Goal: Task Accomplishment & Management: Manage account settings

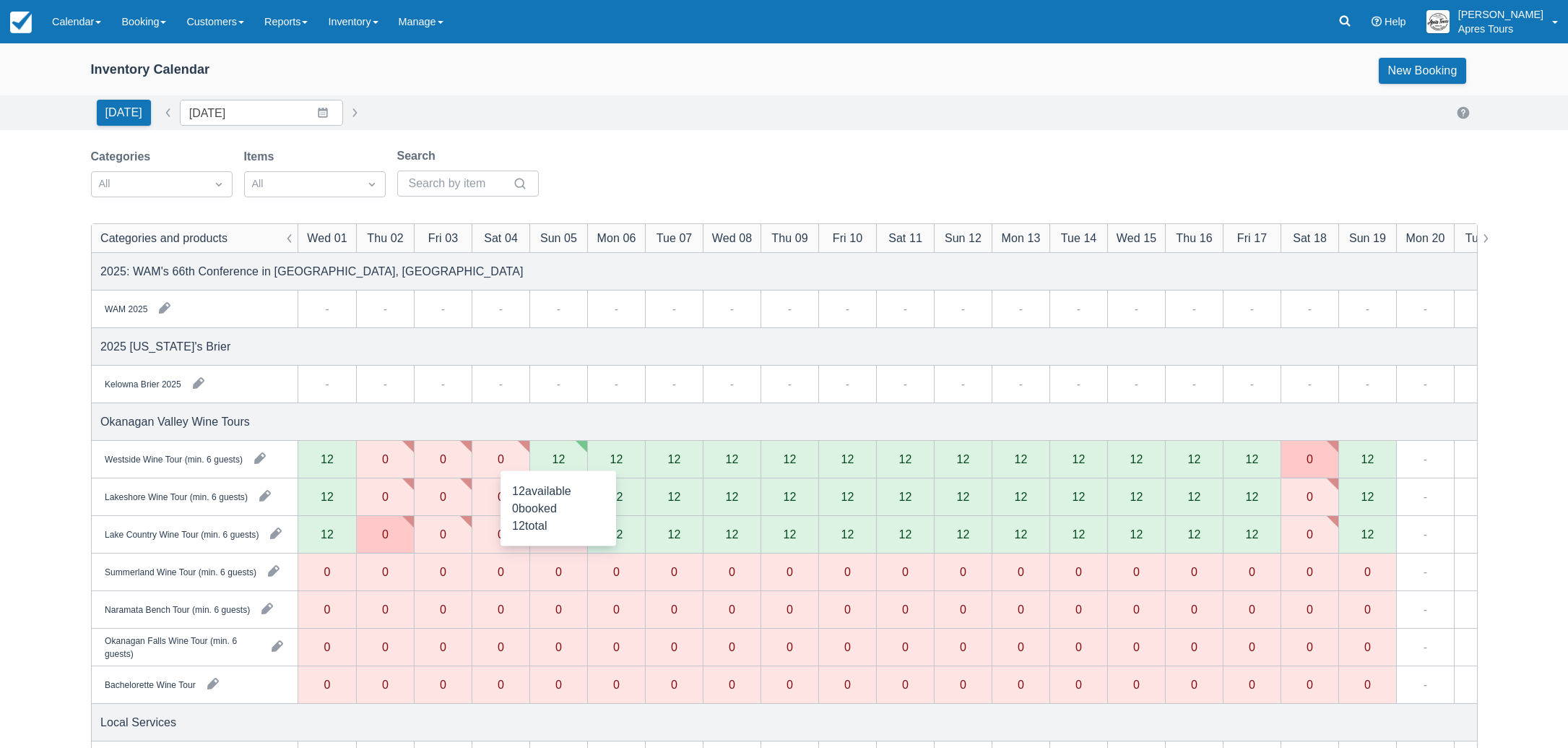
click at [564, 449] on div "12" at bounding box center [558, 459] width 58 height 38
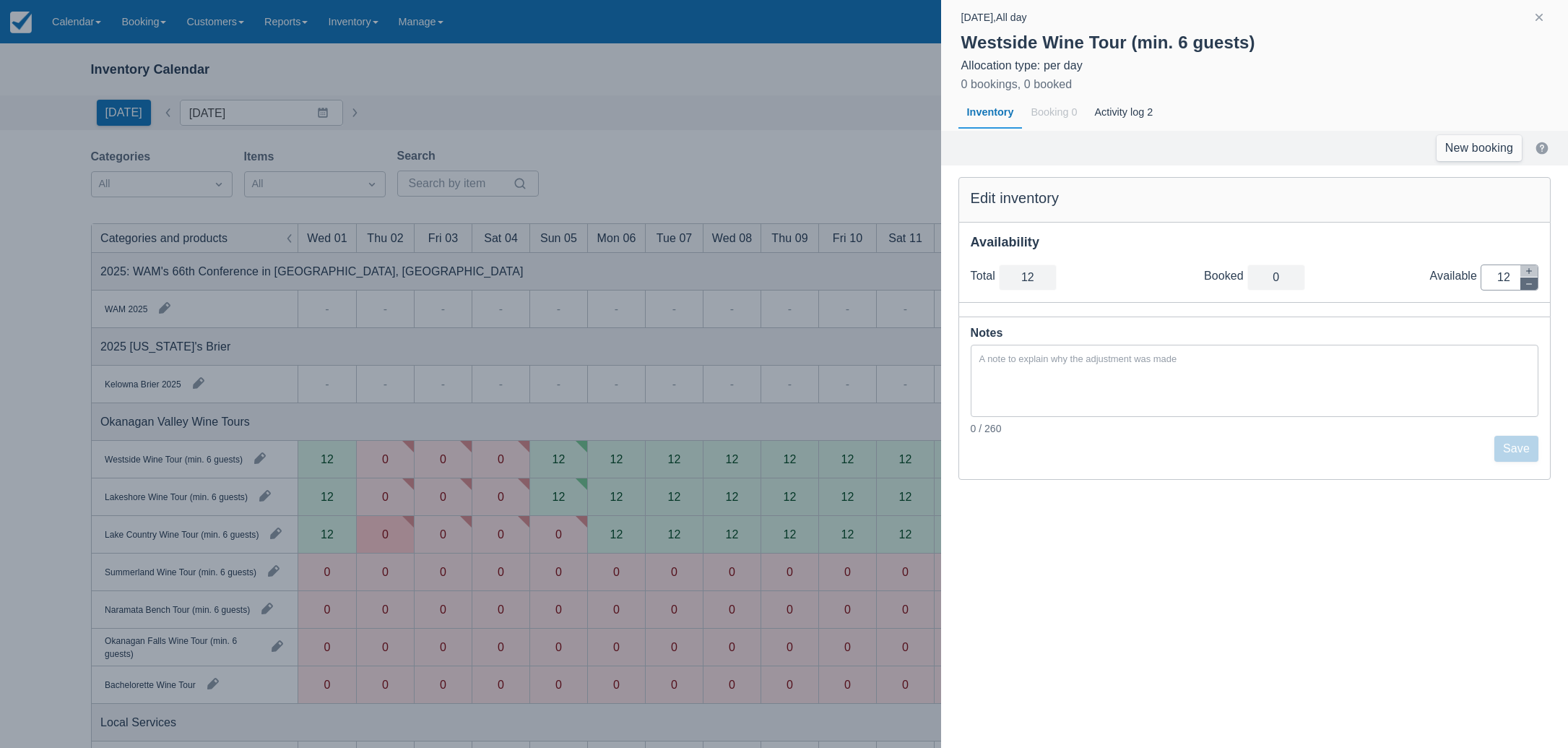
click at [1530, 286] on icon "button" at bounding box center [1529, 284] width 9 height 9
type input "11"
click at [1530, 286] on icon "button" at bounding box center [1529, 284] width 9 height 9
type input "10"
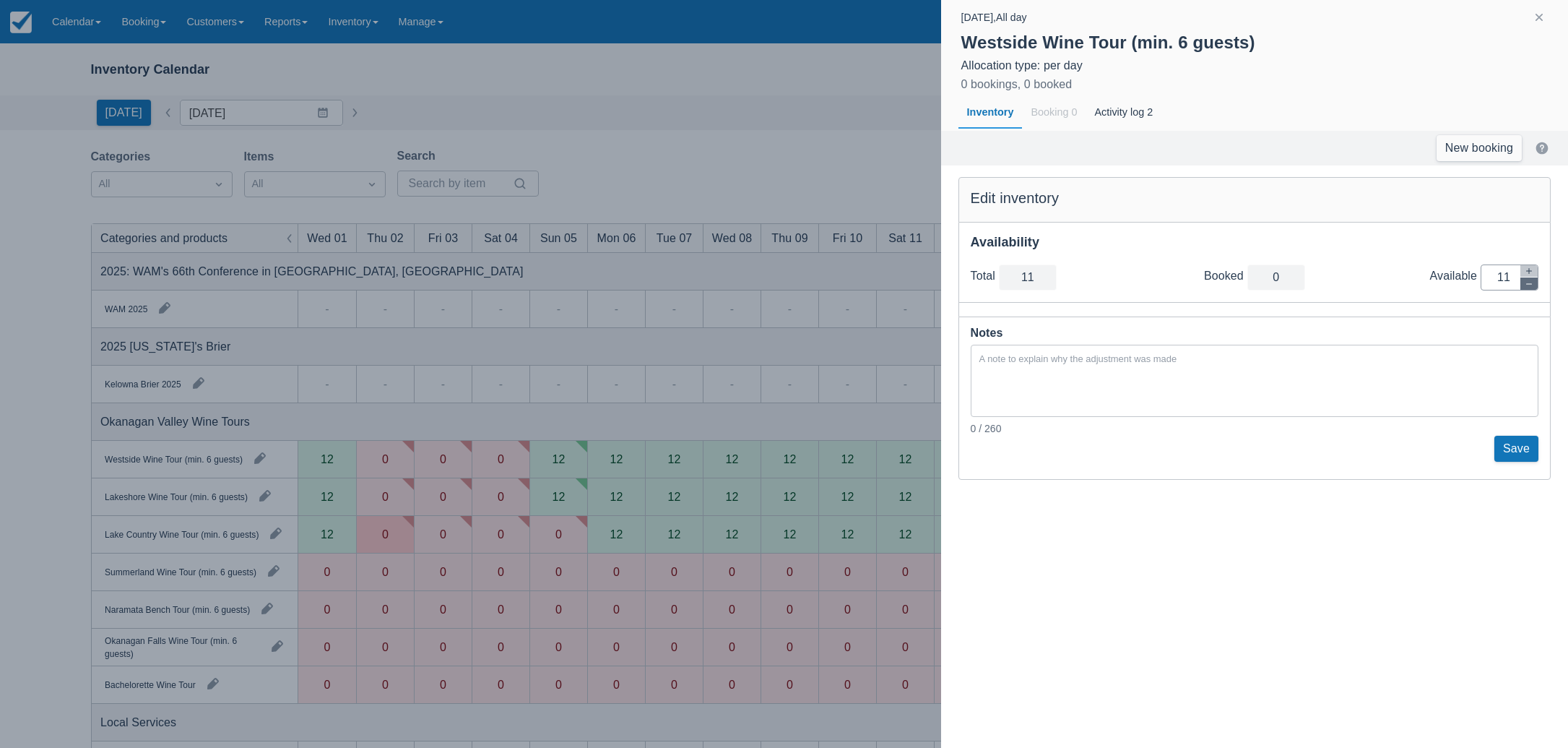
type input "10"
click at [1530, 286] on icon "button" at bounding box center [1529, 284] width 9 height 9
type input "9"
click at [1530, 286] on icon "button" at bounding box center [1529, 284] width 9 height 9
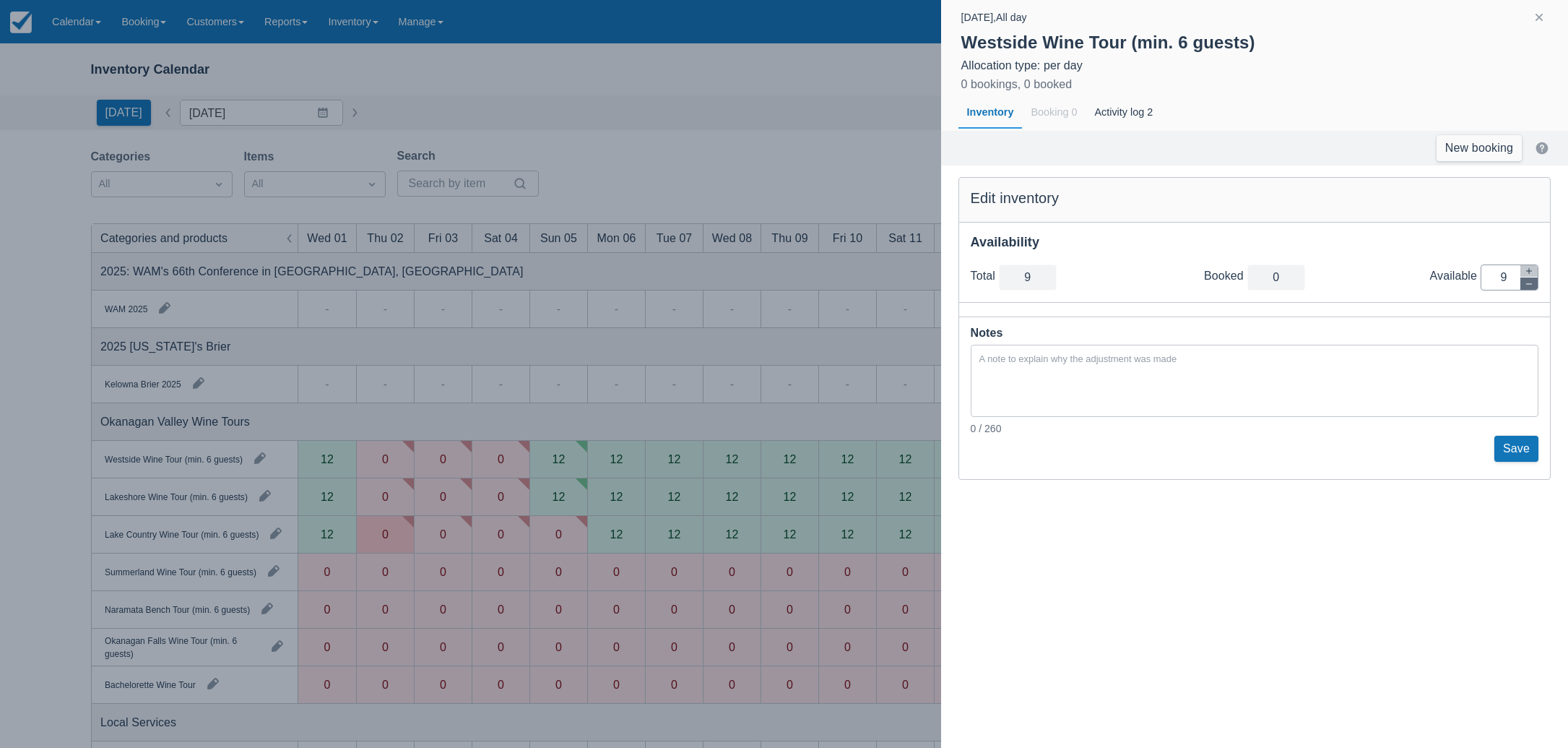
type input "8"
click at [1530, 286] on icon "button" at bounding box center [1529, 284] width 9 height 9
type input "7"
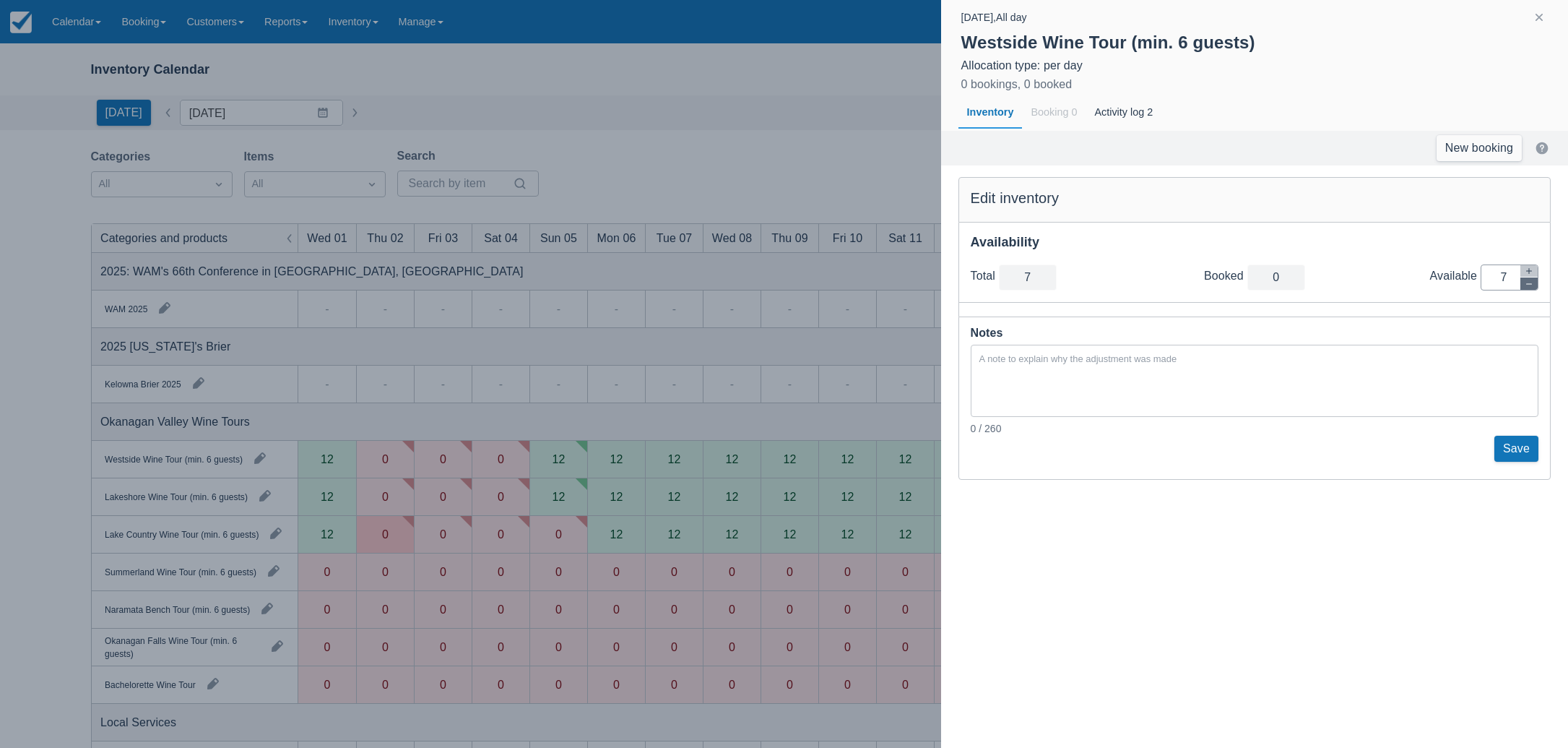
click at [1530, 286] on icon "button" at bounding box center [1529, 284] width 9 height 9
type input "6"
click at [1530, 286] on icon "button" at bounding box center [1529, 284] width 9 height 9
type input "5"
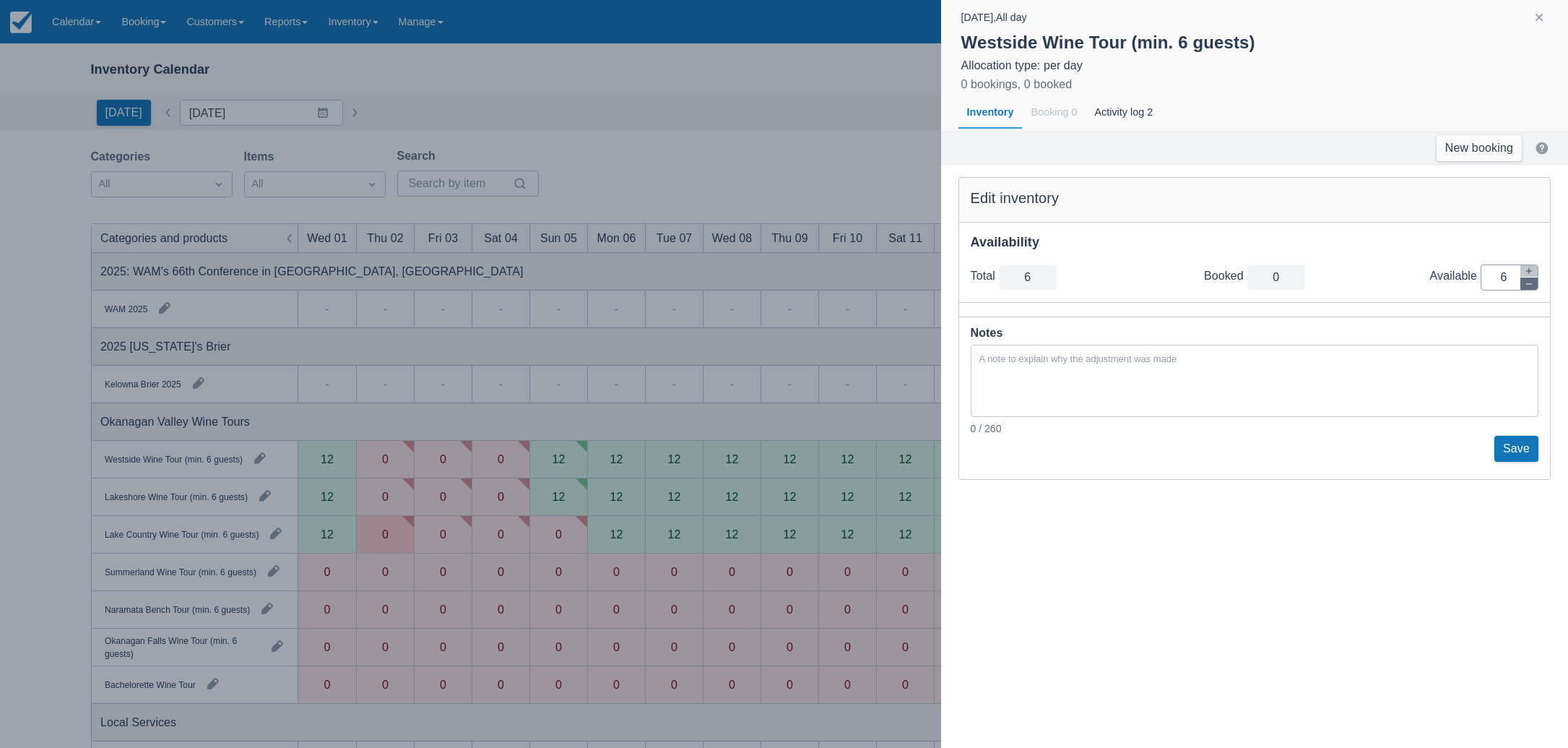
type input "5"
click at [1530, 286] on icon "button" at bounding box center [1529, 284] width 9 height 9
type input "4"
click at [1530, 286] on icon "button" at bounding box center [1529, 284] width 9 height 9
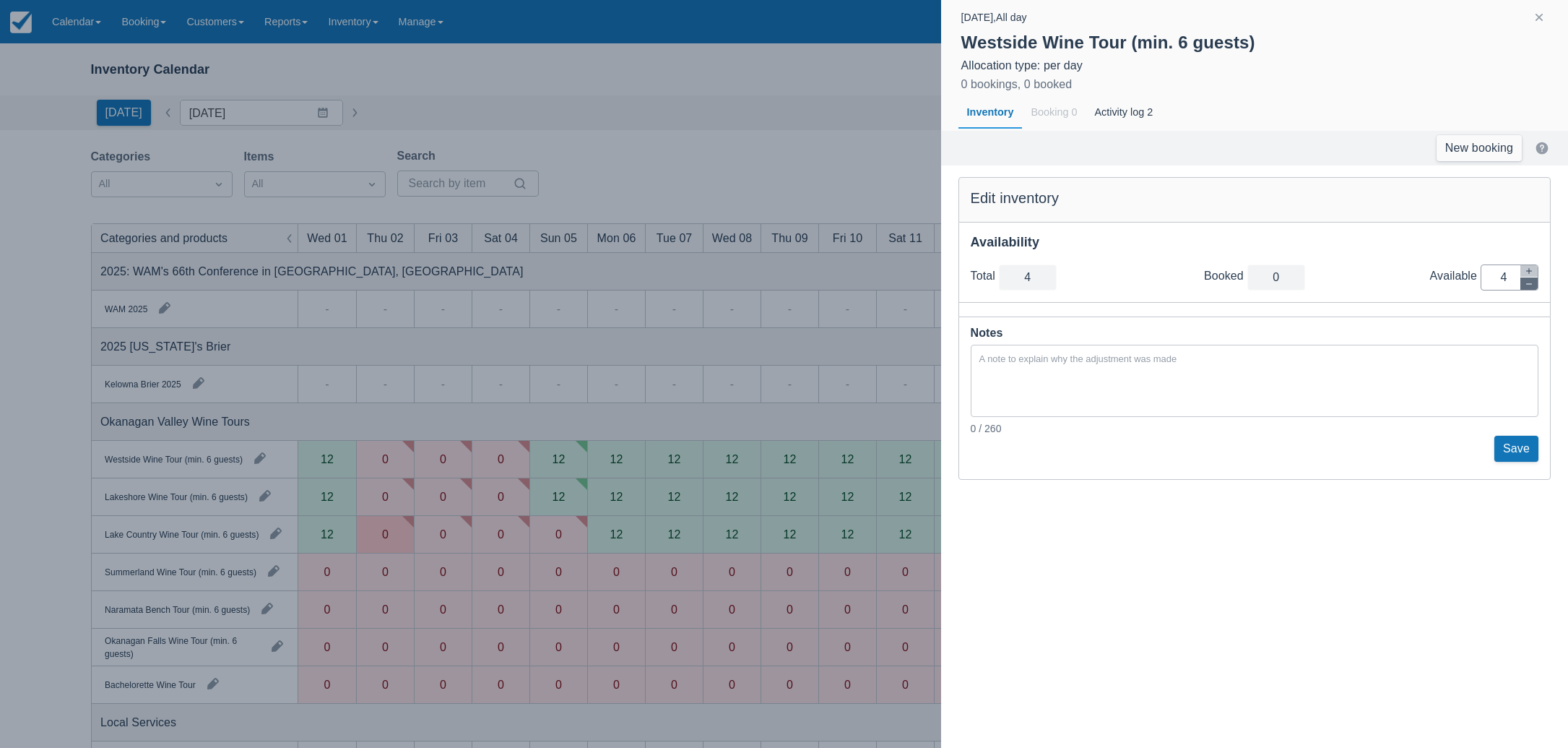
type input "3"
click at [1530, 286] on icon "button" at bounding box center [1529, 284] width 9 height 9
type input "2"
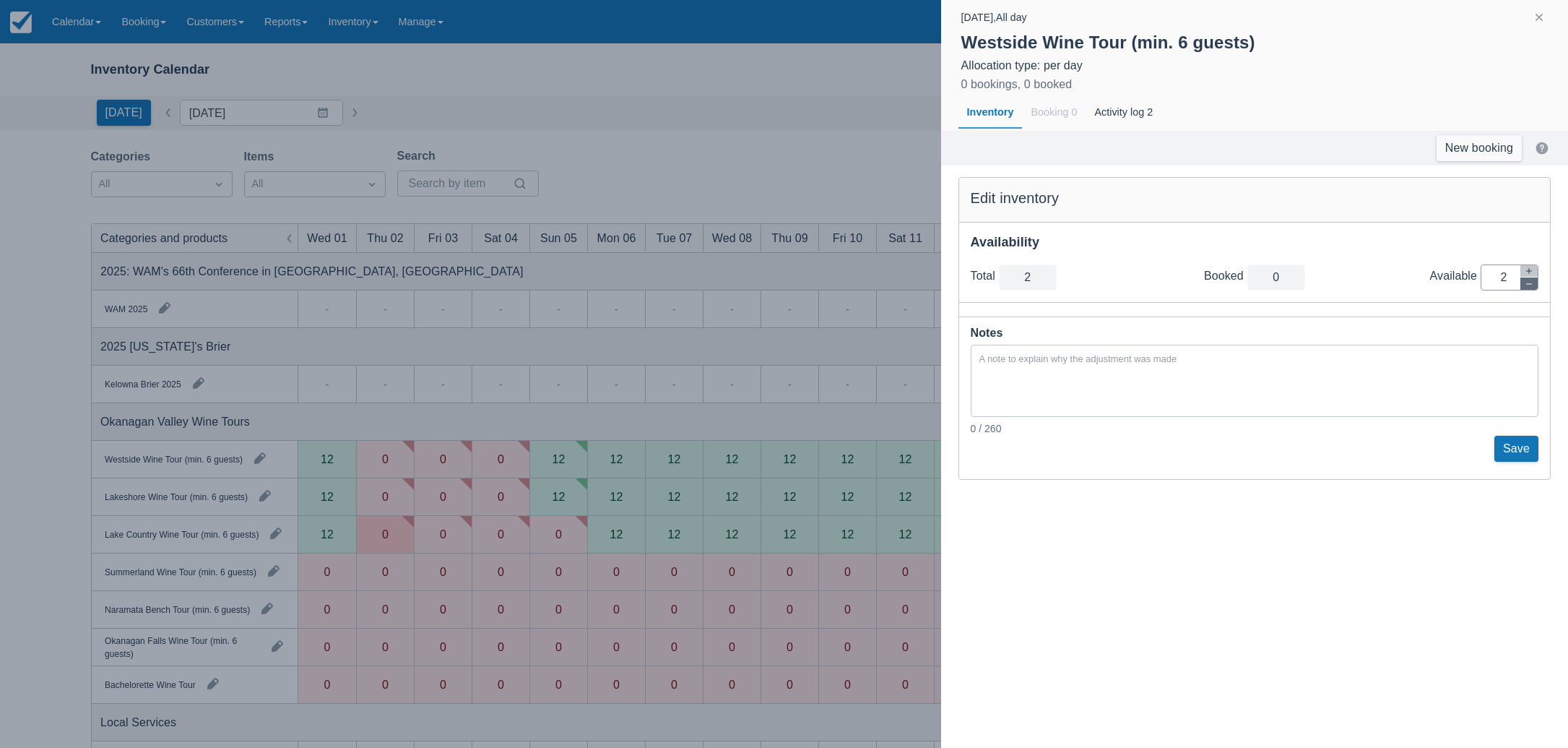
click at [1530, 286] on icon "button" at bounding box center [1529, 284] width 9 height 9
type input "1"
click at [1530, 286] on icon "button" at bounding box center [1529, 284] width 9 height 9
type input "0"
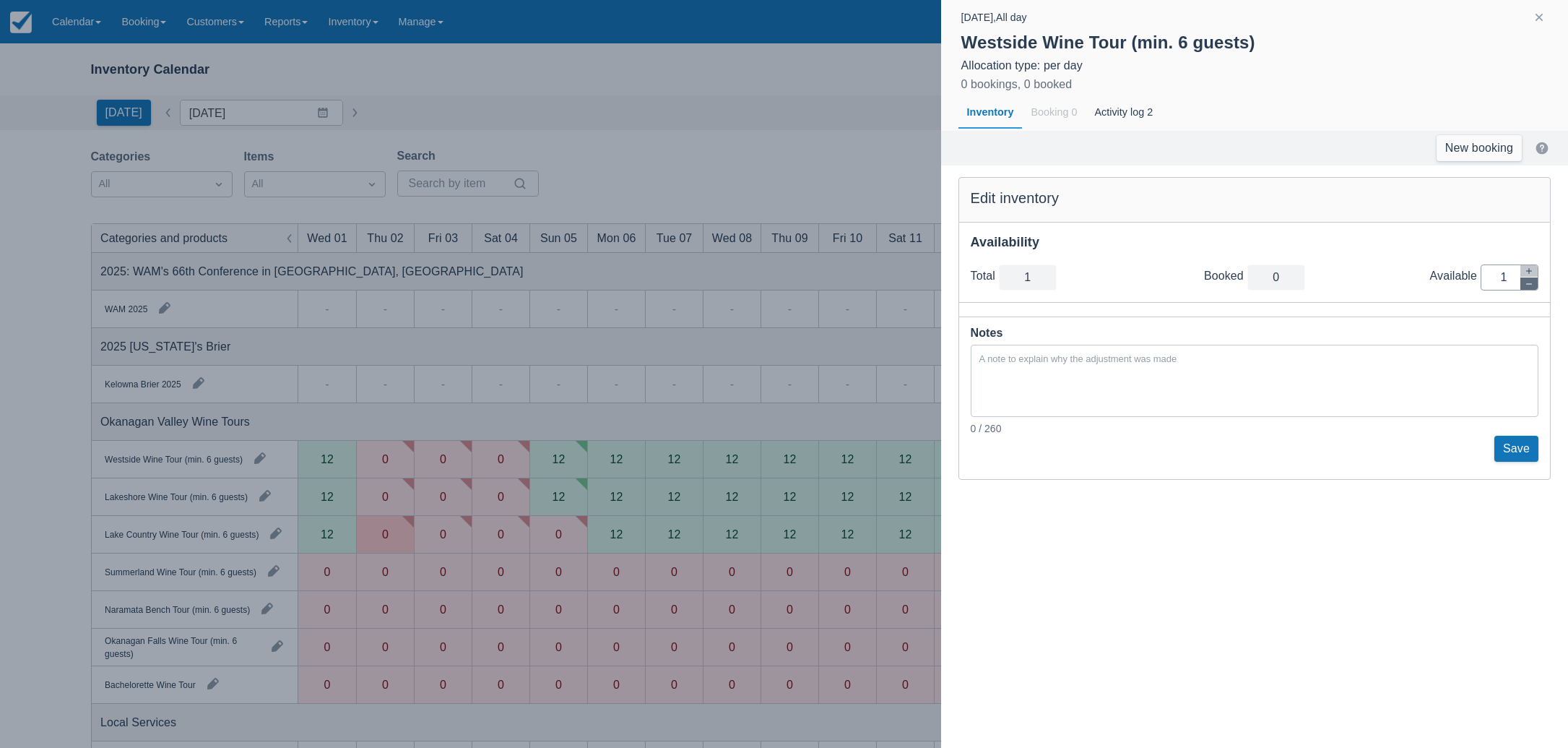
type input "0"
click at [1511, 446] on button "Save" at bounding box center [1516, 448] width 44 height 26
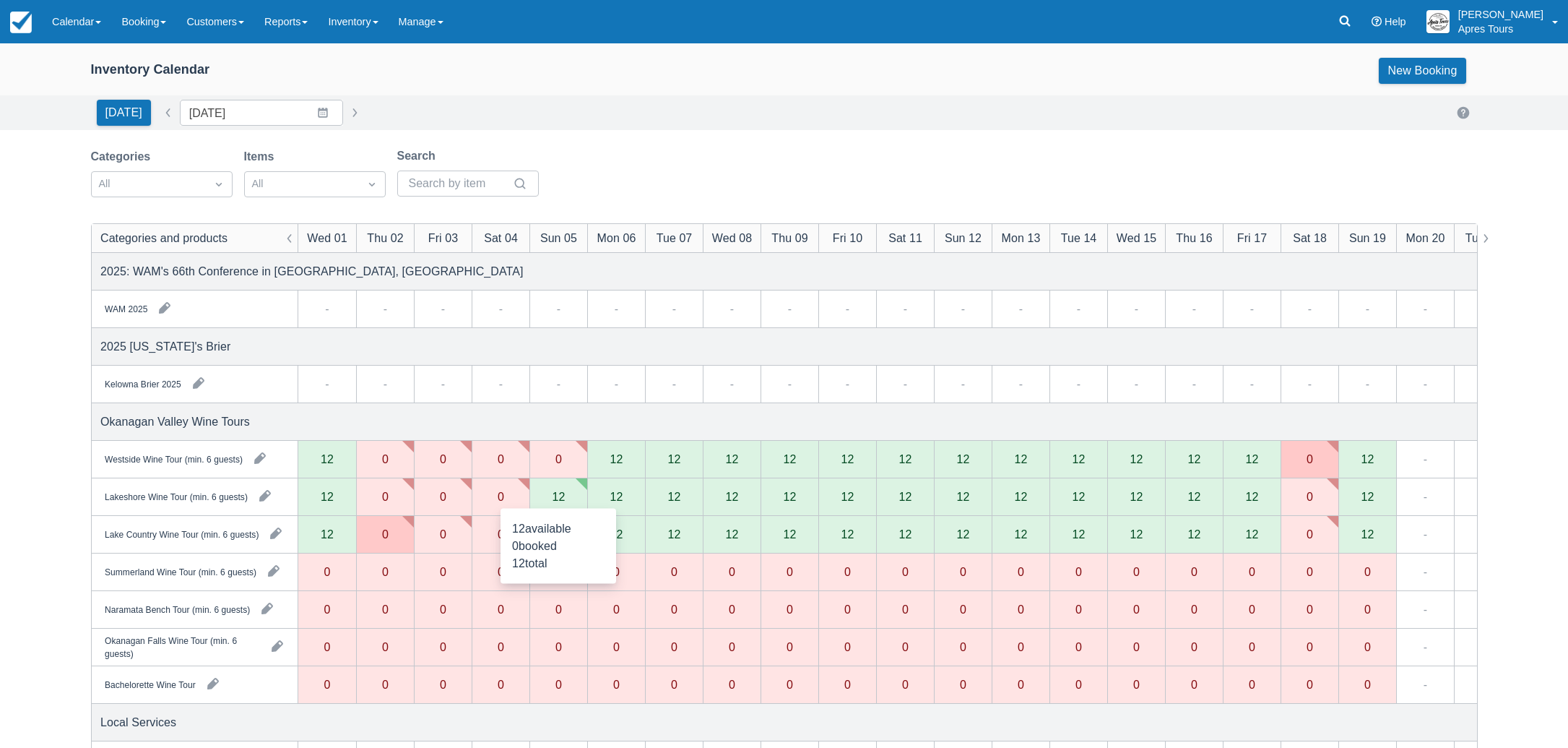
click at [561, 497] on div "12" at bounding box center [558, 496] width 13 height 11
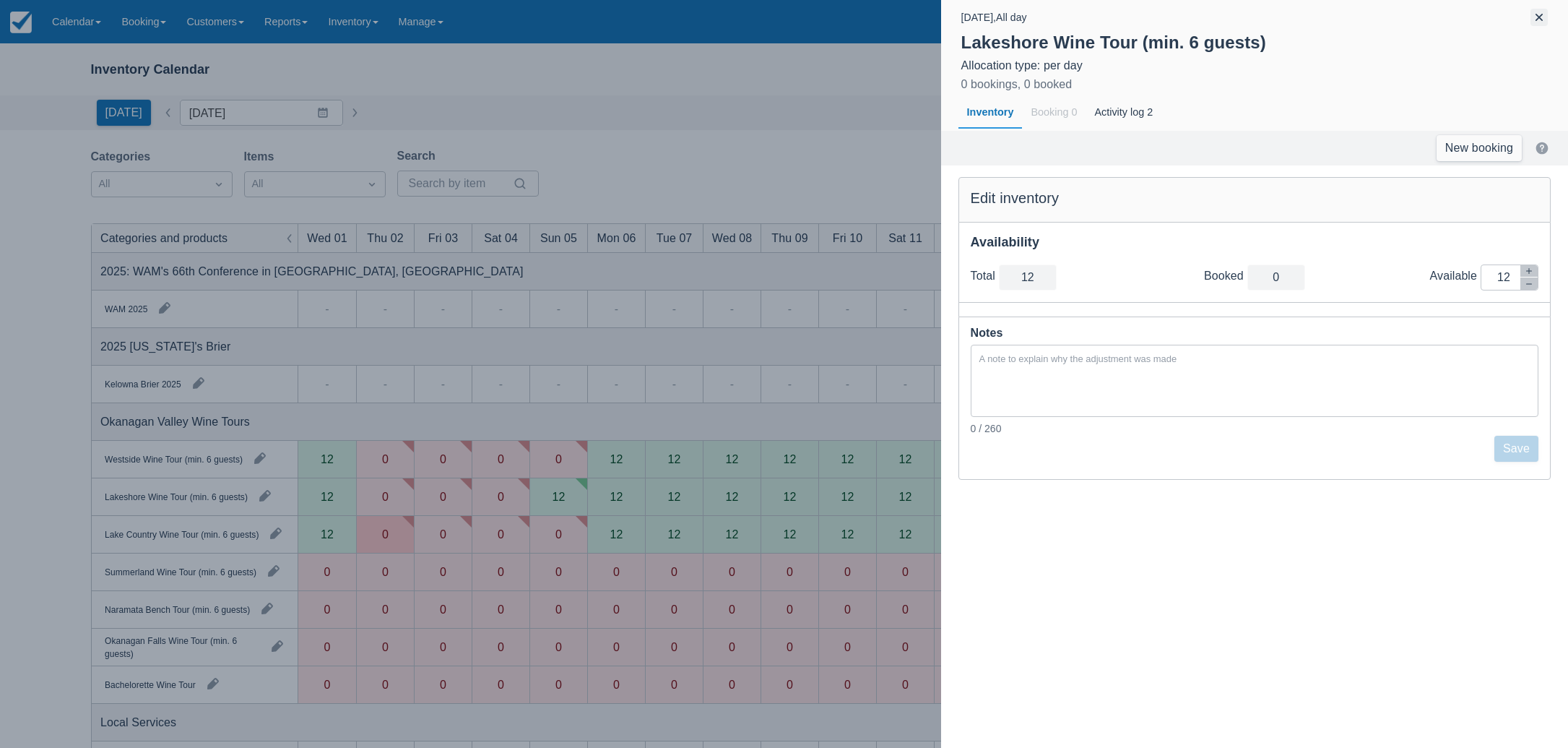
click at [1535, 16] on button "button" at bounding box center [1539, 18] width 18 height 18
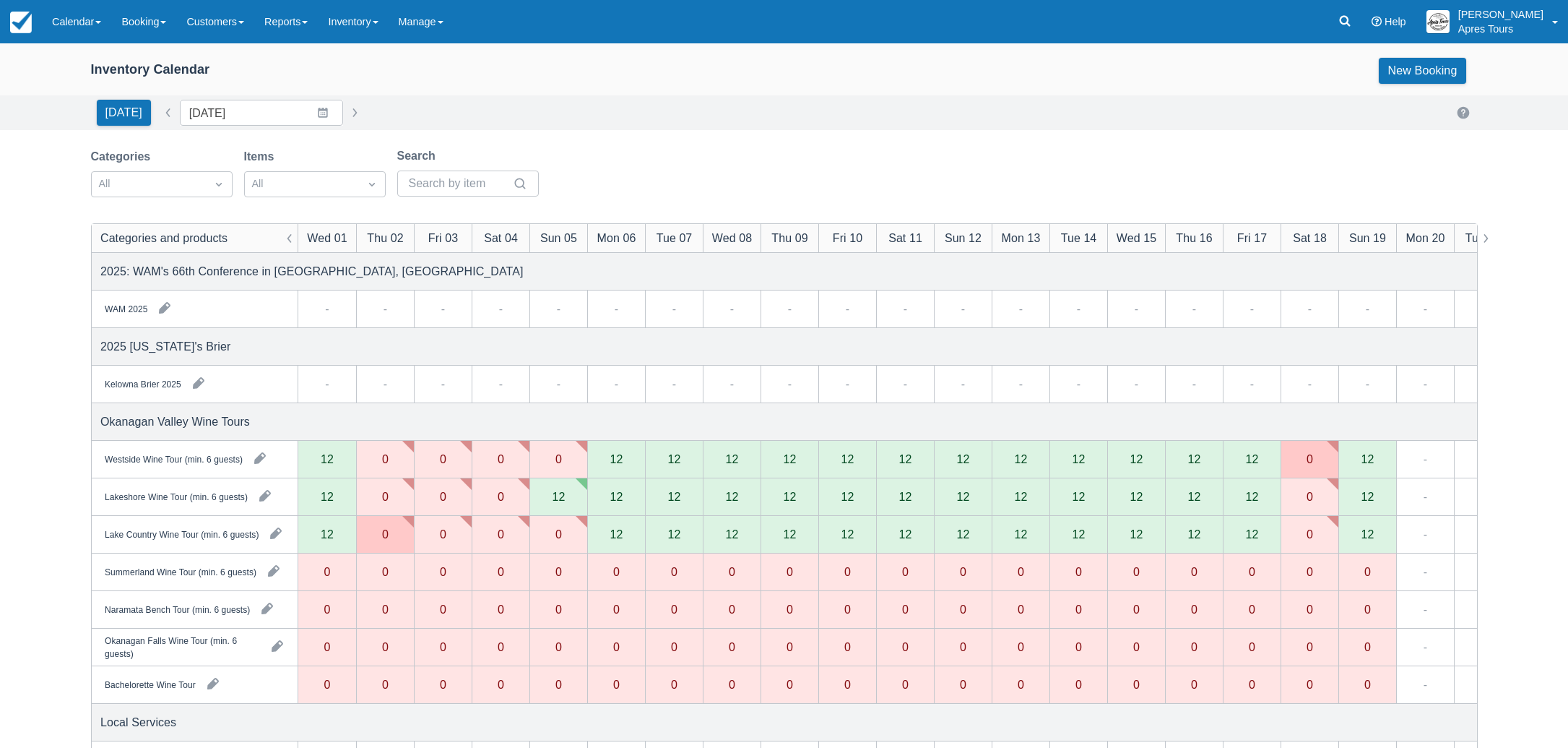
click at [556, 457] on div "0" at bounding box center [559, 459] width 6 height 11
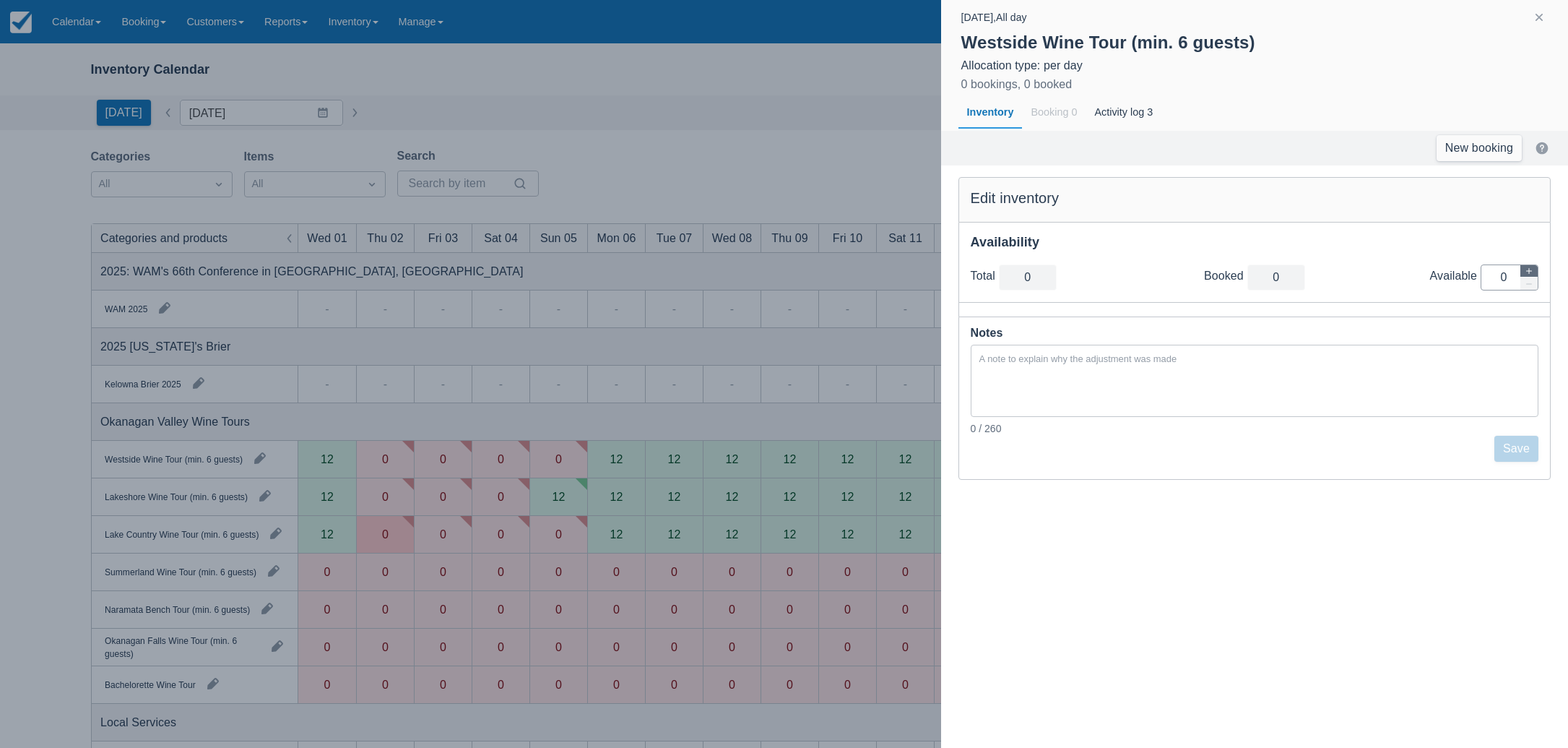
click at [1530, 271] on icon "button" at bounding box center [1529, 271] width 6 height 6
type input "1"
click at [1530, 271] on icon "button" at bounding box center [1529, 271] width 6 height 6
type input "2"
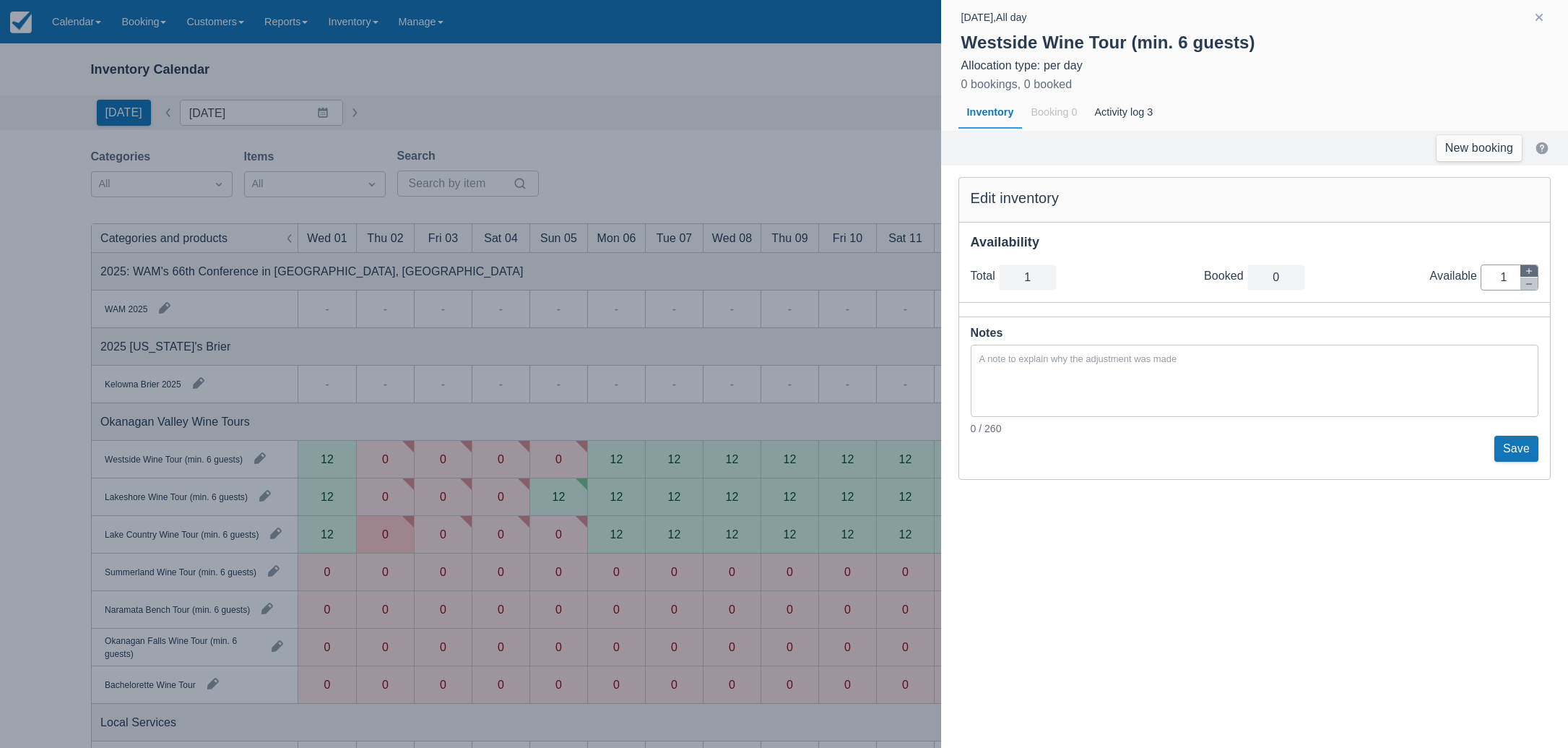
type input "2"
click at [1530, 271] on icon "button" at bounding box center [1529, 271] width 6 height 6
type input "3"
click at [1530, 271] on icon "button" at bounding box center [1529, 271] width 6 height 6
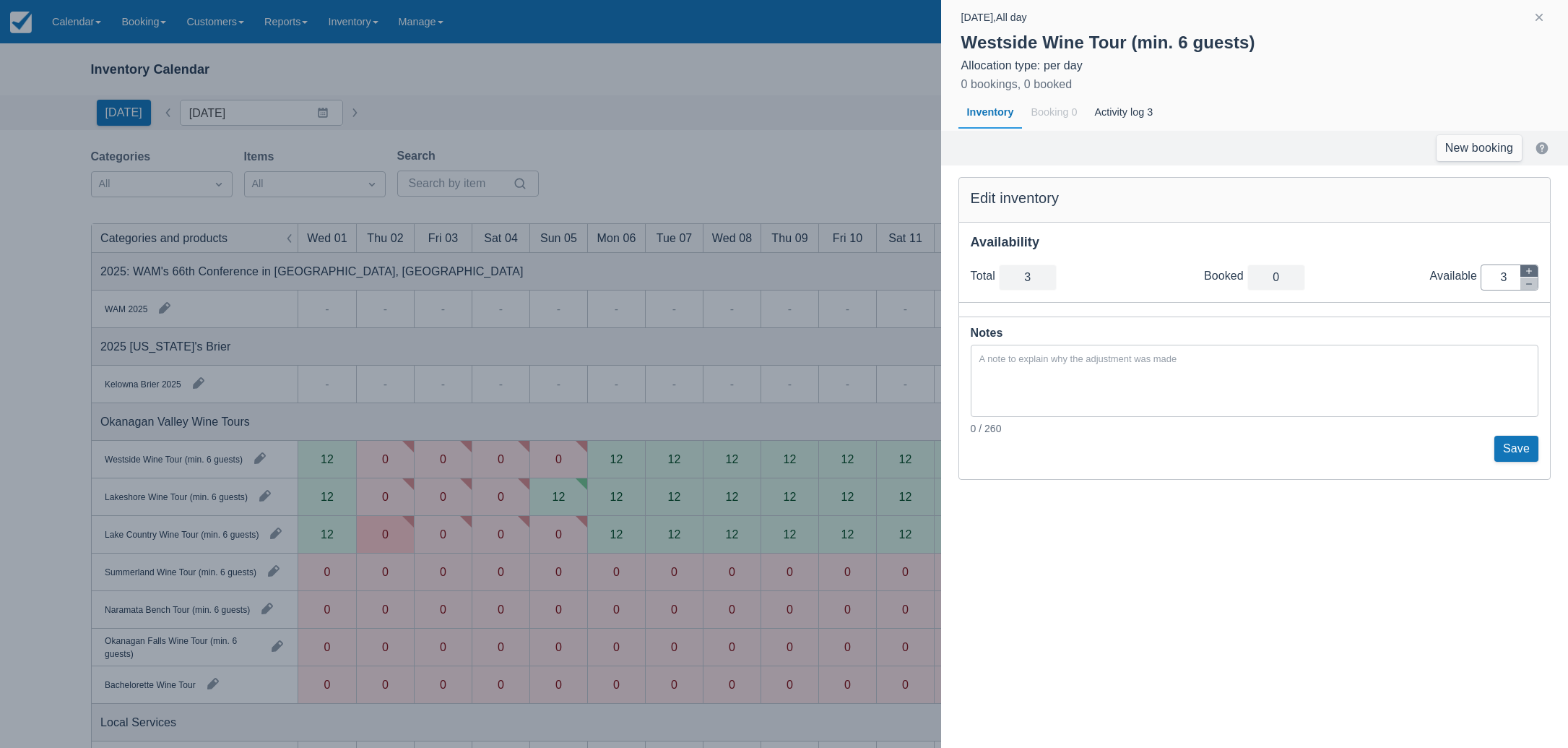
type input "4"
click at [1530, 271] on icon "button" at bounding box center [1529, 271] width 6 height 6
type input "5"
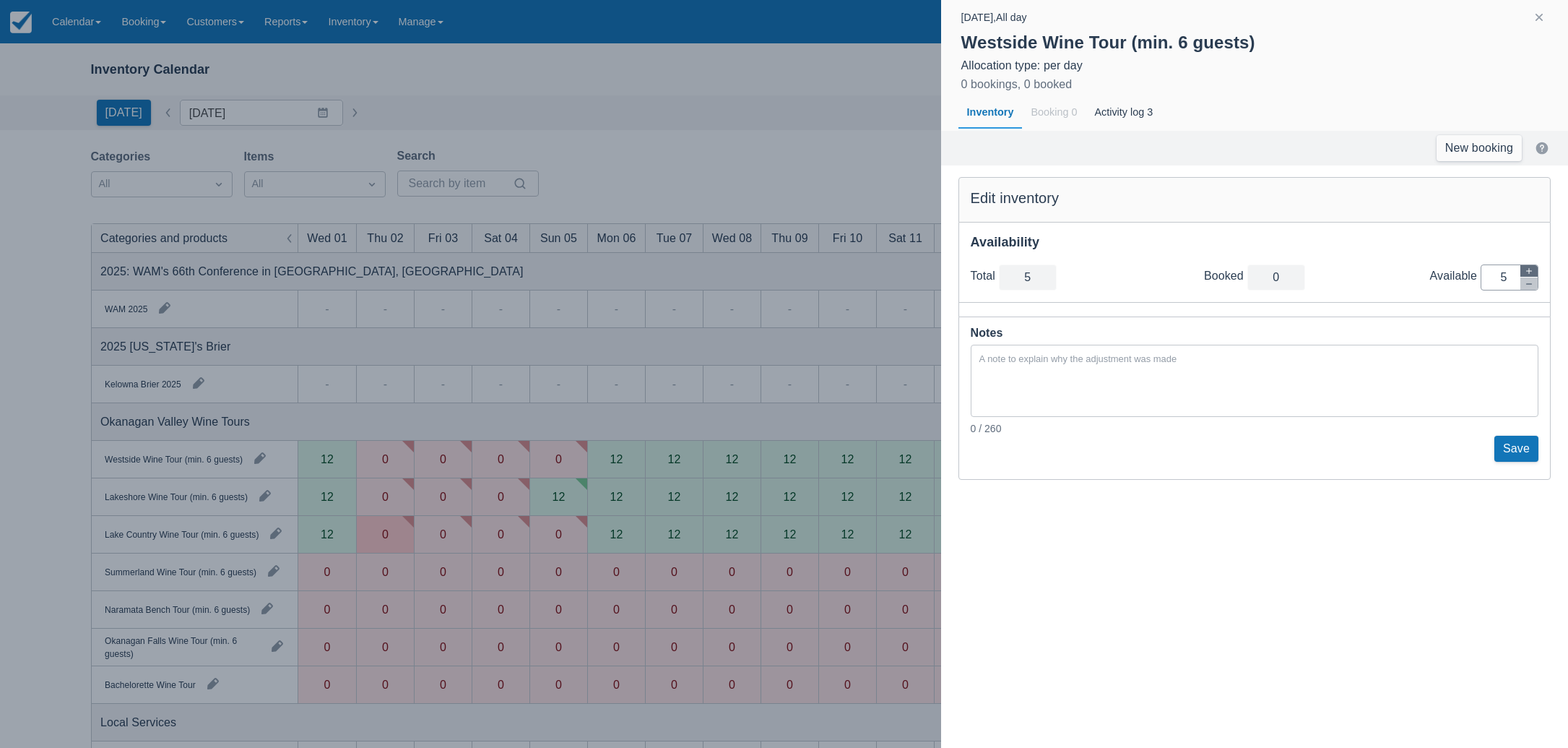
click at [1530, 271] on icon "button" at bounding box center [1529, 271] width 6 height 6
type input "6"
click at [1530, 271] on icon "button" at bounding box center [1529, 271] width 6 height 6
type input "7"
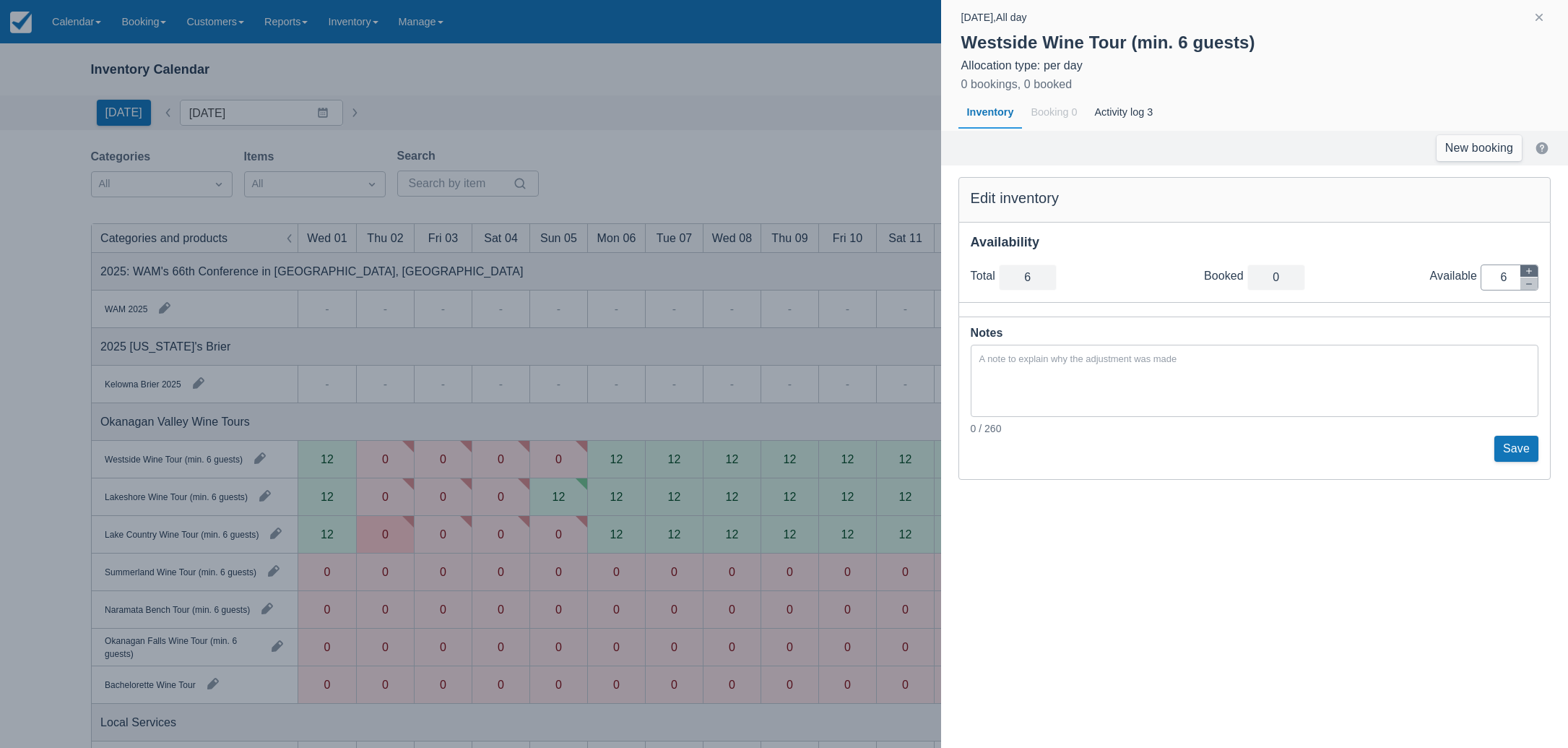
type input "7"
click at [1530, 271] on icon "button" at bounding box center [1529, 271] width 6 height 6
type input "8"
click at [1530, 271] on icon "button" at bounding box center [1529, 271] width 6 height 6
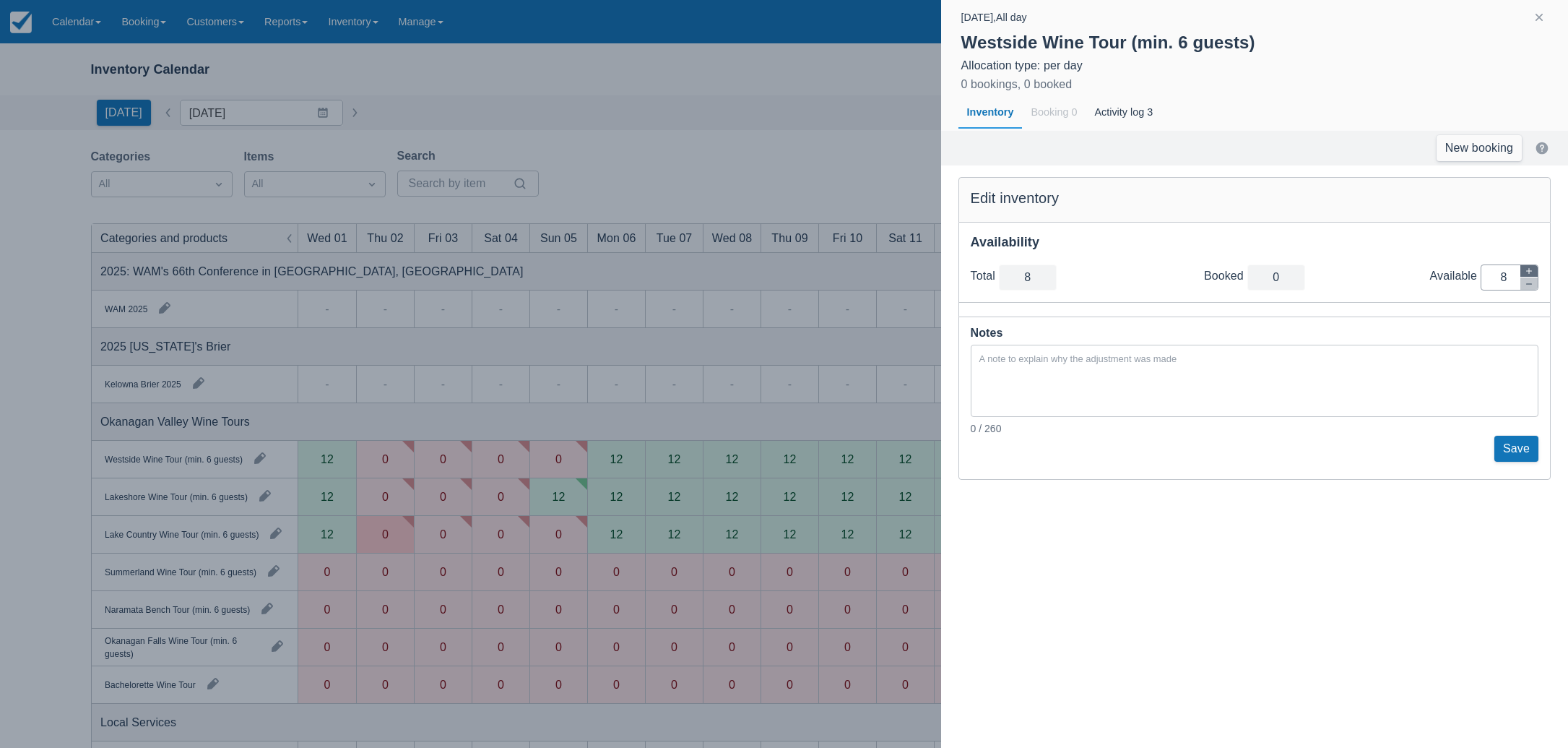
type input "9"
click at [1530, 271] on icon "button" at bounding box center [1529, 271] width 6 height 6
type input "10"
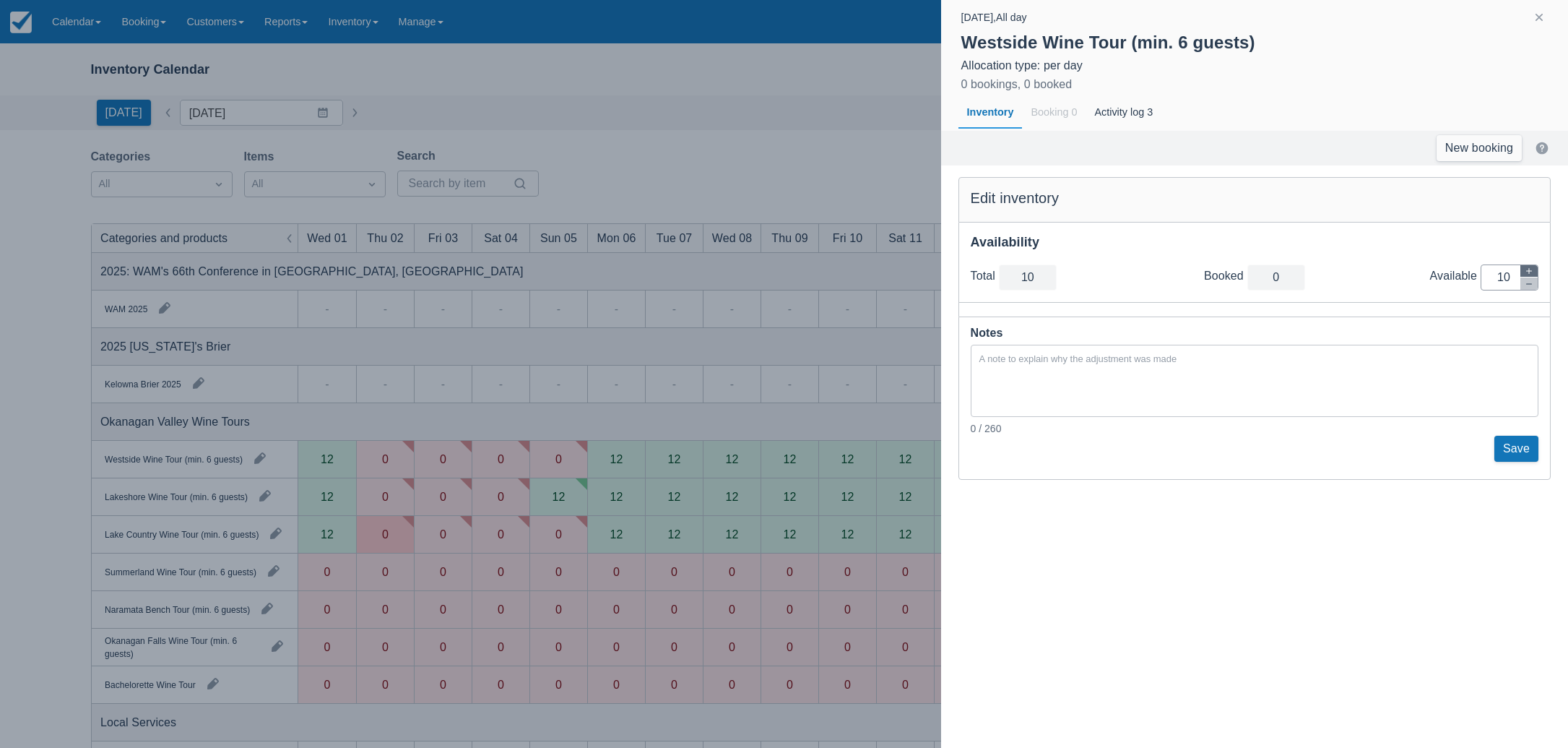
click at [1530, 271] on icon "button" at bounding box center [1529, 271] width 6 height 6
type input "11"
click at [1530, 271] on icon "button" at bounding box center [1529, 271] width 6 height 6
type input "12"
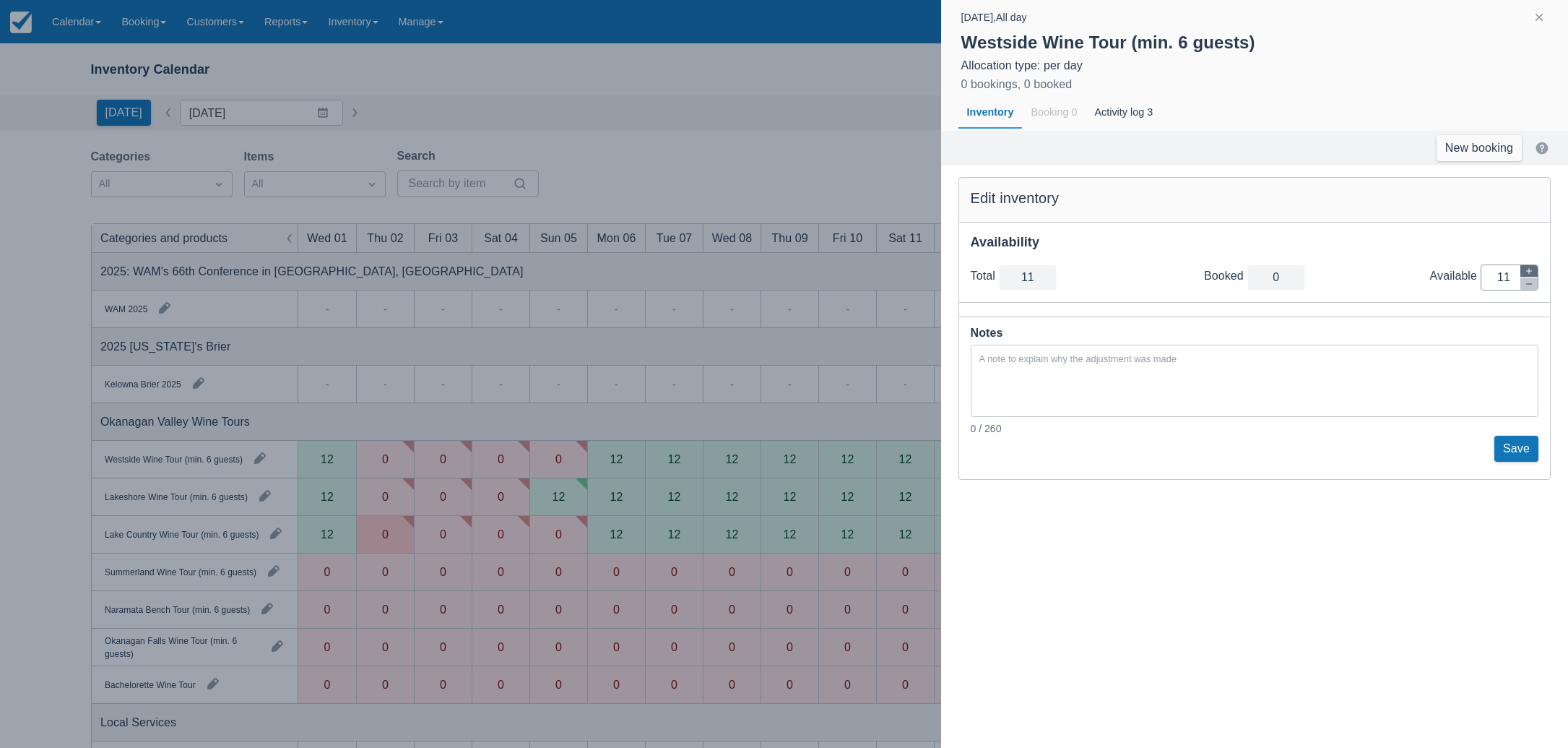
type input "12"
click at [1516, 443] on button "Save" at bounding box center [1516, 448] width 44 height 26
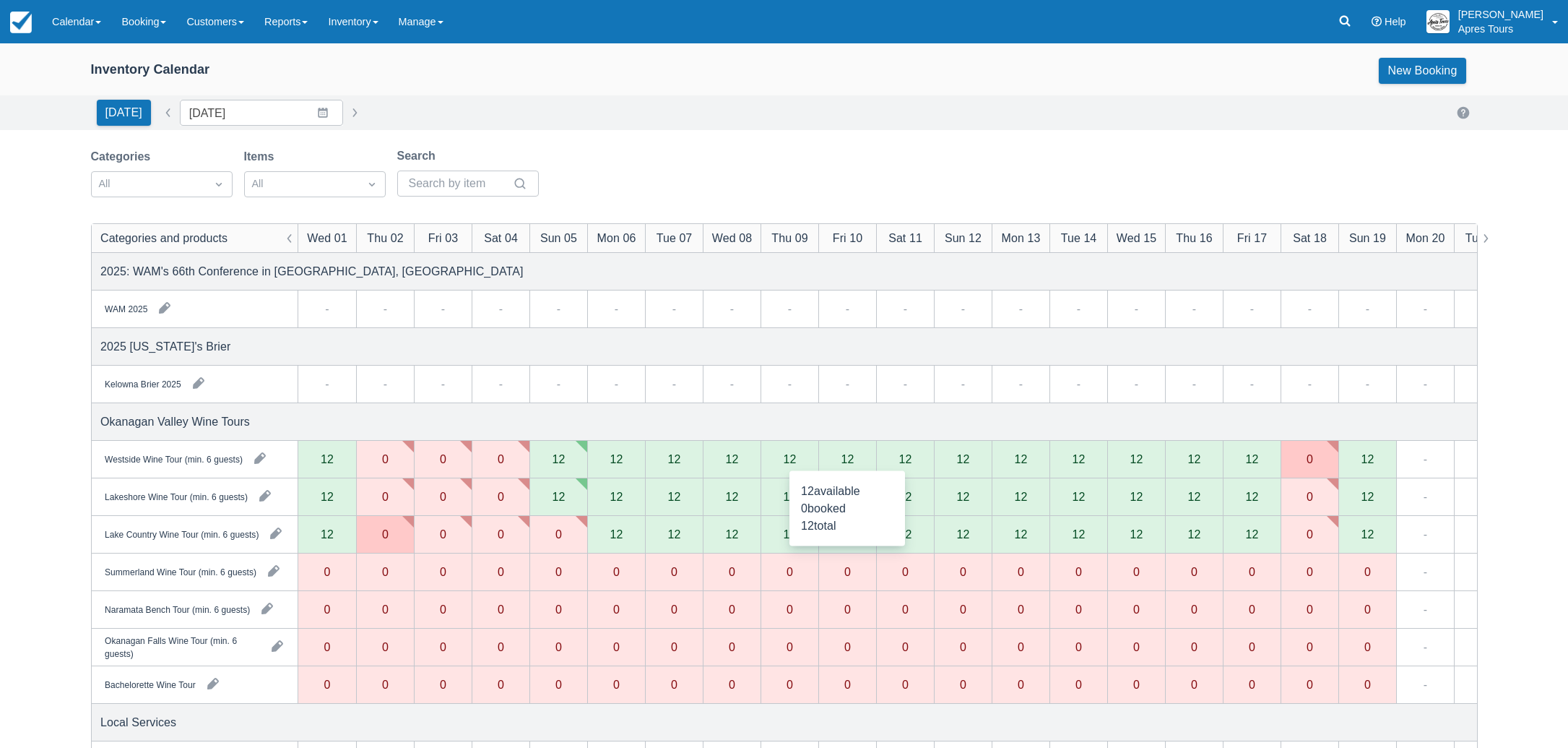
click at [851, 459] on div "12" at bounding box center [847, 459] width 13 height 11
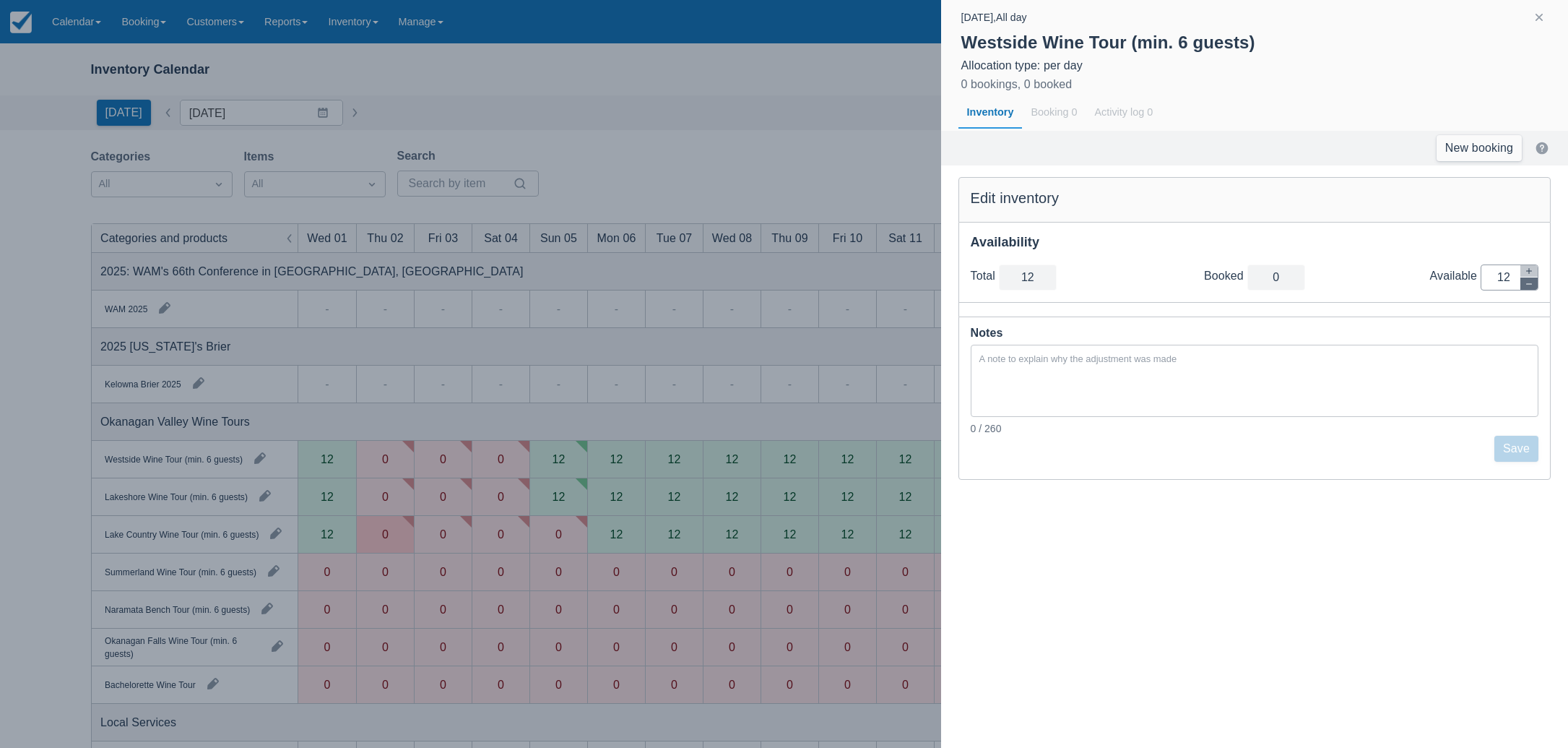
click at [1526, 284] on icon "button" at bounding box center [1529, 284] width 9 height 9
type input "11"
click at [1526, 284] on icon "button" at bounding box center [1529, 284] width 9 height 9
type input "10"
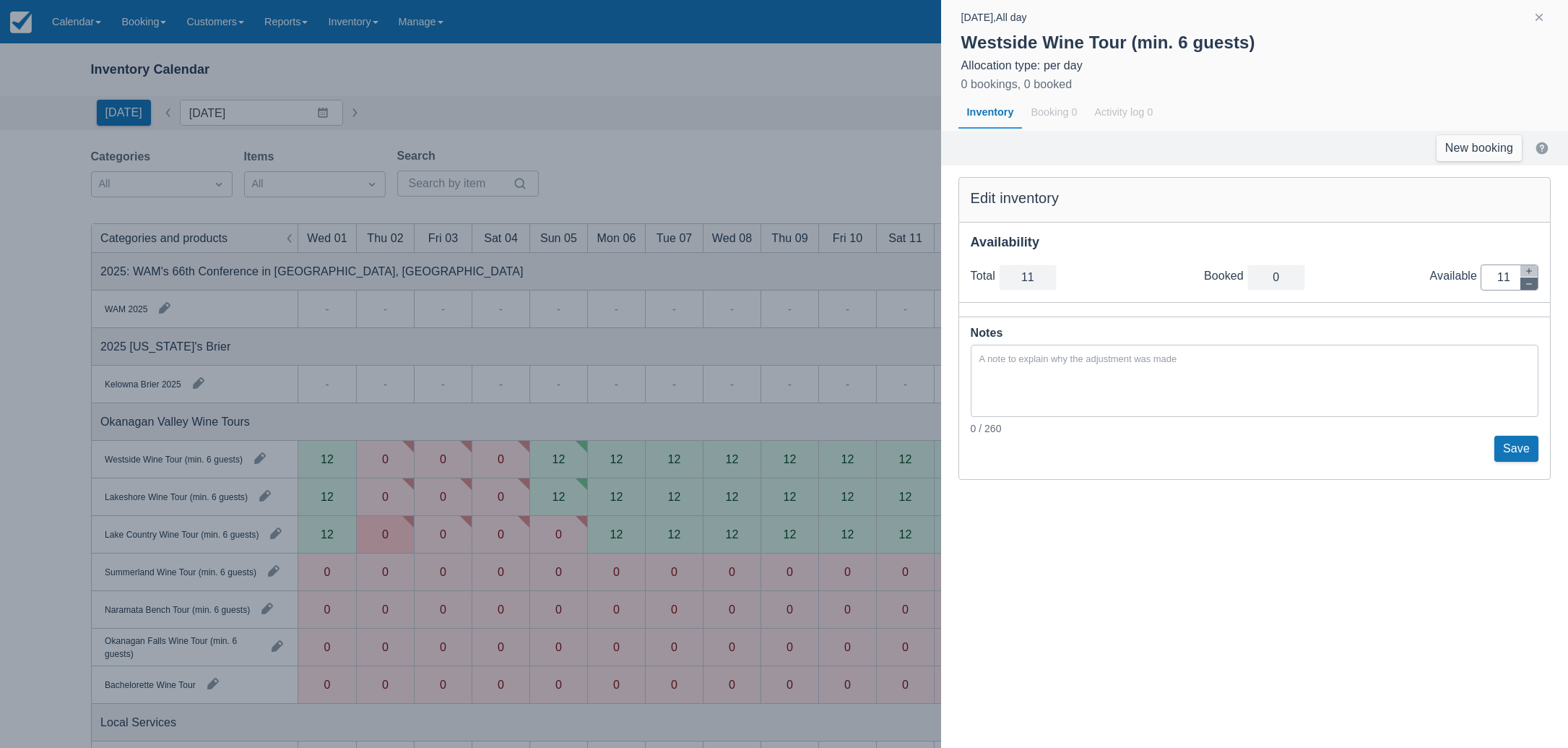
type input "10"
click at [1526, 284] on icon "button" at bounding box center [1529, 284] width 9 height 9
type input "9"
click at [1526, 284] on icon "button" at bounding box center [1529, 284] width 9 height 9
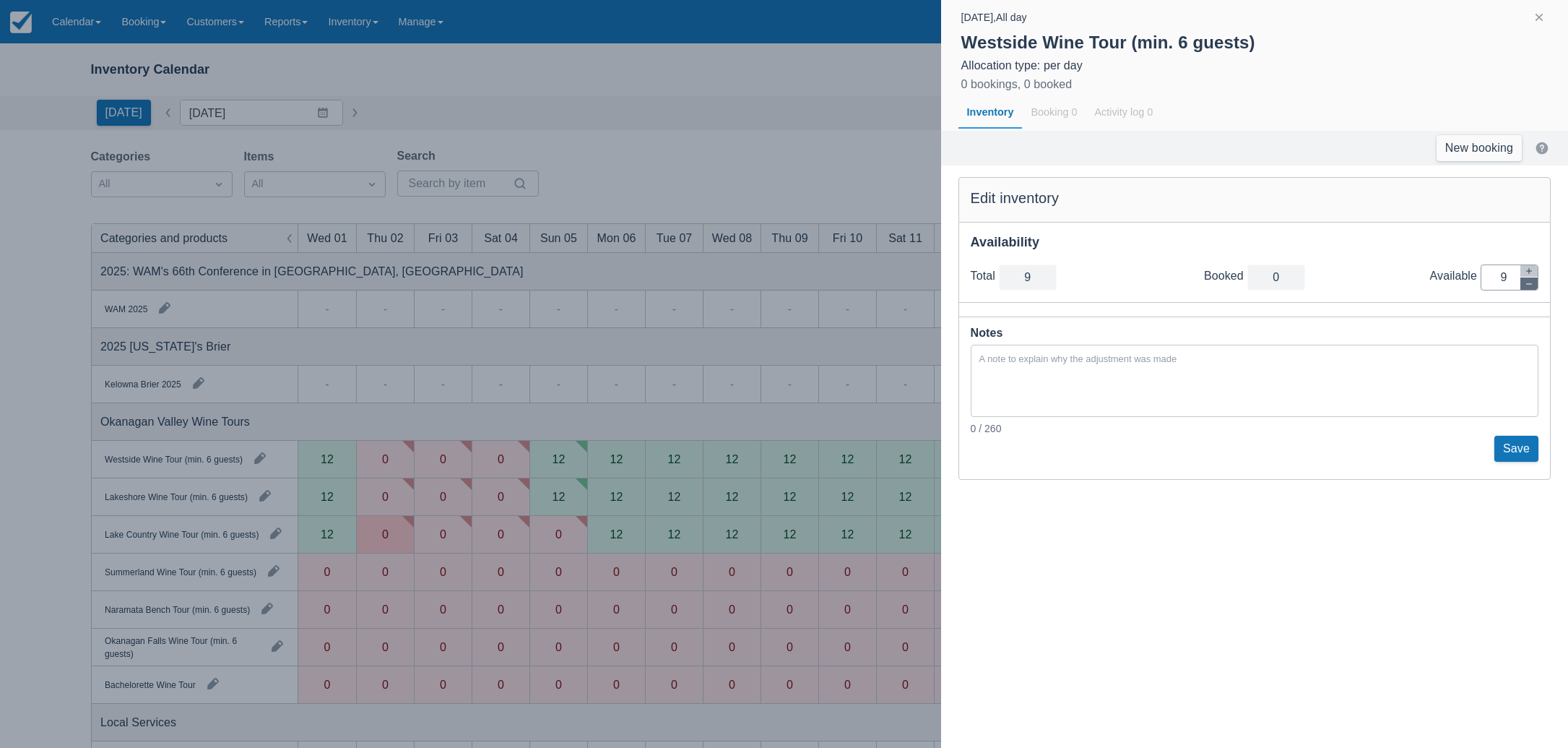
type input "8"
click at [1526, 284] on icon "button" at bounding box center [1529, 284] width 9 height 9
type input "7"
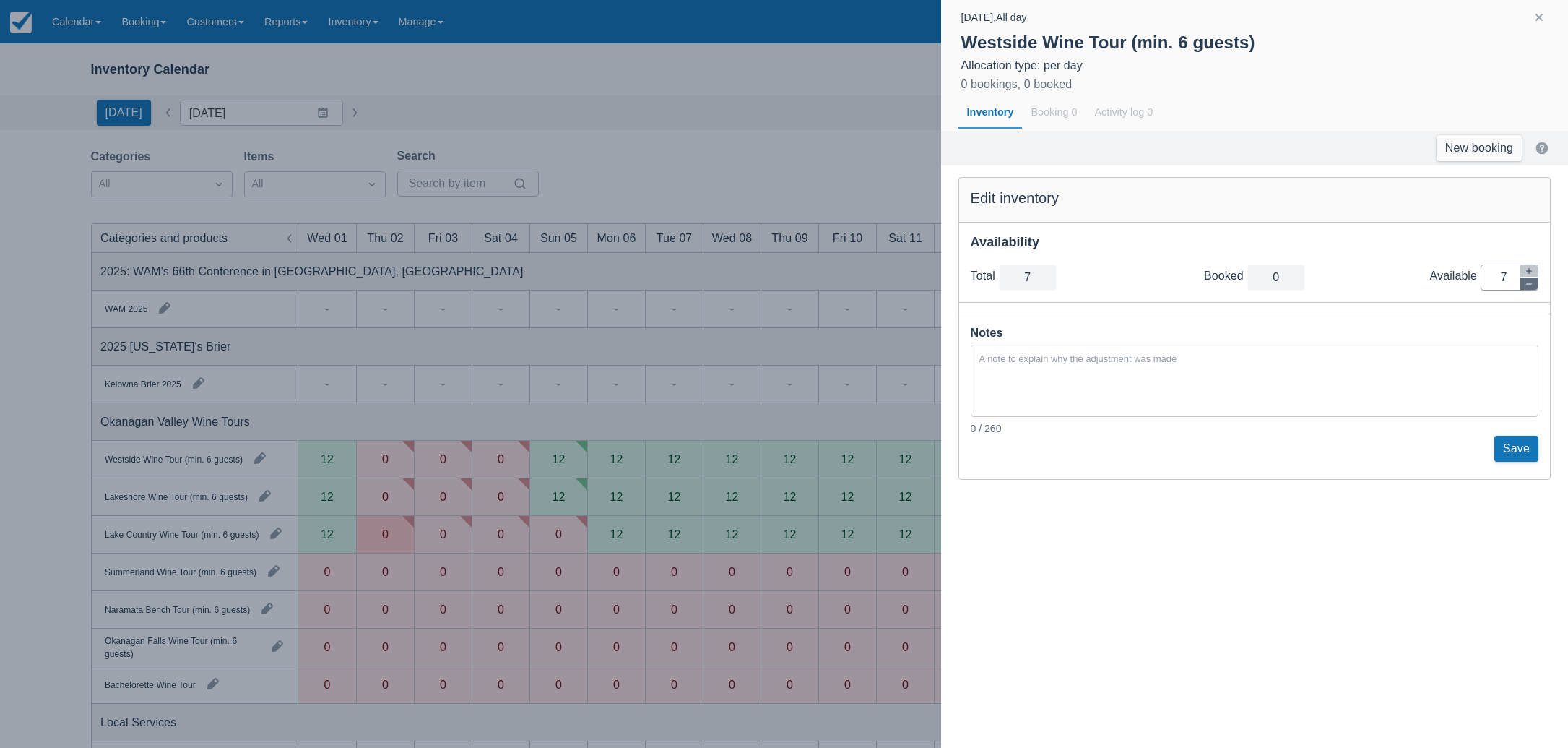
click at [1526, 284] on icon "button" at bounding box center [1529, 284] width 9 height 9
type input "6"
click at [1526, 284] on icon "button" at bounding box center [1529, 284] width 9 height 9
type input "5"
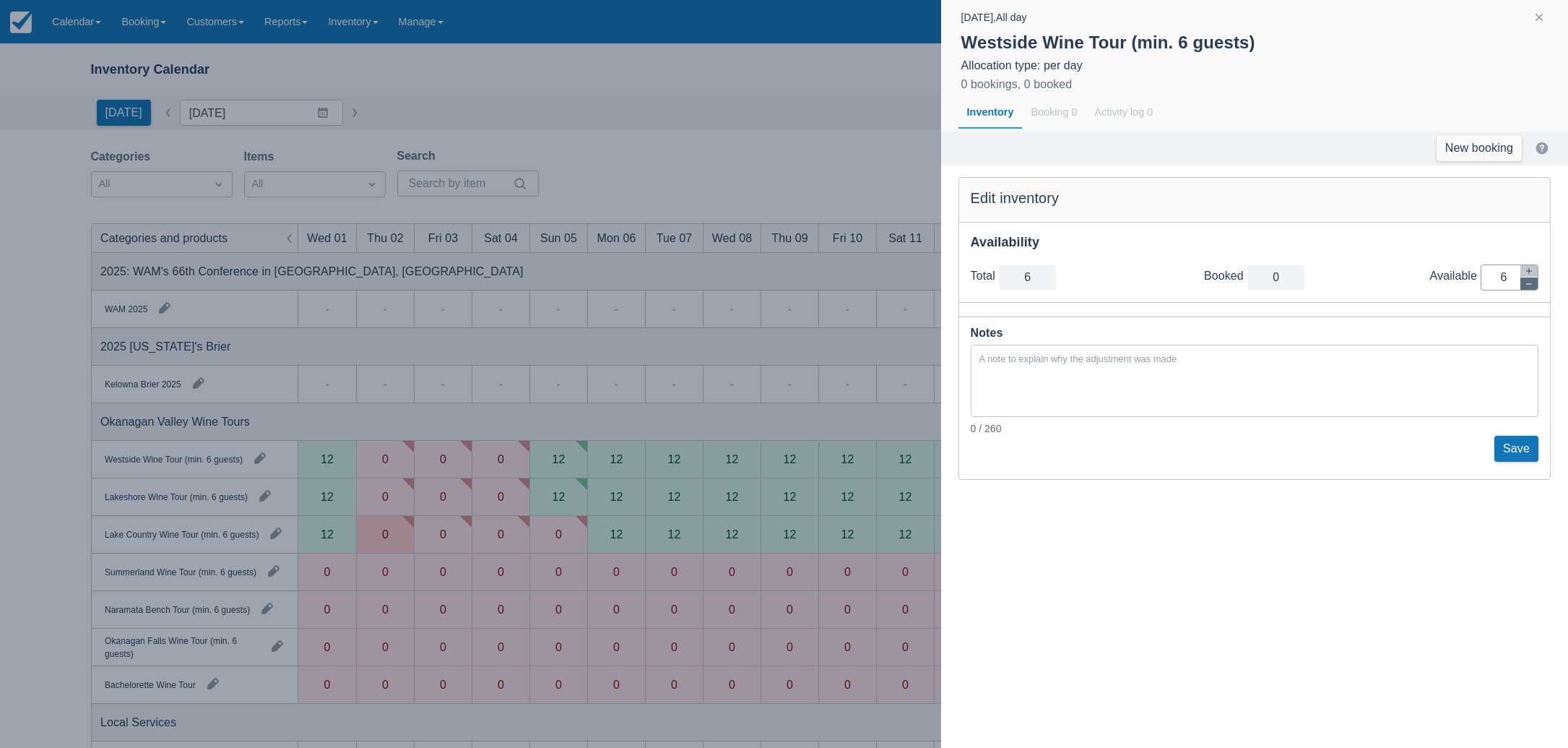
type input "5"
click at [1526, 284] on icon "button" at bounding box center [1529, 284] width 9 height 9
type input "4"
click at [1526, 284] on icon "button" at bounding box center [1529, 284] width 9 height 9
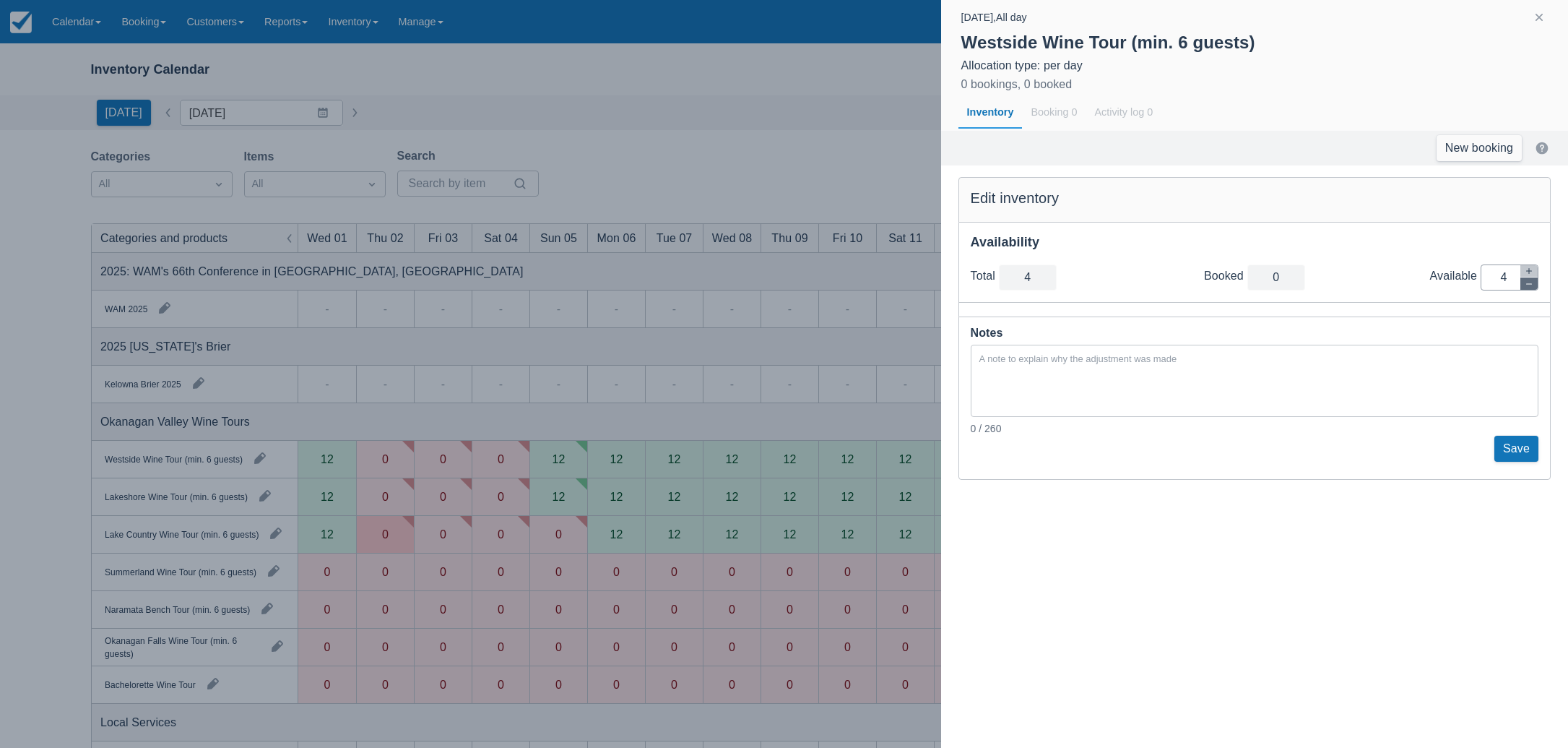
type input "3"
click at [1526, 284] on icon "button" at bounding box center [1529, 284] width 9 height 9
type input "2"
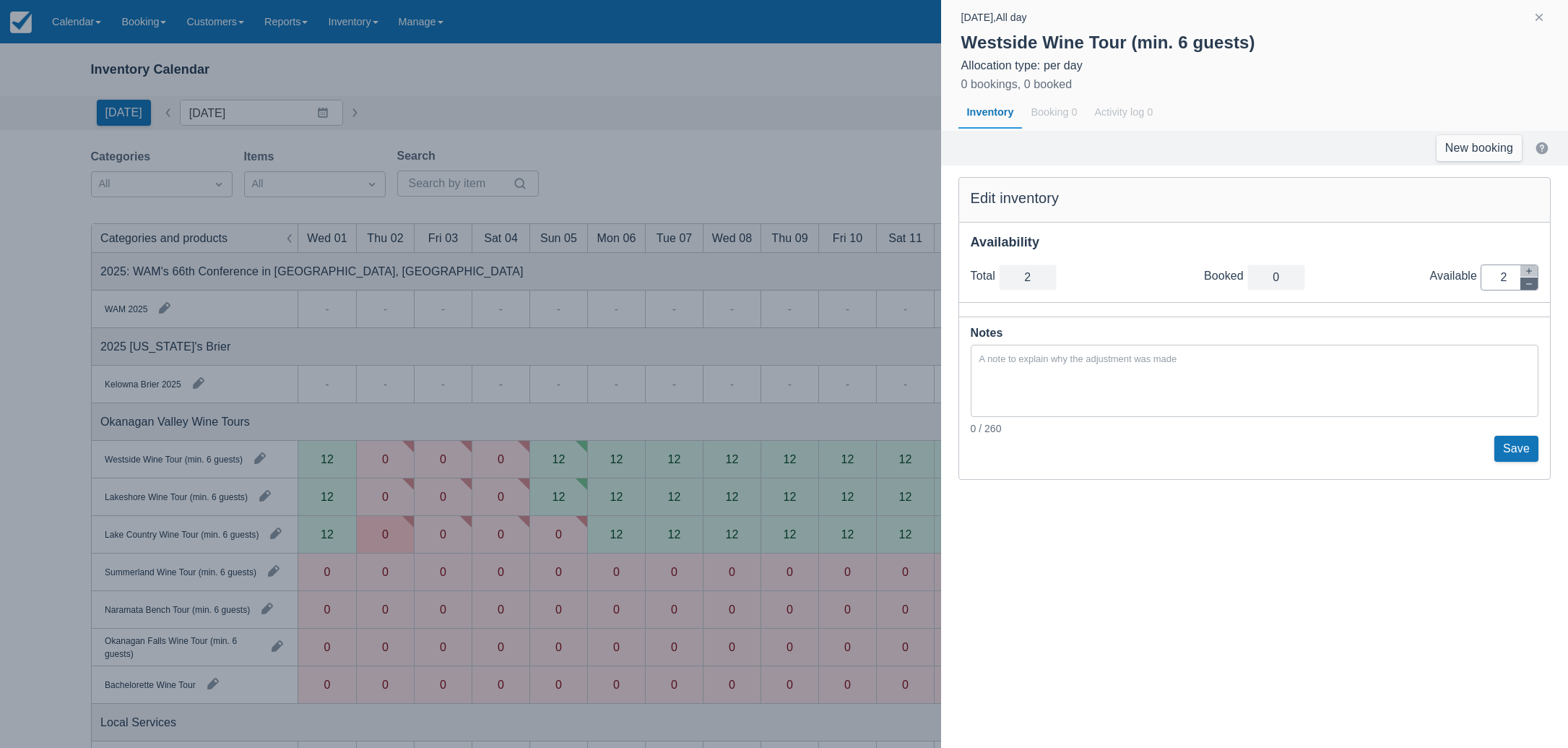
click at [1526, 284] on icon "button" at bounding box center [1529, 284] width 9 height 9
type input "1"
click at [1526, 284] on icon "button" at bounding box center [1529, 284] width 9 height 9
type input "0"
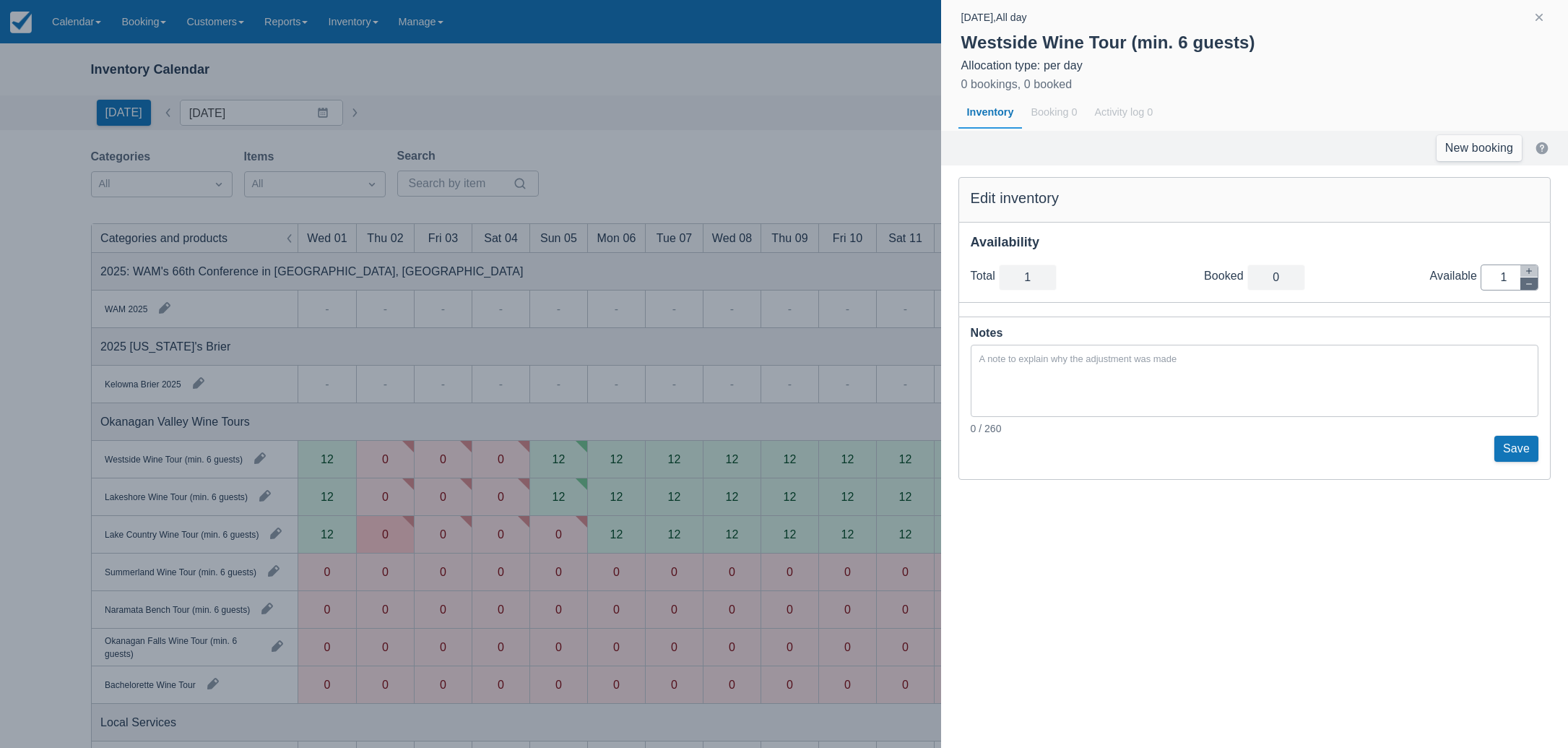
type input "0"
click at [1523, 441] on button "Save" at bounding box center [1516, 448] width 44 height 26
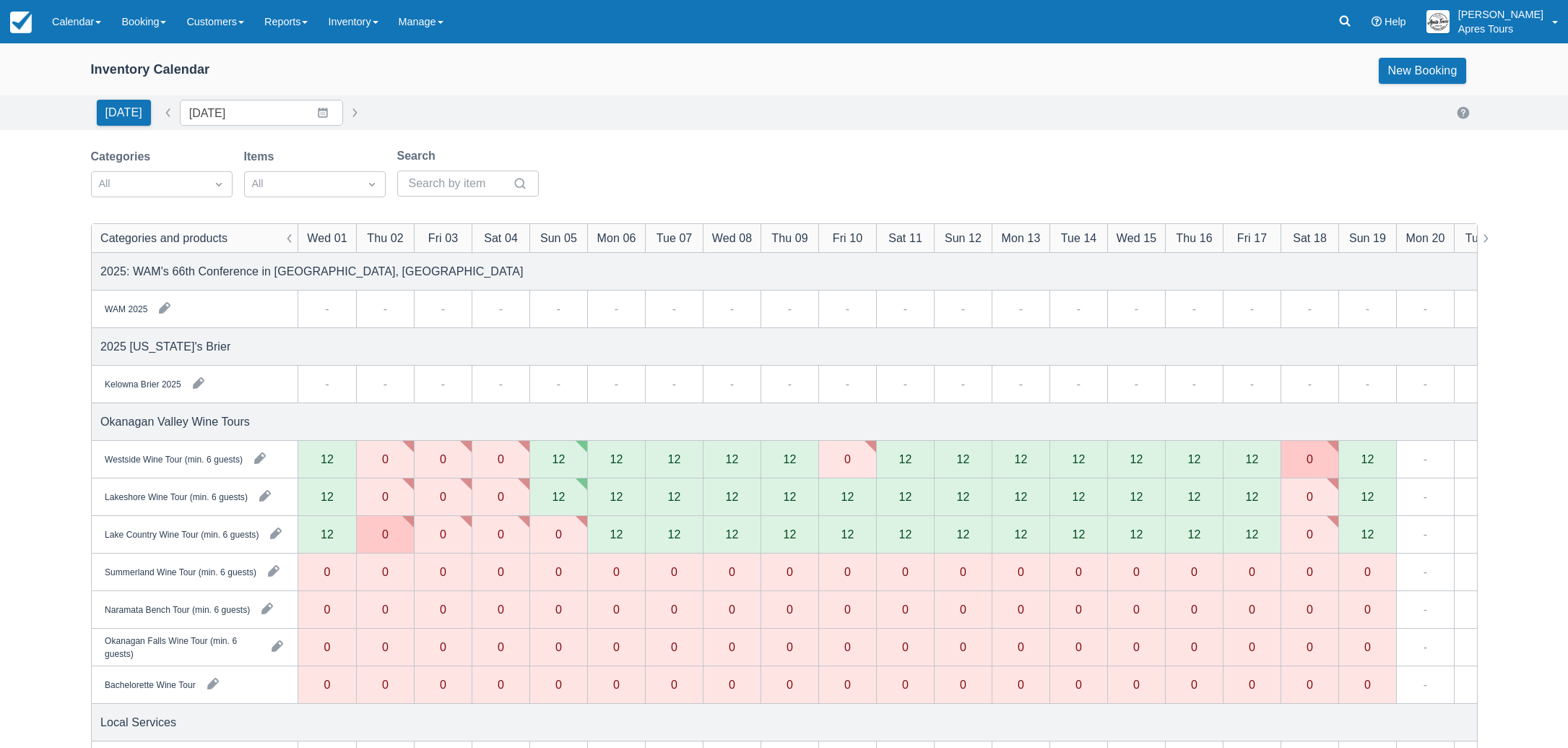
click at [847, 497] on div "12" at bounding box center [847, 496] width 13 height 11
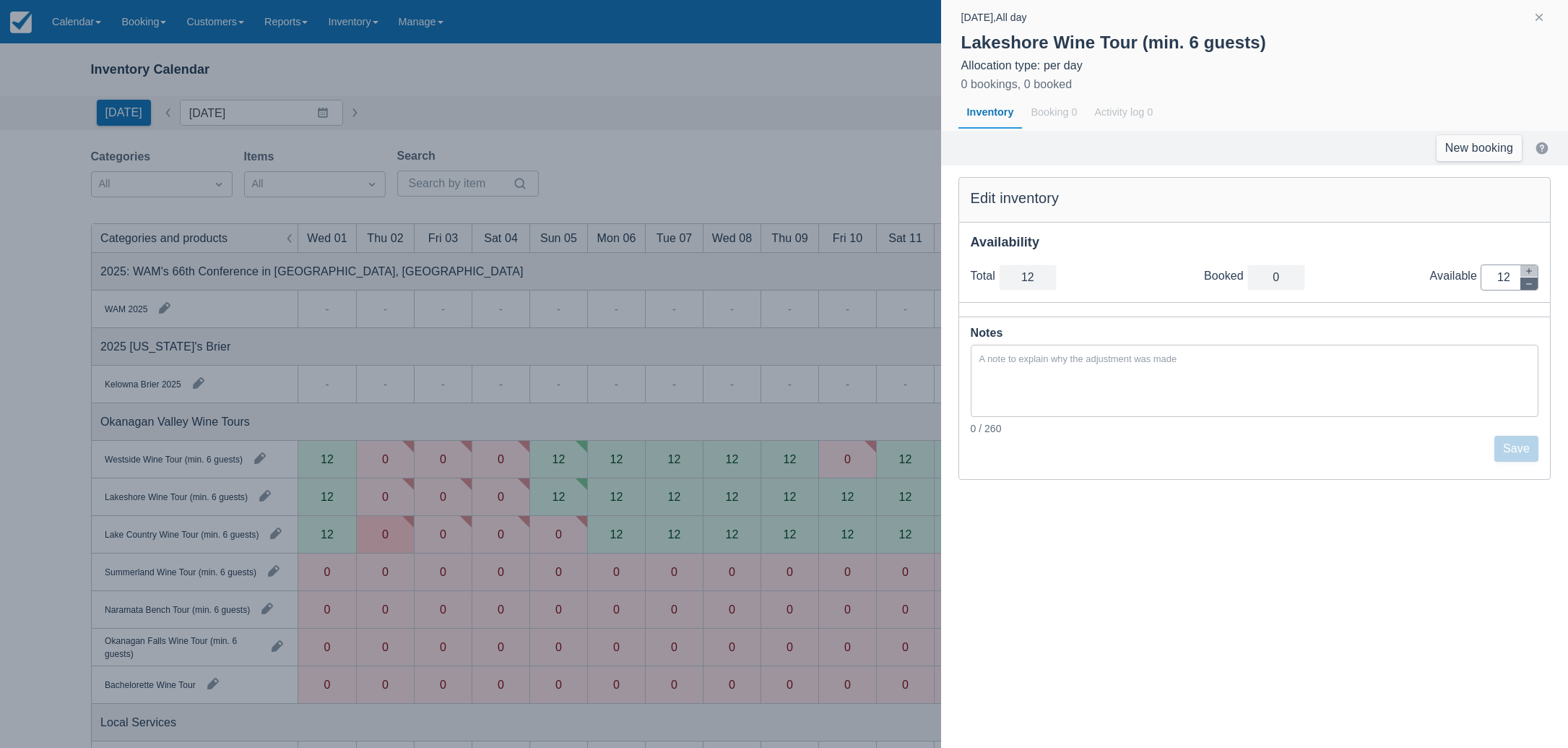
click at [1533, 283] on icon "button" at bounding box center [1529, 284] width 9 height 9
type input "11"
click at [1533, 283] on icon "button" at bounding box center [1529, 284] width 9 height 9
type input "10"
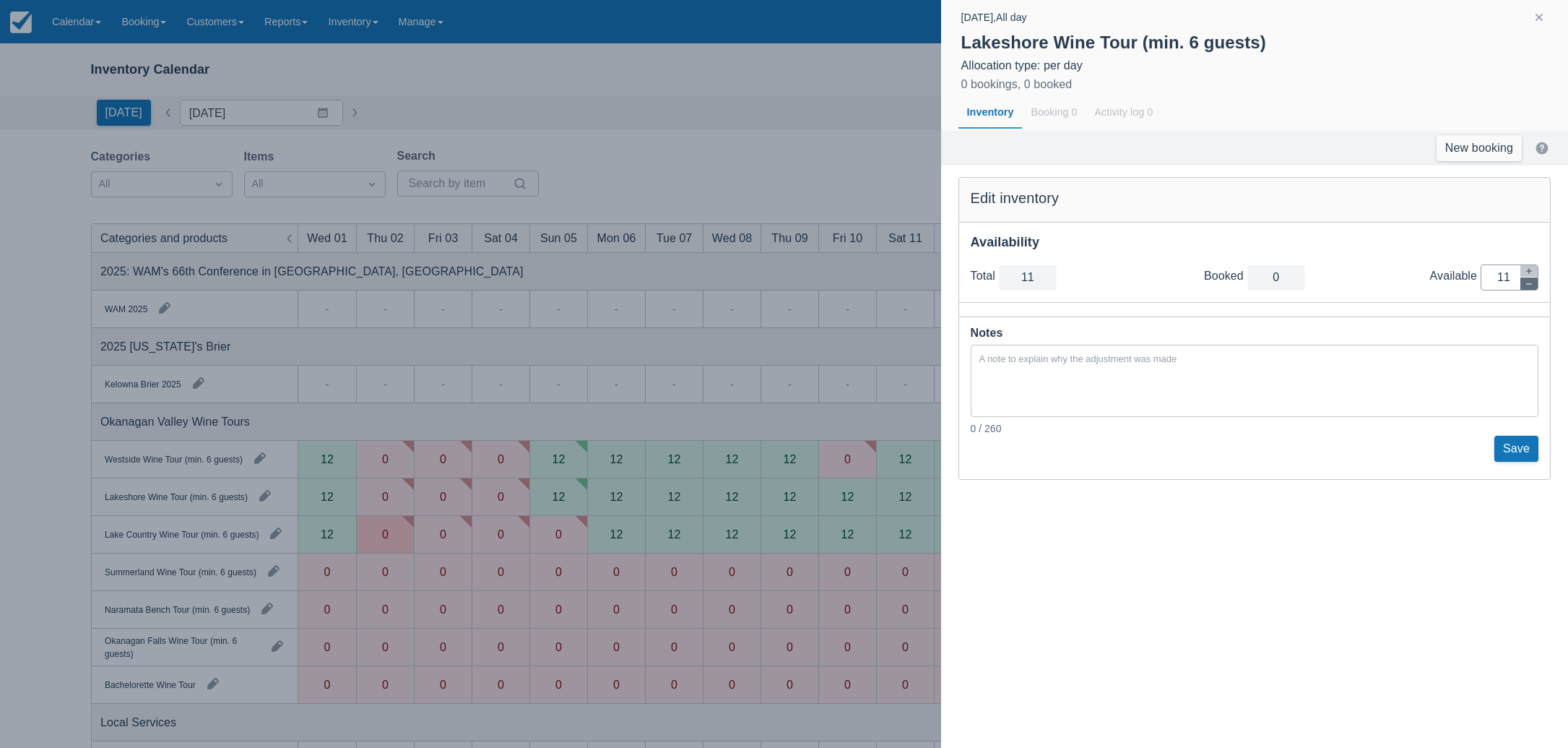
type input "10"
click at [1533, 283] on icon "button" at bounding box center [1529, 284] width 9 height 9
type input "9"
click at [1533, 283] on icon "button" at bounding box center [1529, 284] width 9 height 9
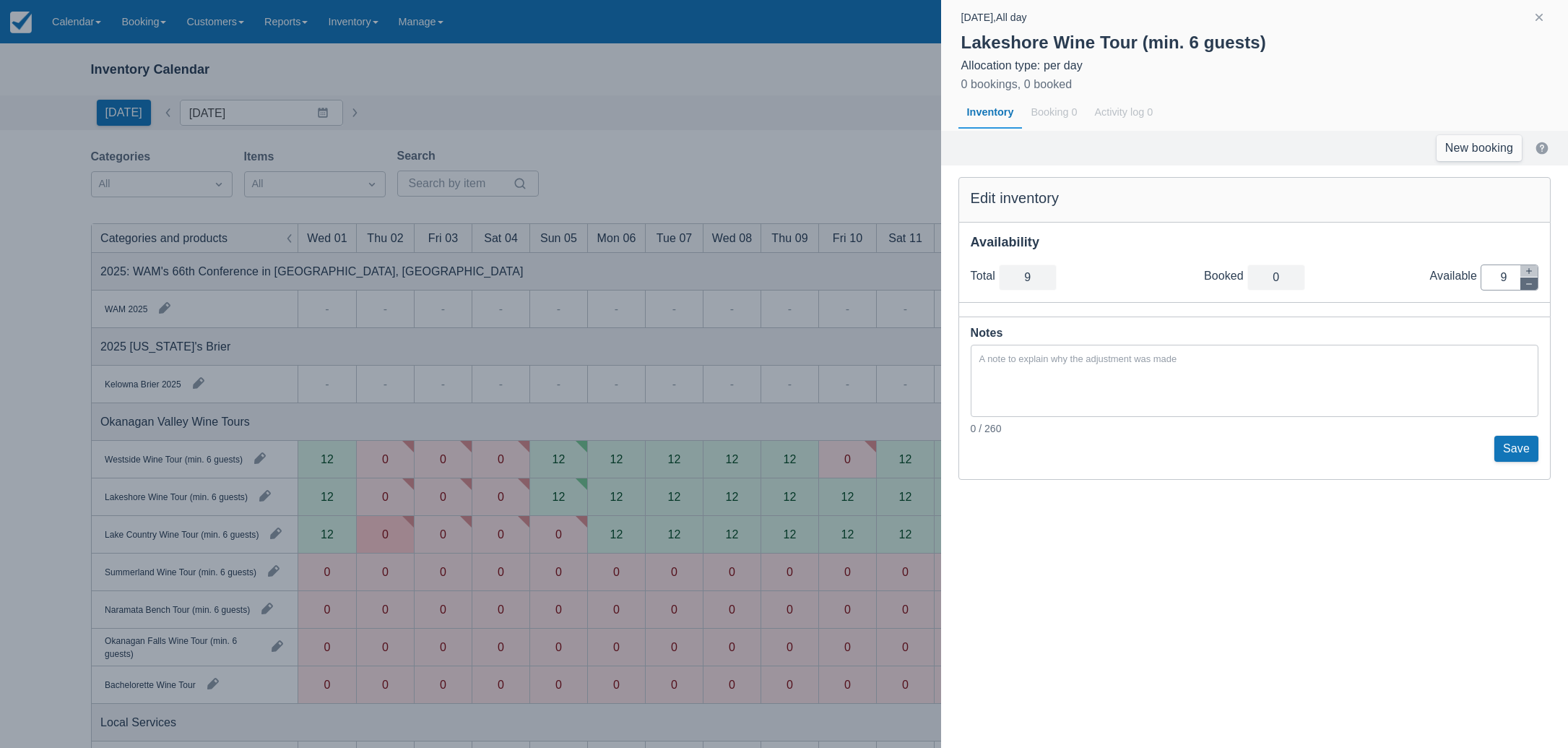
type input "8"
click at [1533, 283] on icon "button" at bounding box center [1529, 284] width 9 height 9
type input "7"
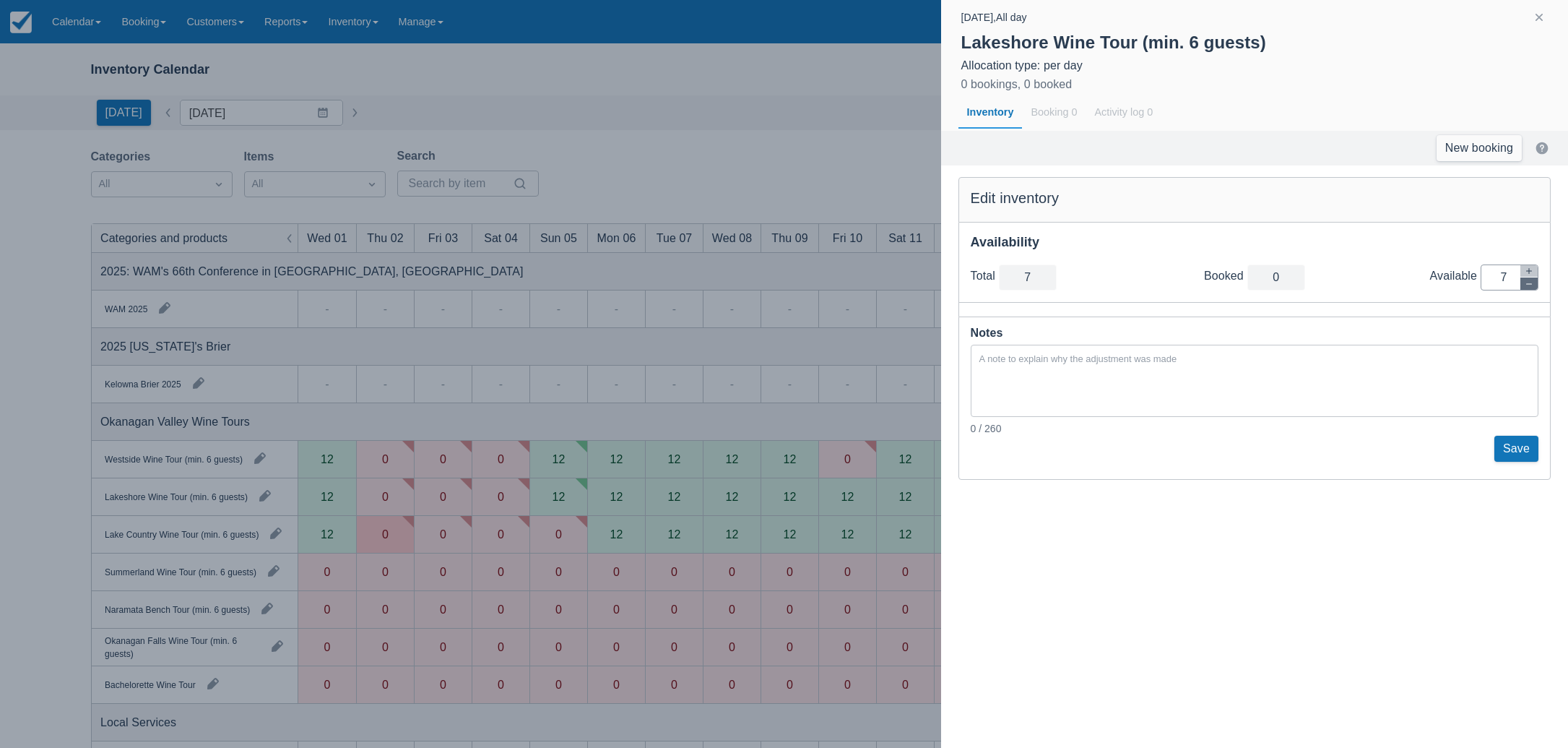
click at [1533, 283] on icon "button" at bounding box center [1529, 284] width 9 height 9
type input "6"
click at [1533, 283] on icon "button" at bounding box center [1529, 284] width 9 height 9
type input "5"
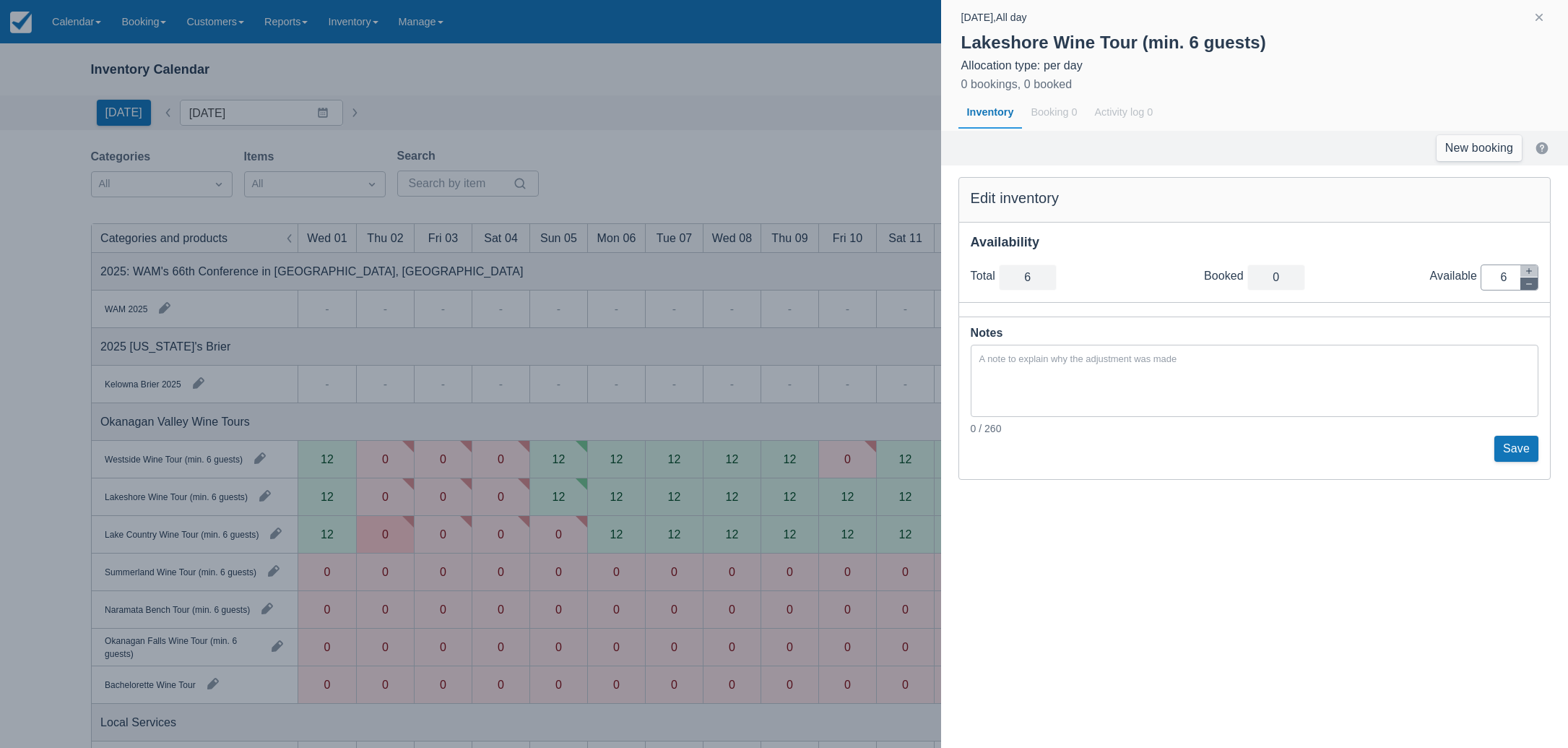
type input "5"
click at [1533, 283] on icon "button" at bounding box center [1529, 284] width 9 height 9
type input "4"
click at [1533, 283] on icon "button" at bounding box center [1529, 284] width 9 height 9
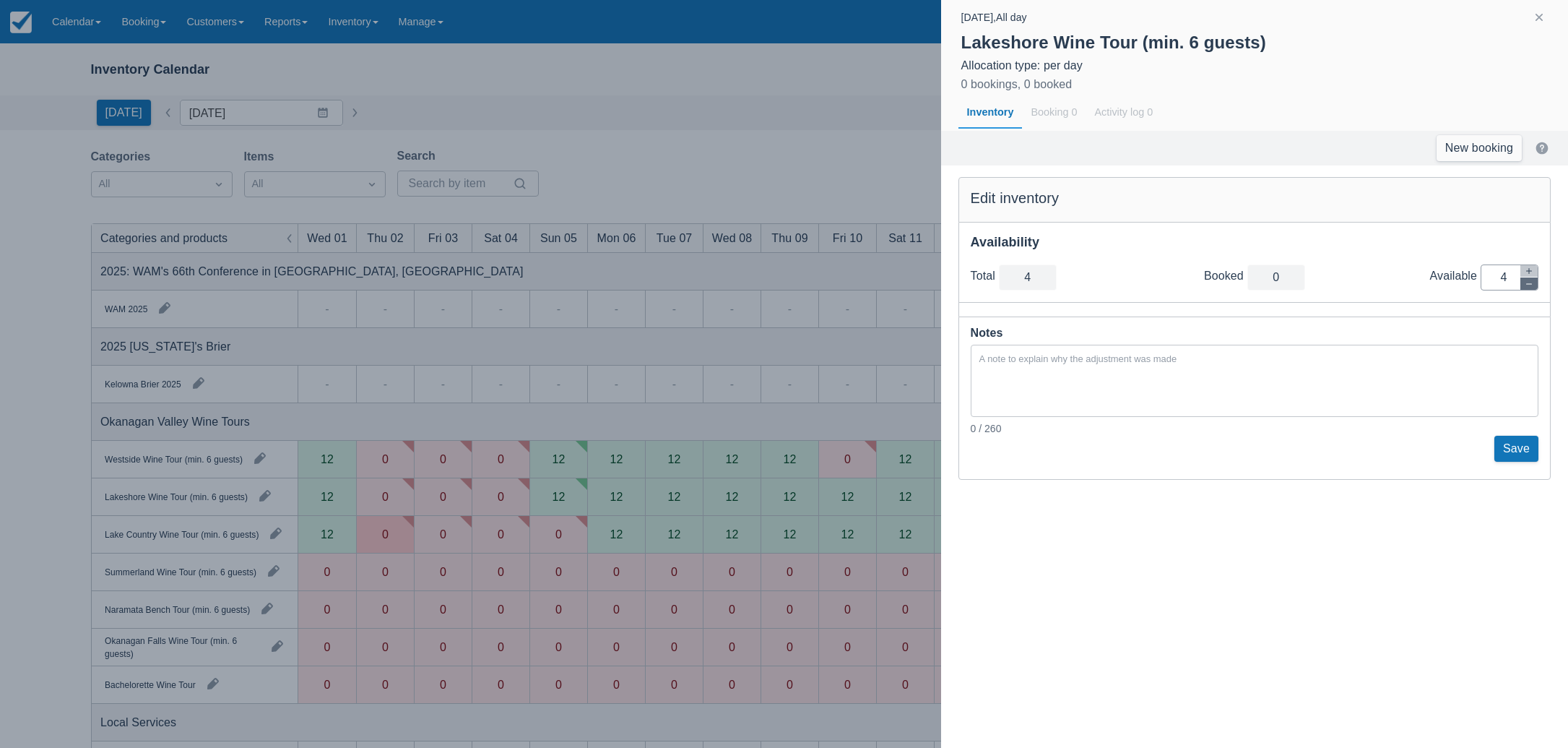
type input "3"
click at [1533, 283] on icon "button" at bounding box center [1529, 284] width 9 height 9
type input "2"
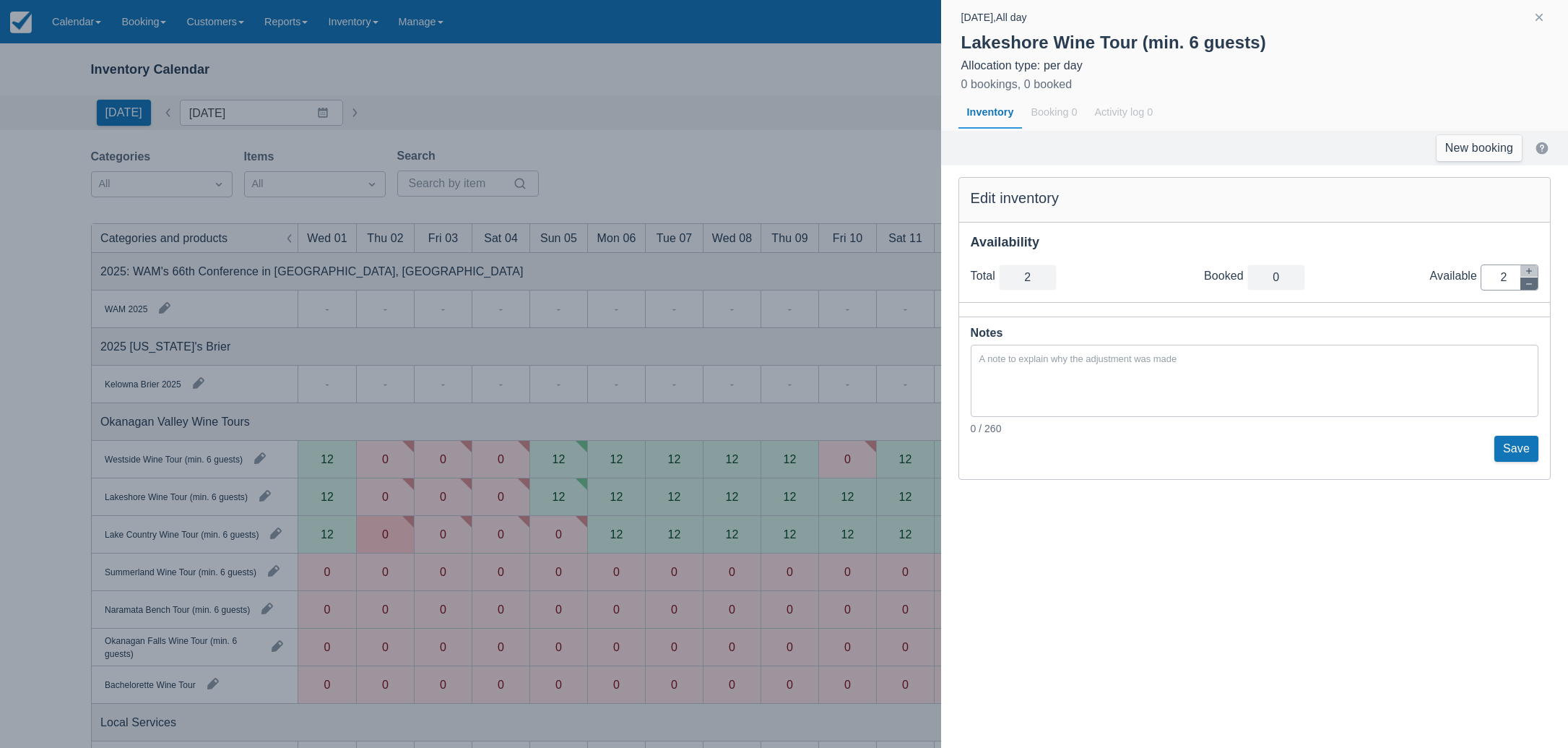
click at [1533, 283] on icon "button" at bounding box center [1529, 284] width 9 height 9
type input "1"
click at [1533, 283] on icon "button" at bounding box center [1529, 284] width 9 height 9
type input "0"
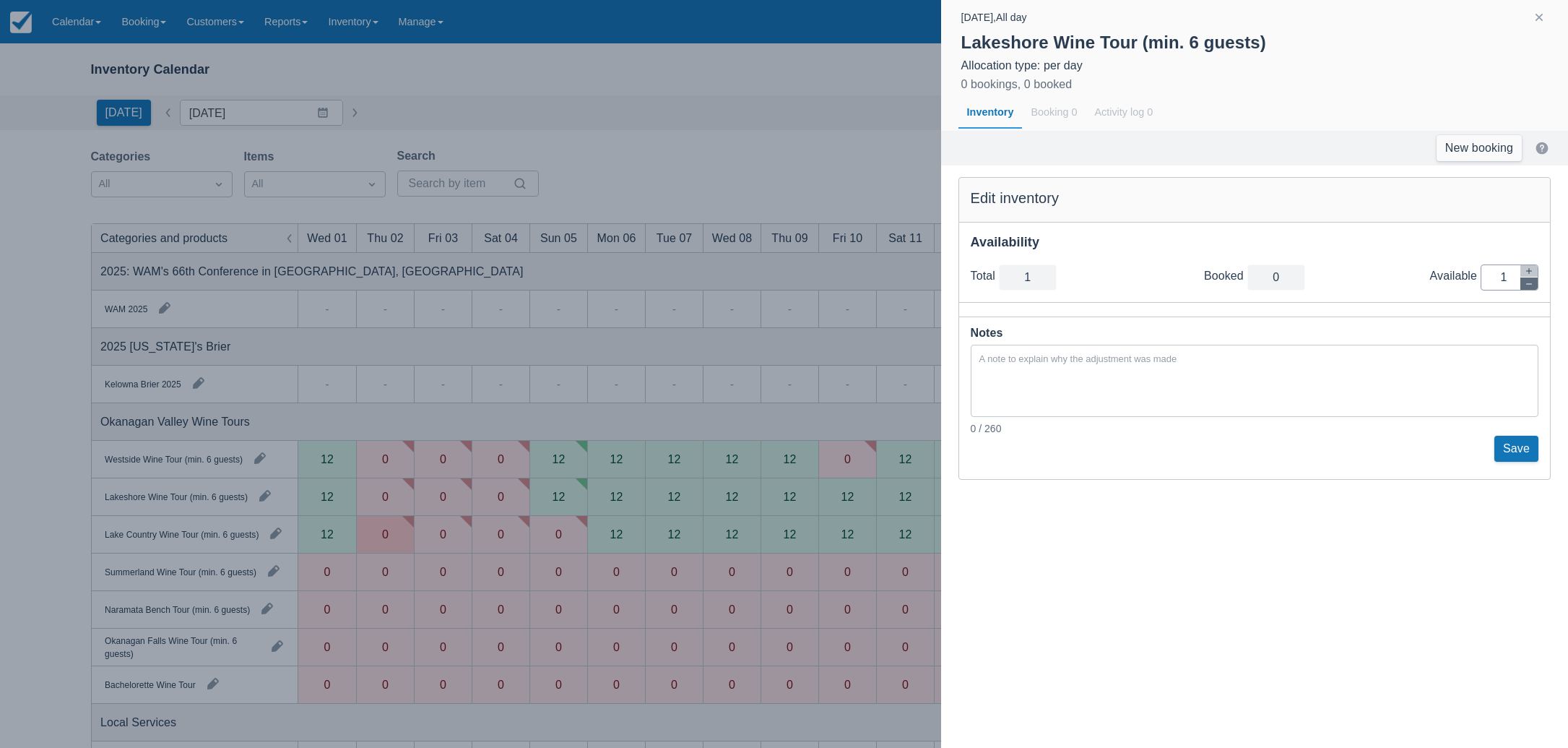
type input "0"
click at [1526, 448] on button "Save" at bounding box center [1516, 448] width 44 height 26
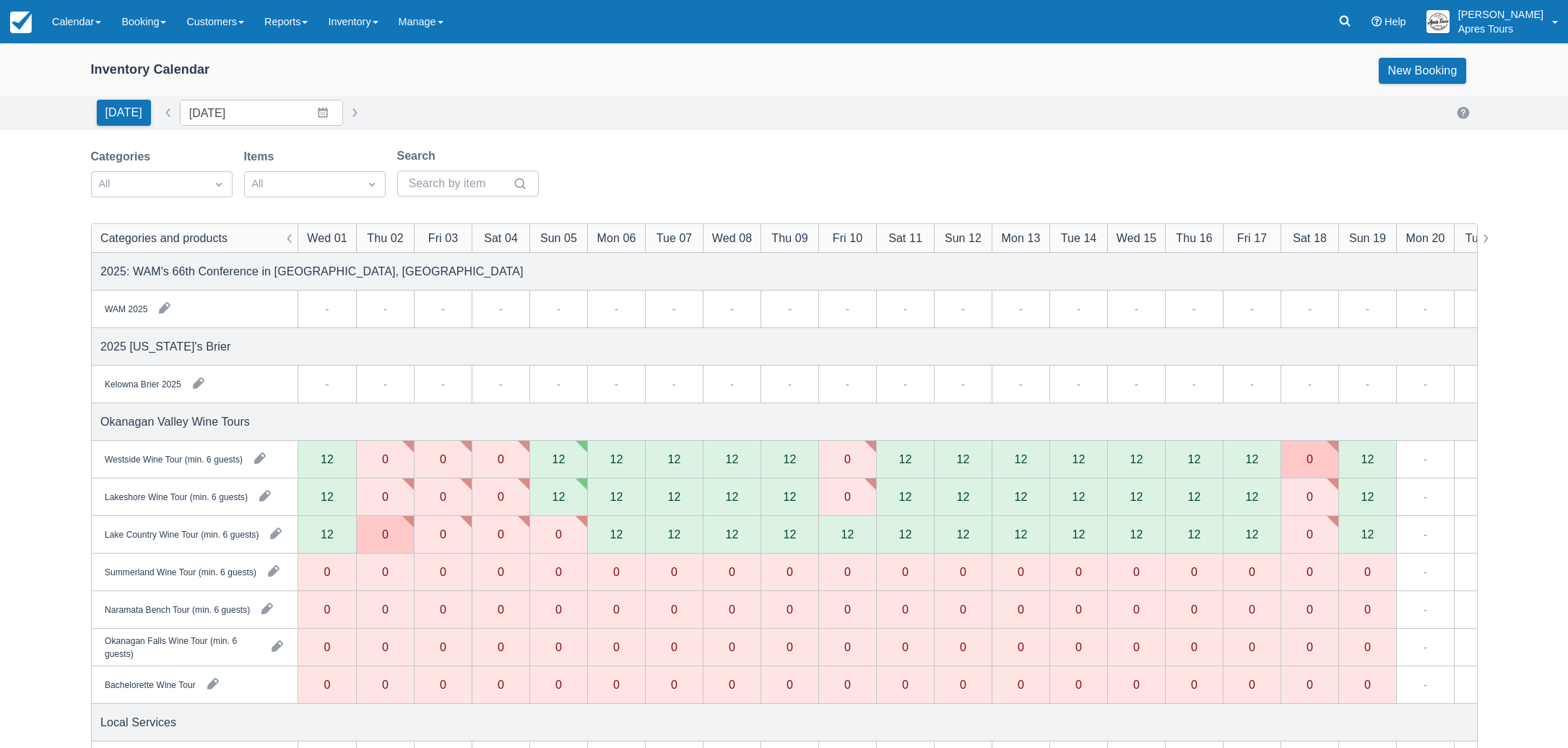
click at [845, 537] on div "12" at bounding box center [847, 533] width 13 height 11
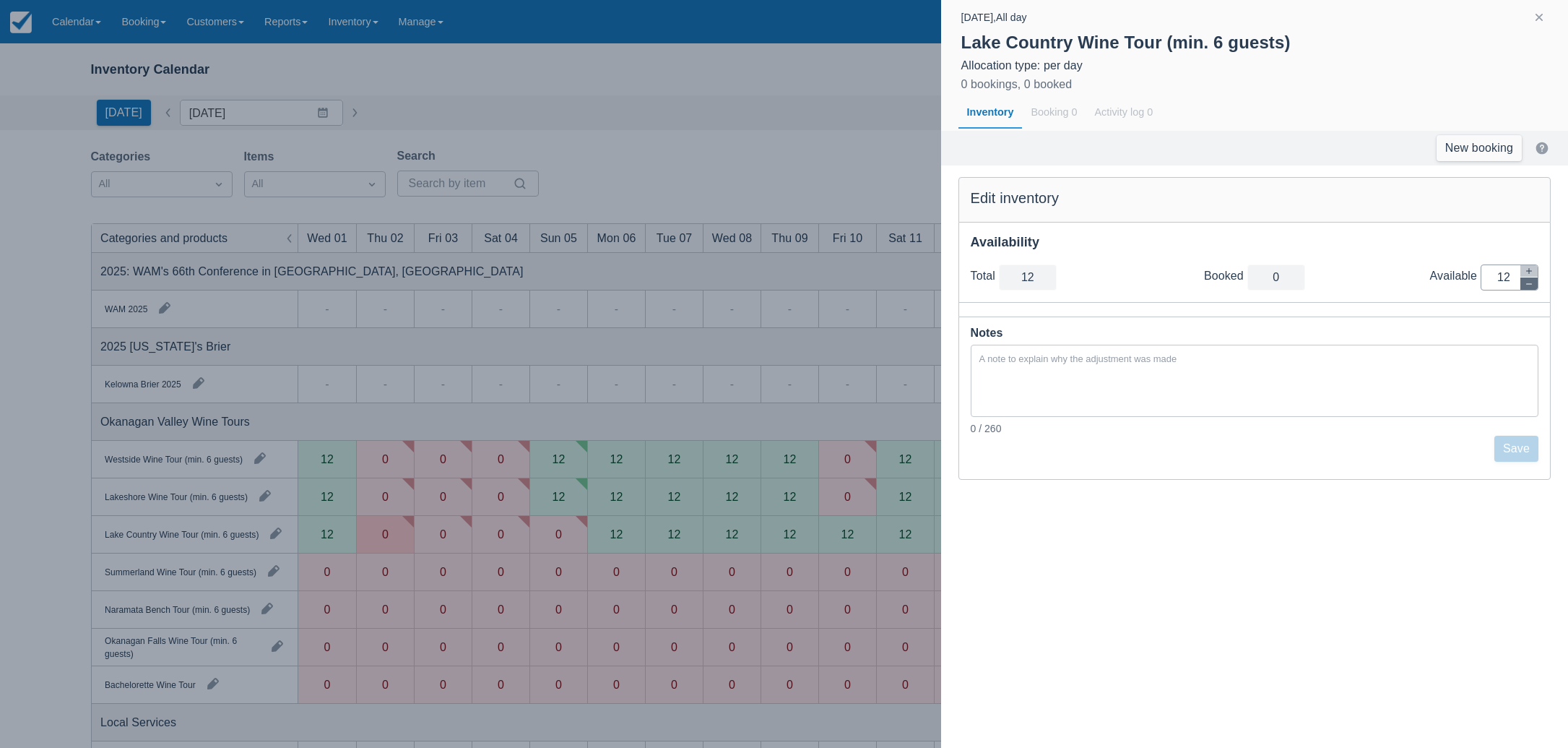
click at [1536, 281] on button "button" at bounding box center [1530, 283] width 18 height 12
type input "11"
click at [1536, 281] on button "button" at bounding box center [1530, 283] width 18 height 12
type input "10"
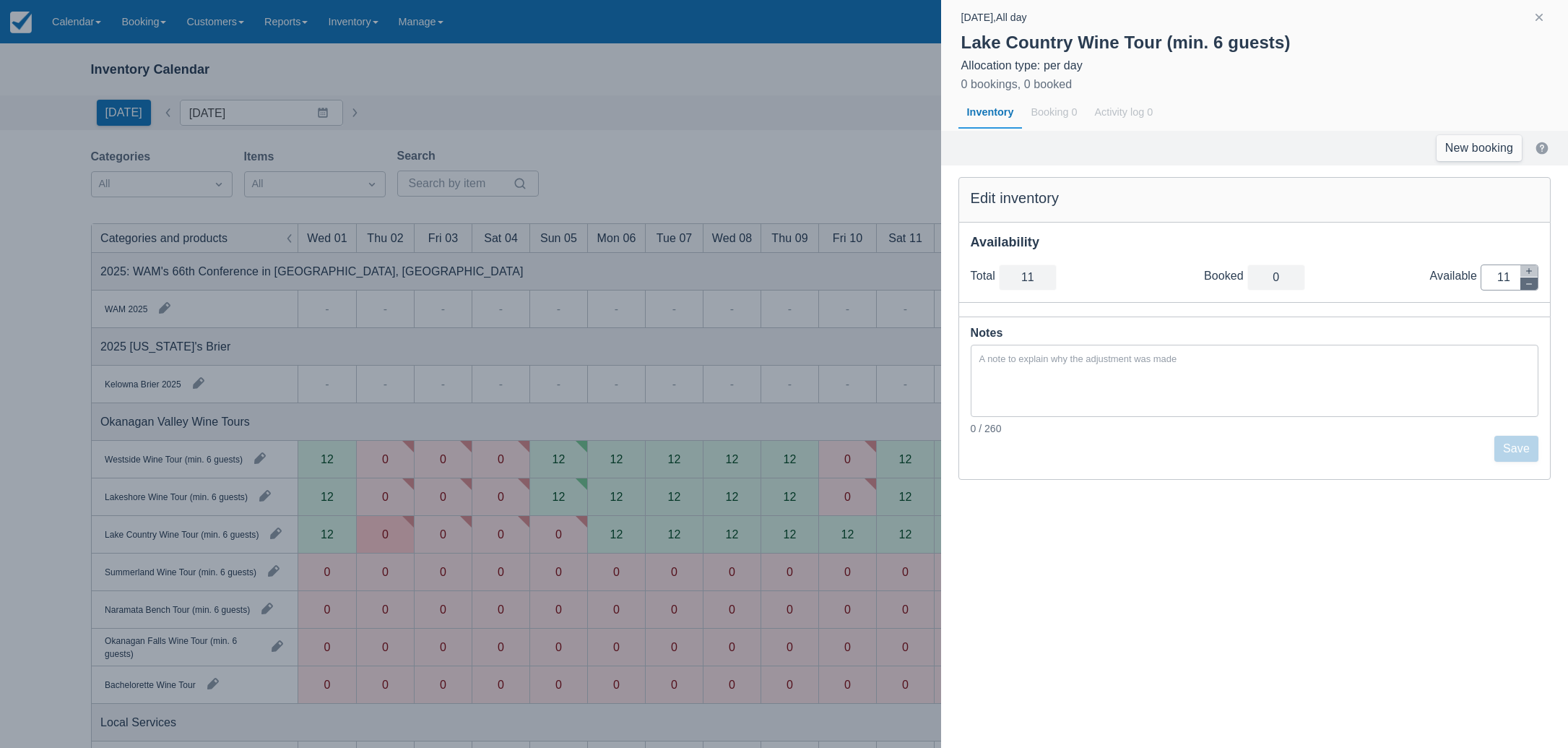
type input "10"
click at [1536, 281] on button "button" at bounding box center [1530, 283] width 18 height 12
type input "9"
click at [1536, 281] on button "button" at bounding box center [1530, 283] width 18 height 12
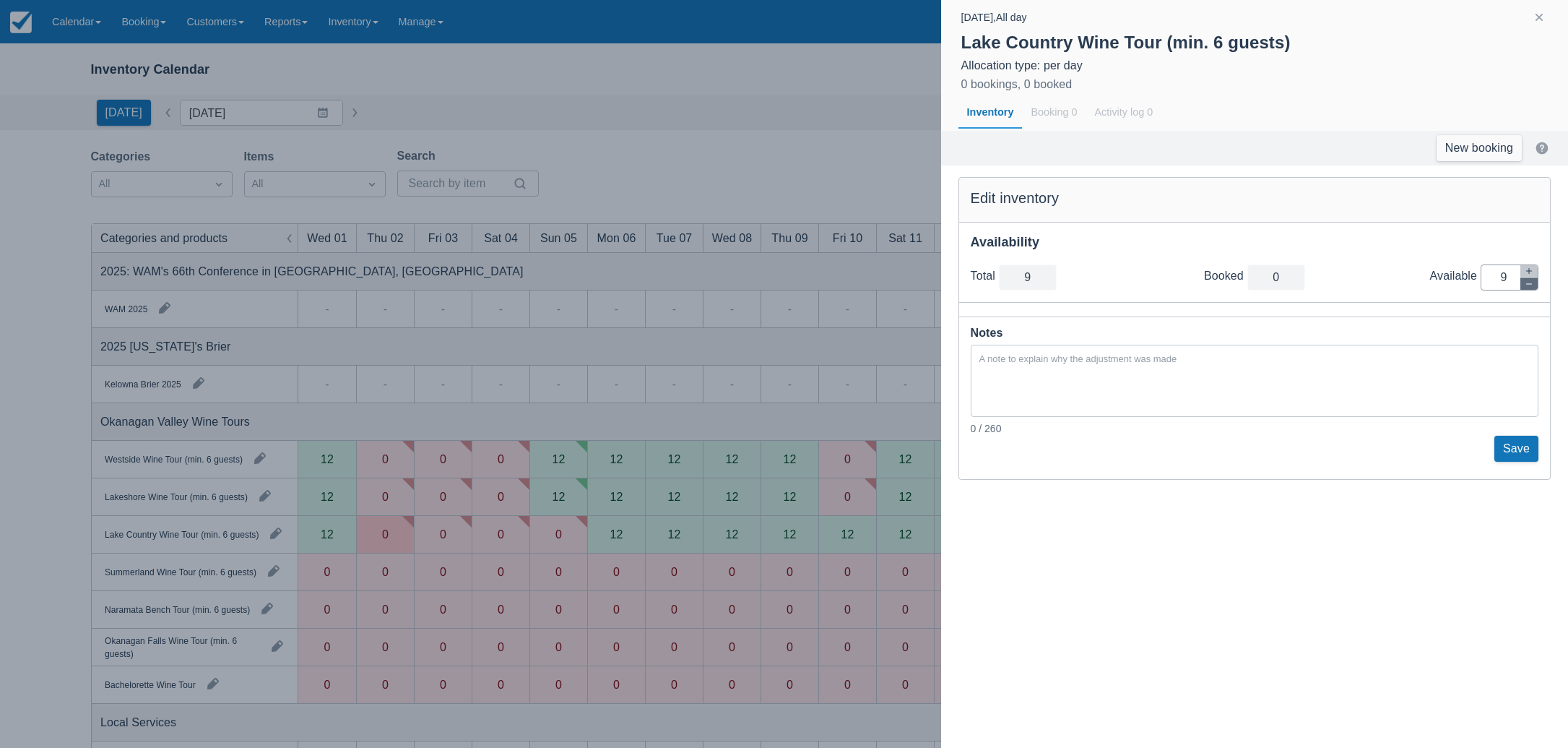
type input "8"
click at [1536, 281] on button "button" at bounding box center [1530, 283] width 18 height 12
type input "7"
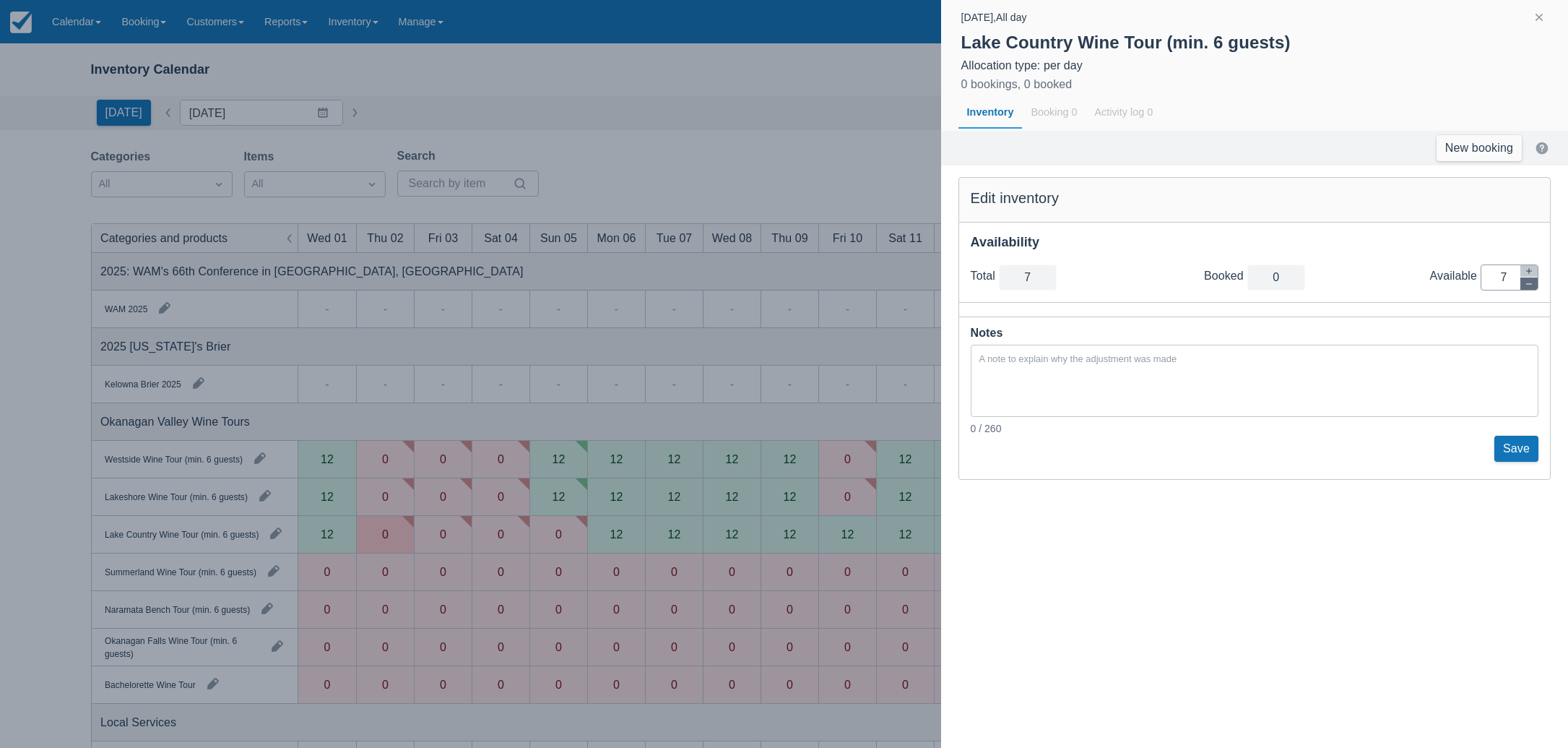
click at [1536, 281] on button "button" at bounding box center [1530, 283] width 18 height 12
type input "6"
click at [1536, 281] on button "button" at bounding box center [1530, 283] width 18 height 12
type input "5"
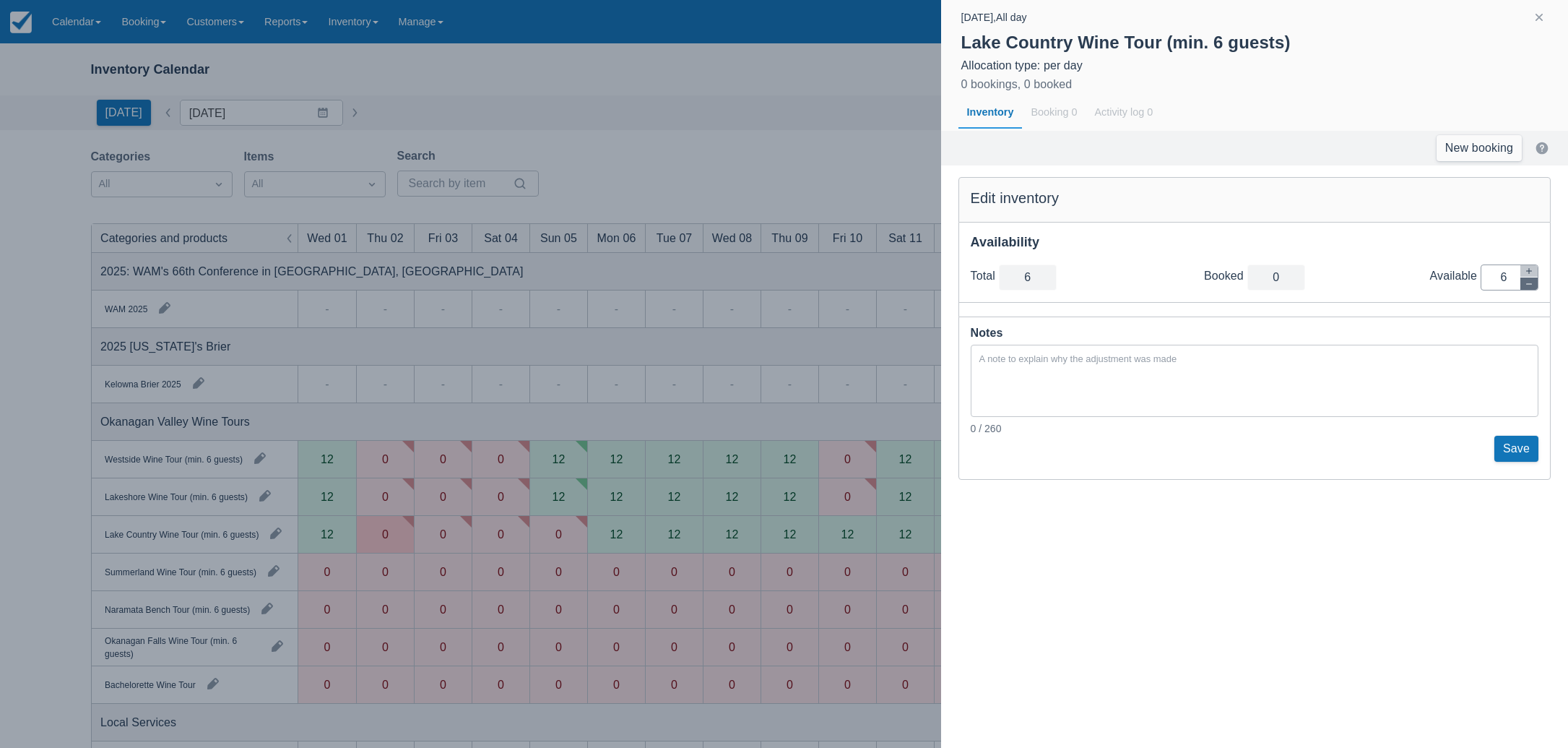
type input "5"
click at [1536, 281] on button "button" at bounding box center [1530, 283] width 18 height 12
type input "4"
click at [1536, 281] on button "button" at bounding box center [1530, 283] width 18 height 12
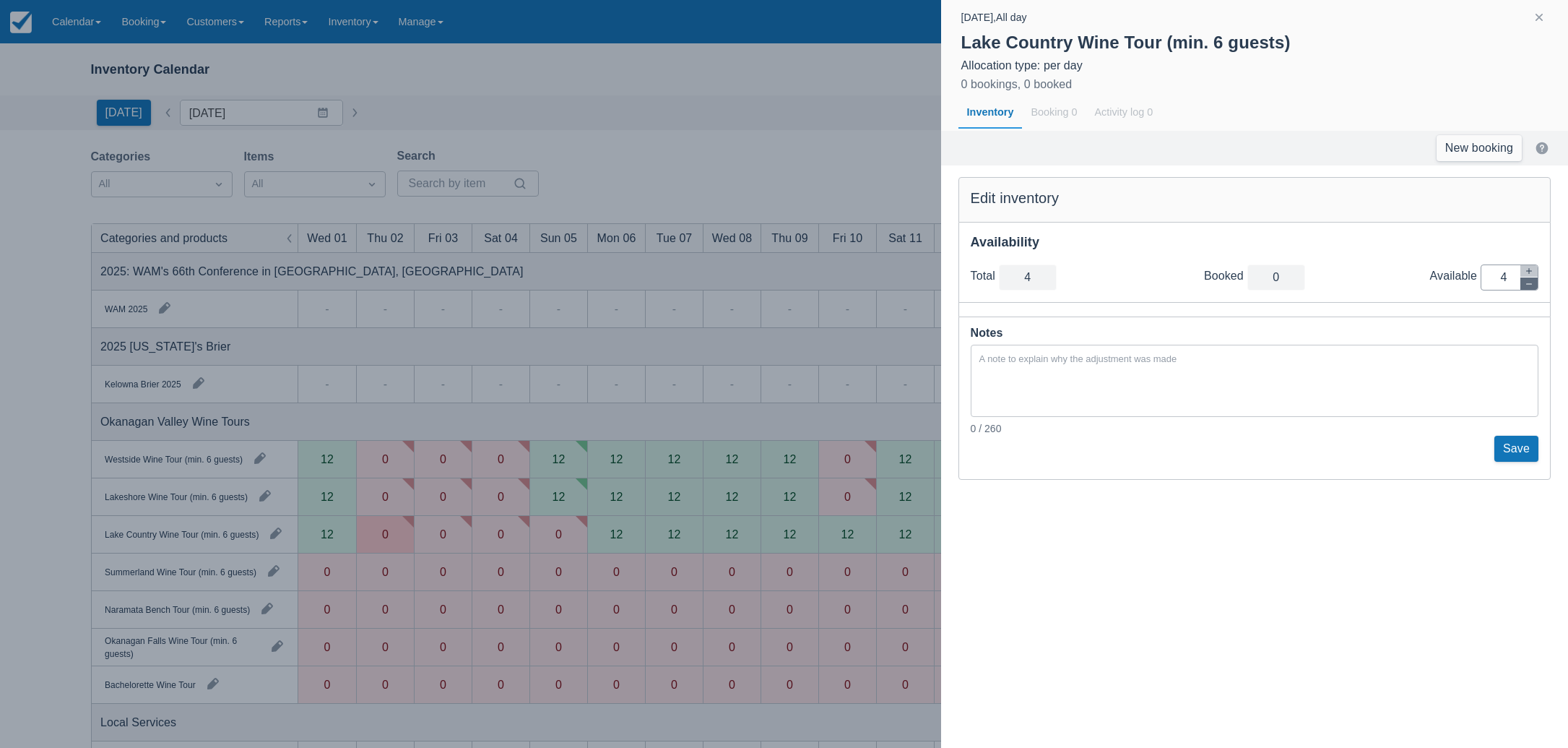
type input "3"
click at [1536, 281] on button "button" at bounding box center [1530, 283] width 18 height 12
type input "2"
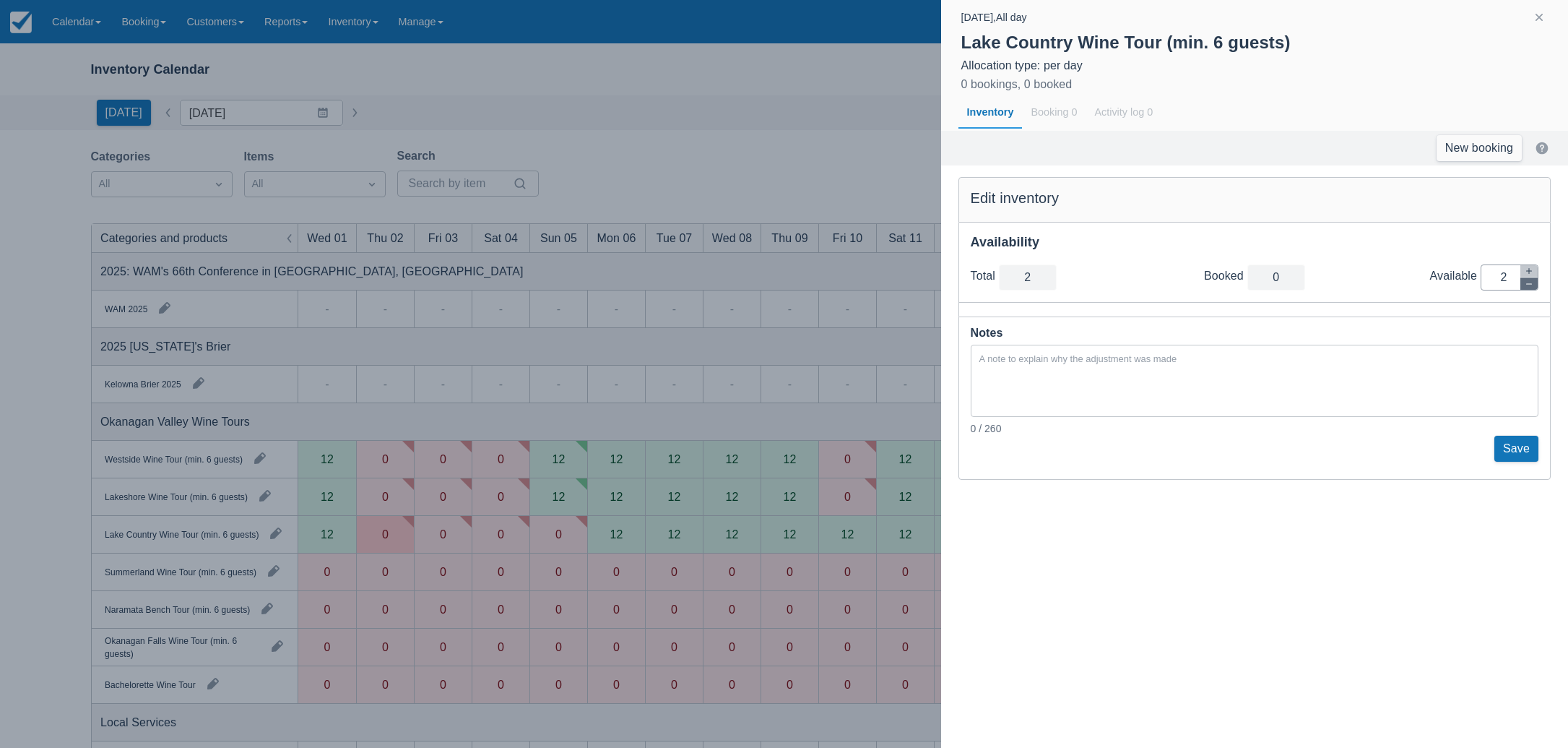
click at [1536, 281] on button "button" at bounding box center [1530, 283] width 18 height 12
type input "1"
click at [1536, 281] on button "button" at bounding box center [1530, 283] width 18 height 12
type input "0"
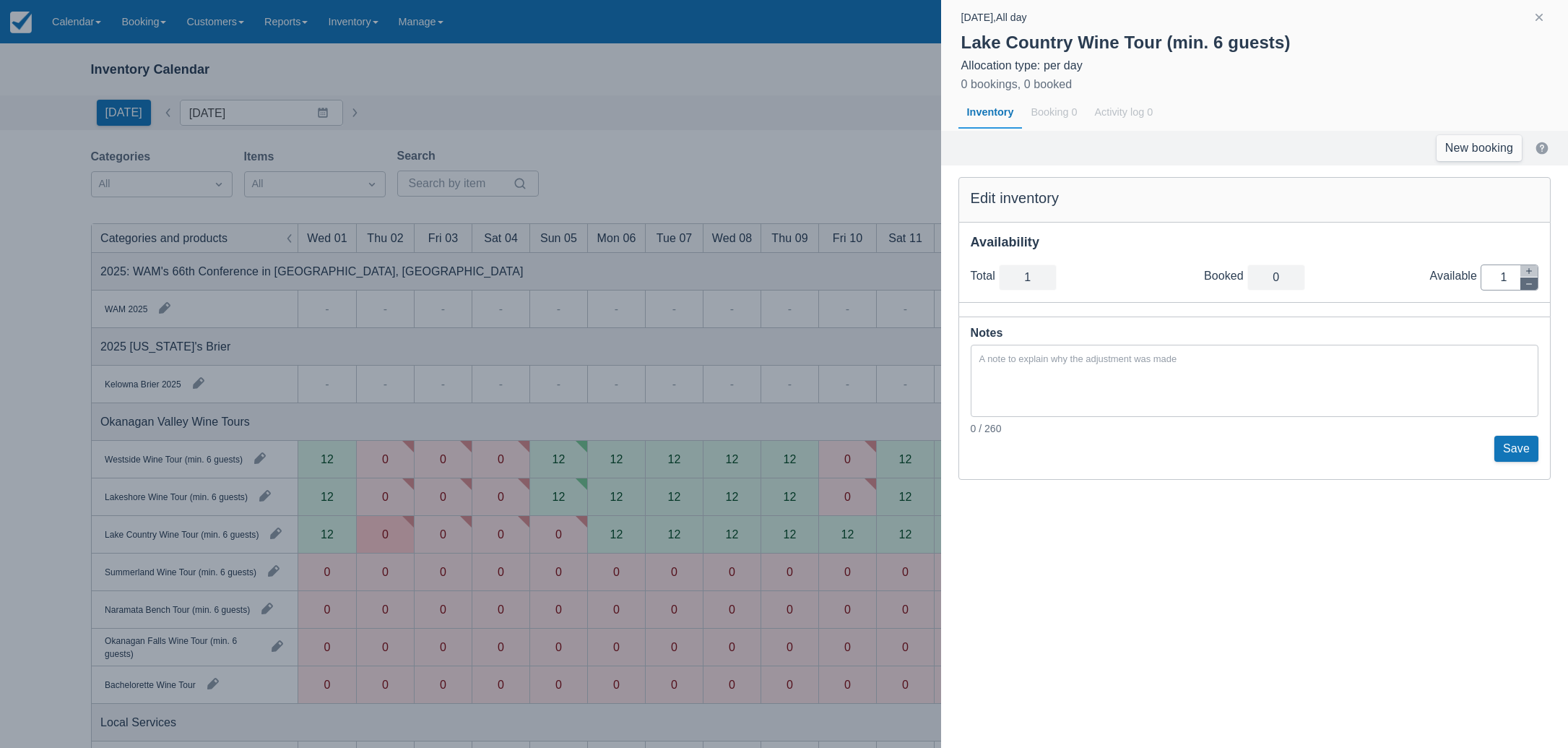
type input "0"
click at [1517, 444] on button "Save" at bounding box center [1516, 448] width 44 height 26
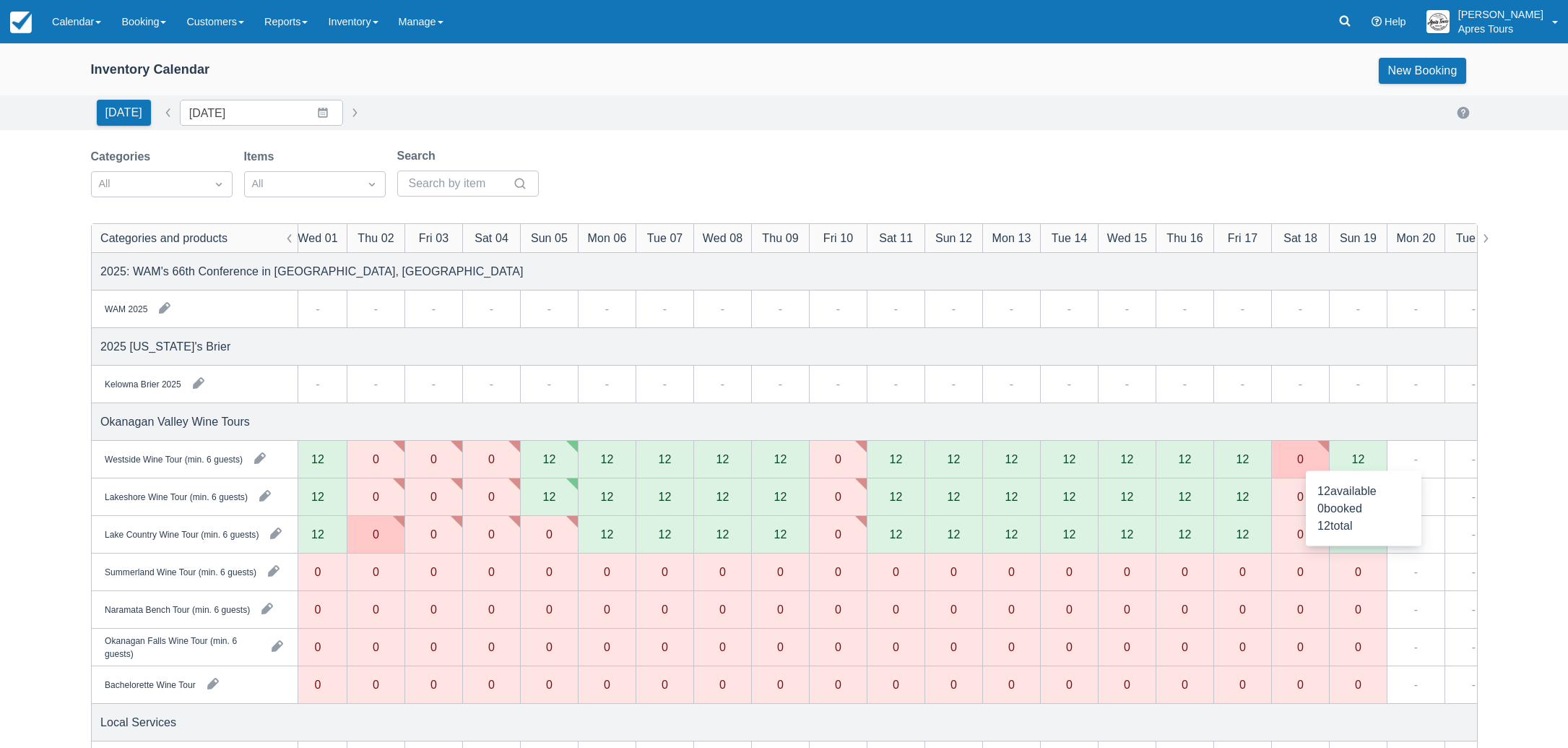
click at [1375, 460] on div "12" at bounding box center [1358, 459] width 58 height 38
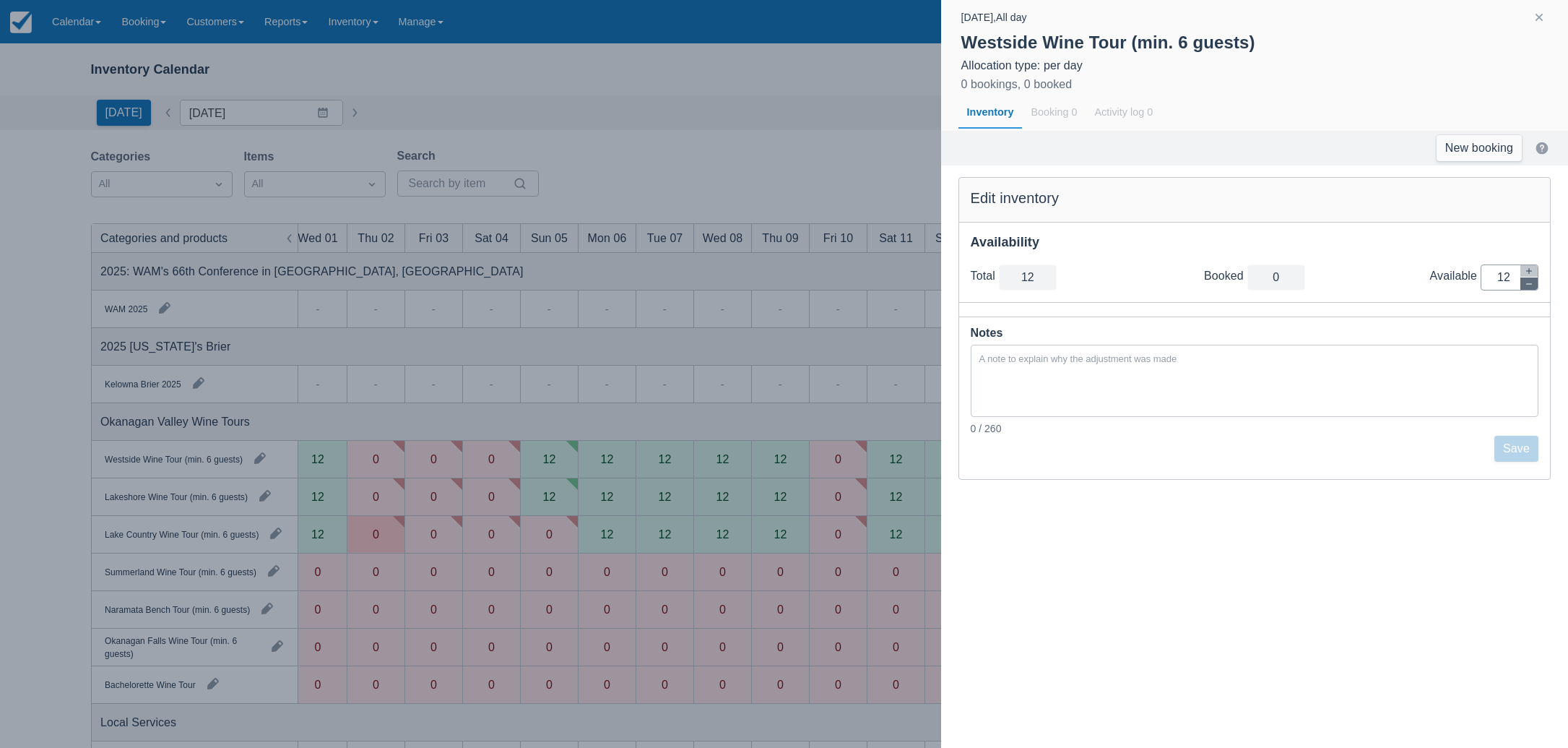
click at [1526, 288] on button "button" at bounding box center [1530, 283] width 18 height 12
type input "11"
click at [1526, 288] on button "button" at bounding box center [1530, 283] width 18 height 12
type input "10"
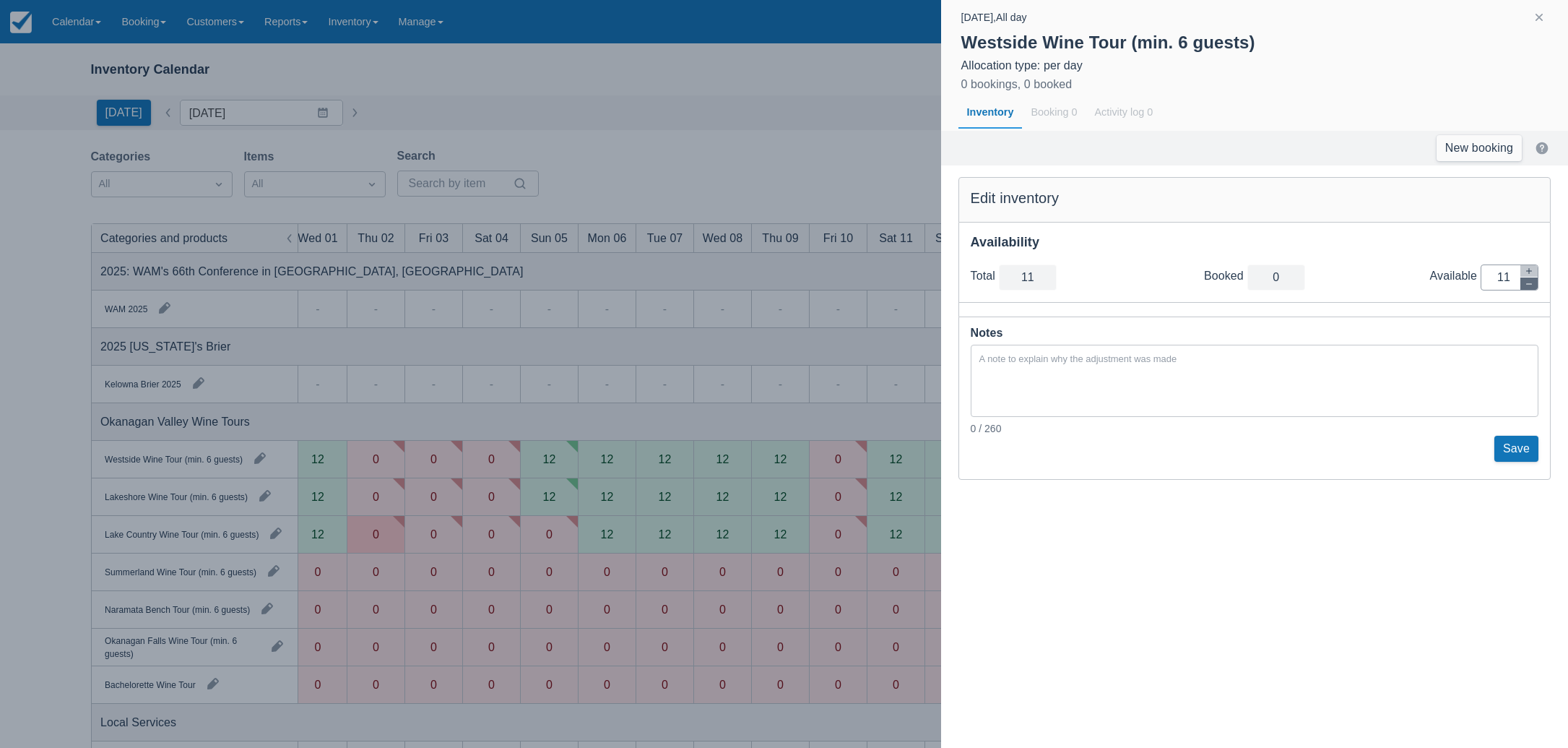
type input "10"
click at [1526, 288] on button "button" at bounding box center [1530, 283] width 18 height 12
type input "9"
click at [1526, 288] on button "button" at bounding box center [1530, 283] width 18 height 12
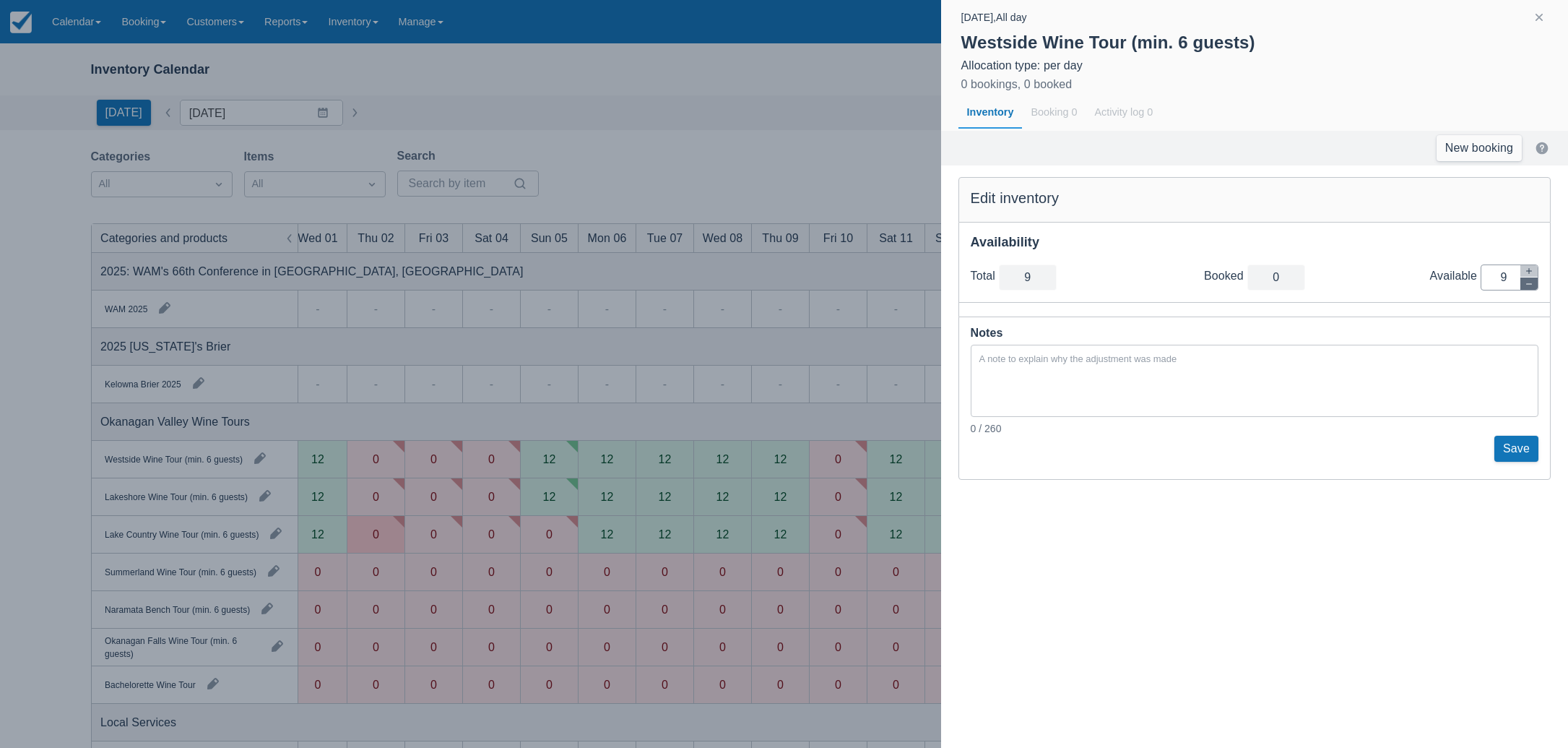
type input "8"
click at [1526, 288] on button "button" at bounding box center [1530, 283] width 18 height 12
type input "7"
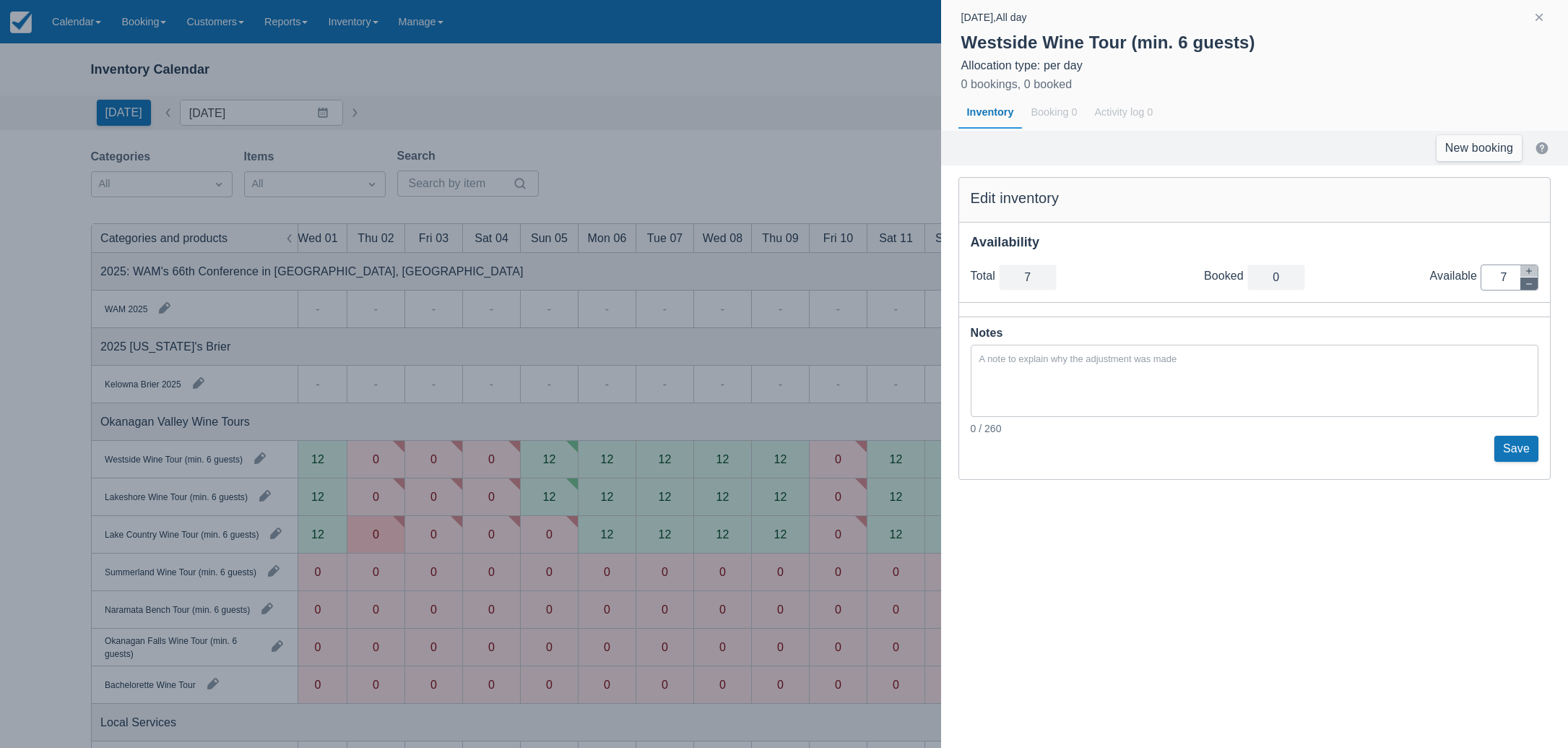
click at [1526, 288] on button "button" at bounding box center [1530, 283] width 18 height 12
type input "6"
click at [1526, 288] on button "button" at bounding box center [1530, 283] width 18 height 12
type input "5"
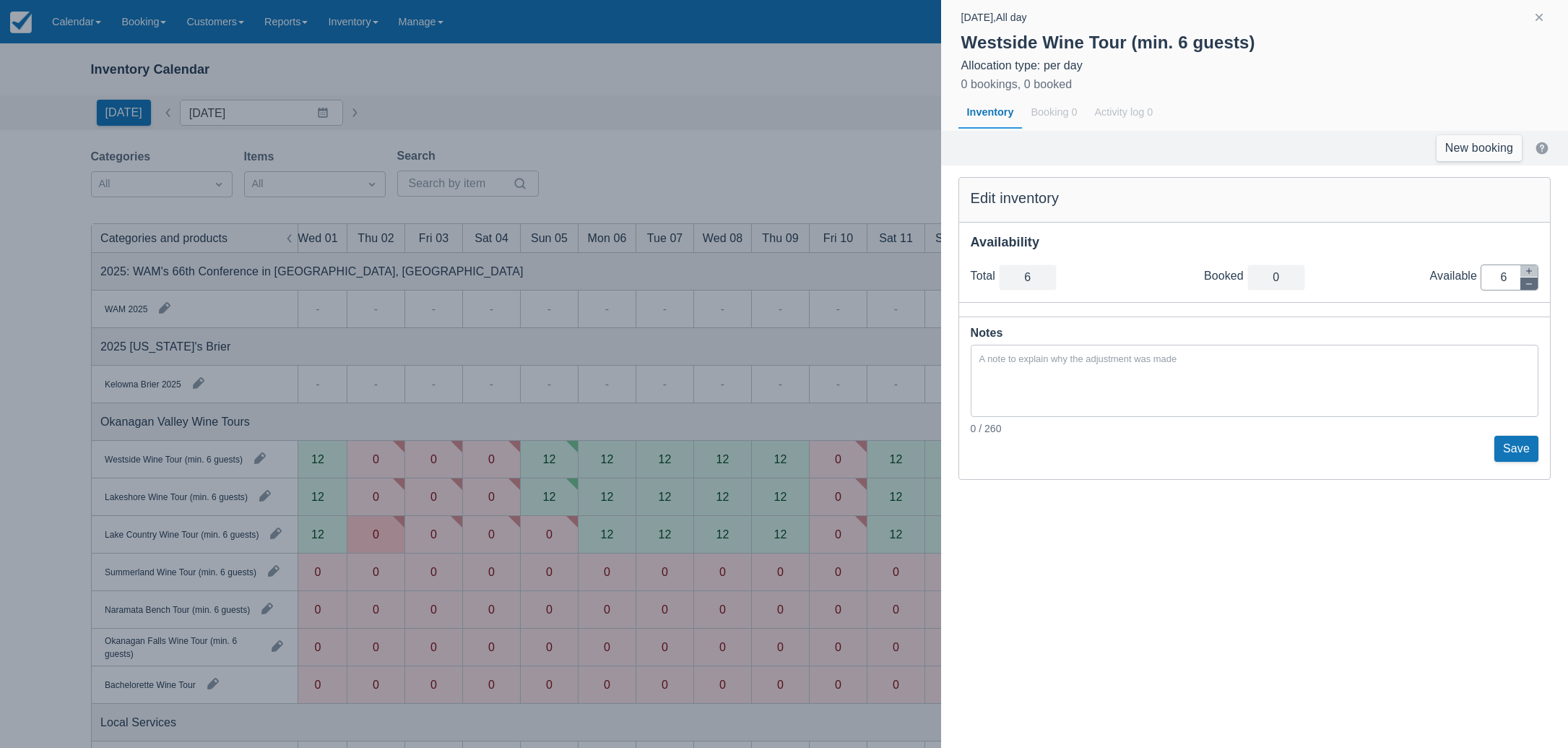
type input "5"
click at [1526, 288] on button "button" at bounding box center [1530, 283] width 18 height 12
type input "4"
click at [1526, 288] on button "button" at bounding box center [1530, 283] width 18 height 12
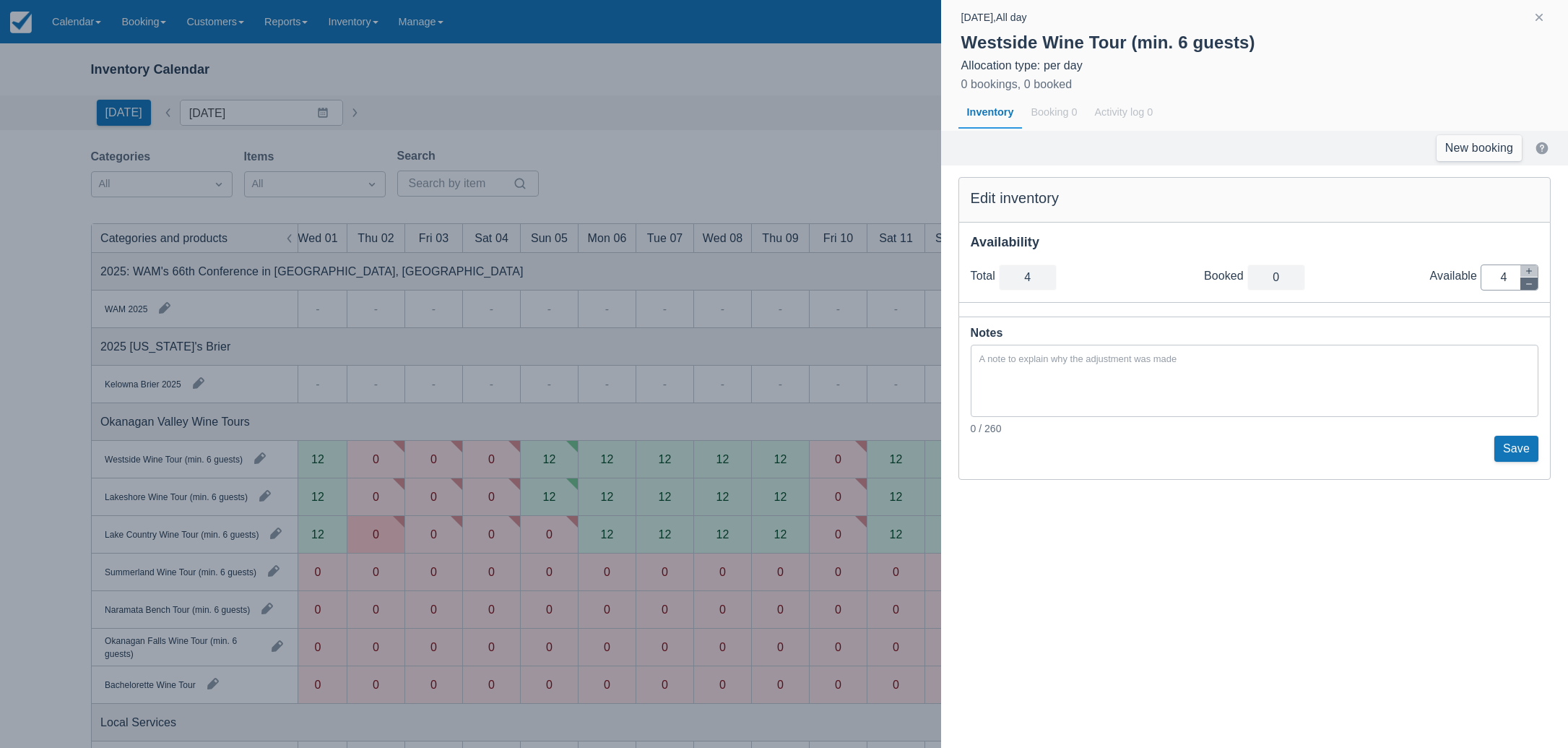
type input "3"
click at [1526, 288] on button "button" at bounding box center [1530, 283] width 18 height 12
type input "2"
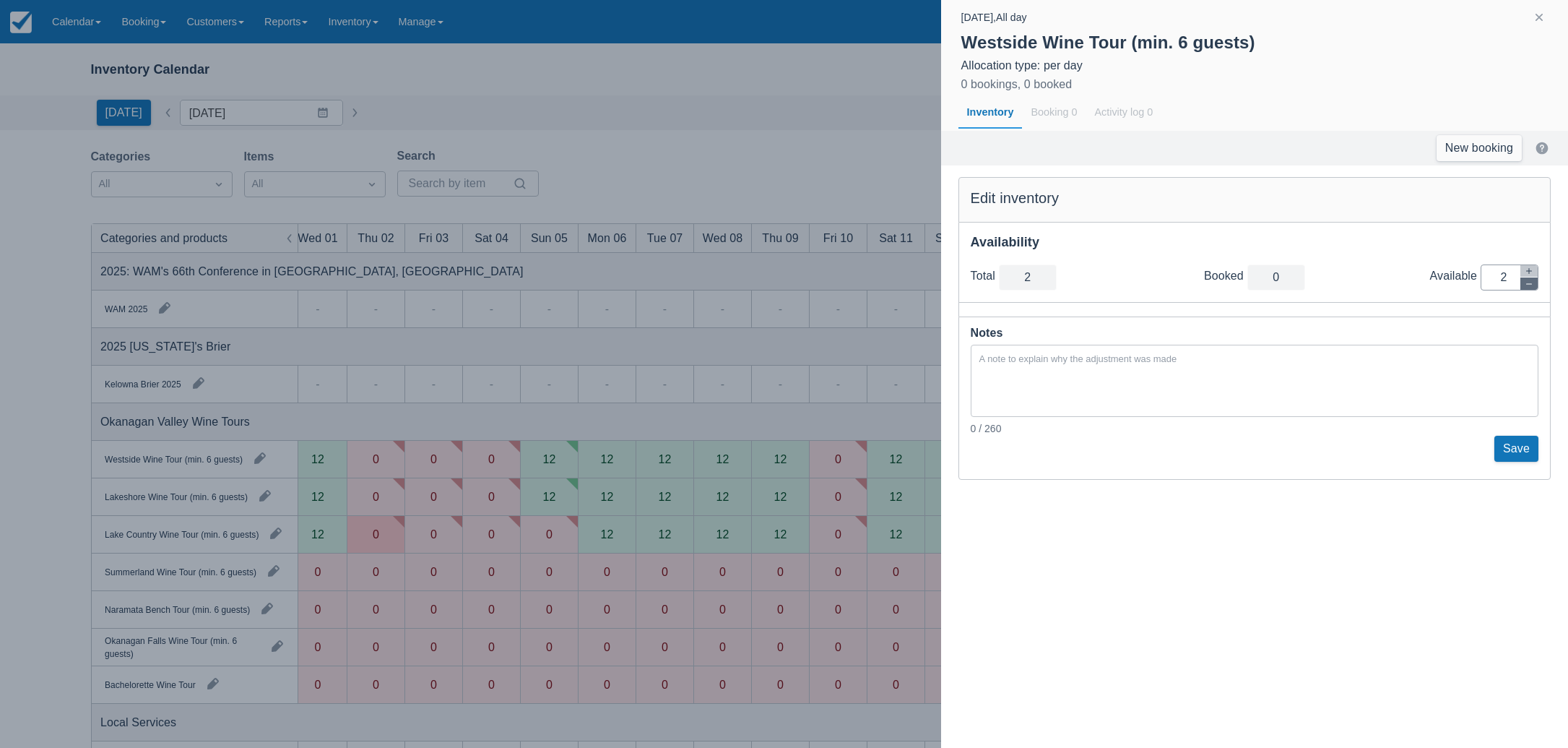
click at [1526, 288] on button "button" at bounding box center [1530, 283] width 18 height 12
type input "1"
click at [1526, 288] on button "button" at bounding box center [1530, 283] width 18 height 12
type input "0"
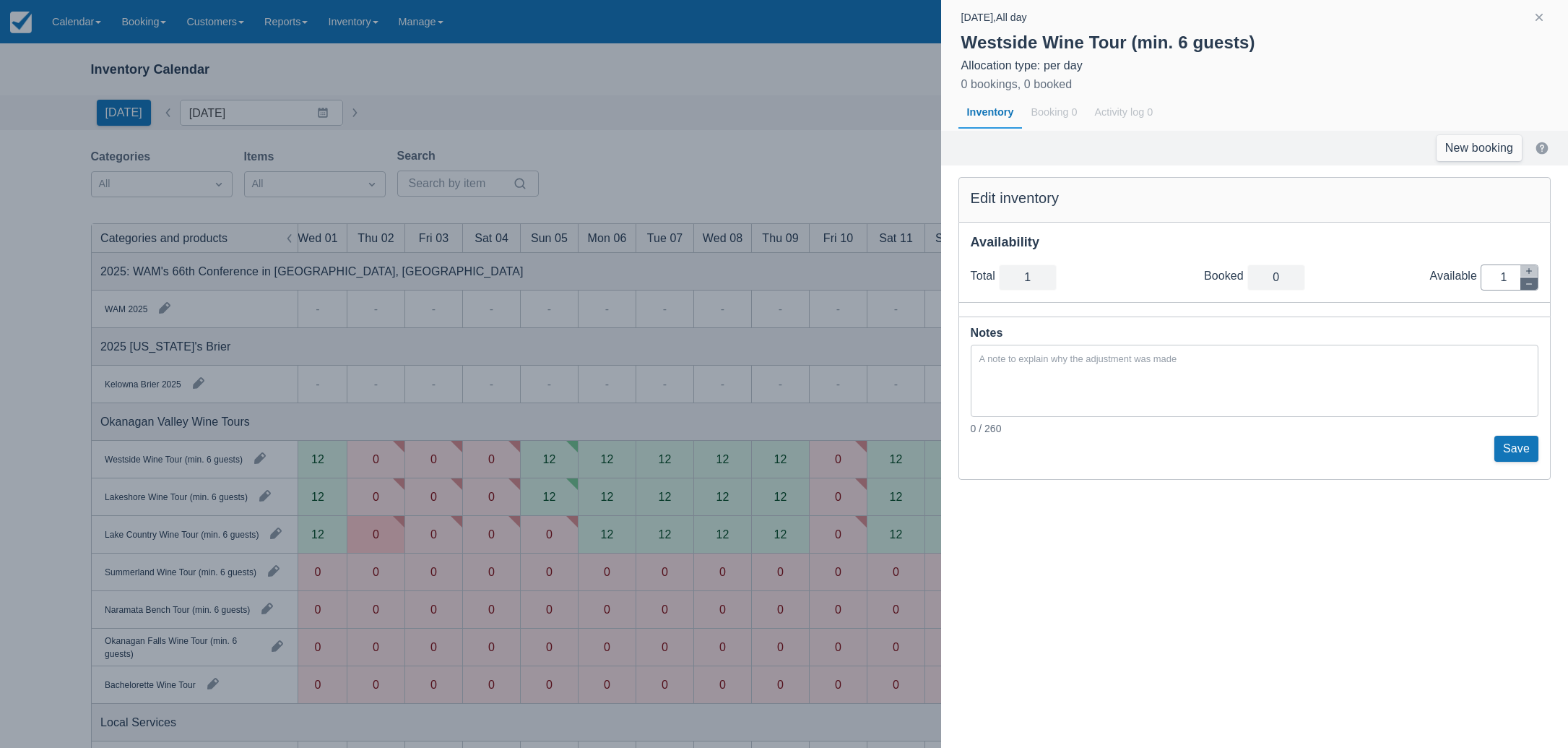
type input "0"
click at [1514, 446] on button "Save" at bounding box center [1516, 448] width 44 height 26
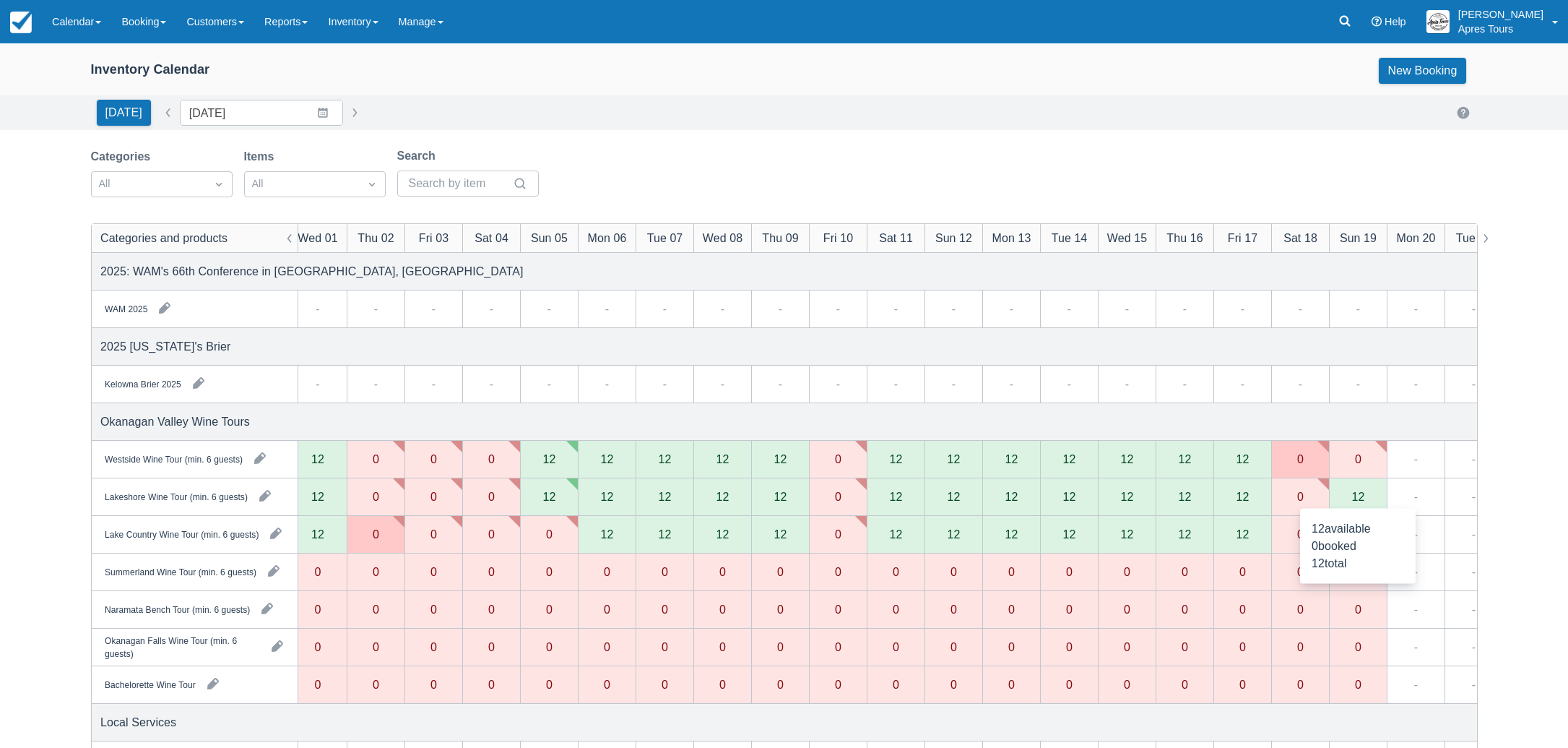
click at [1358, 497] on div "12" at bounding box center [1358, 496] width 13 height 11
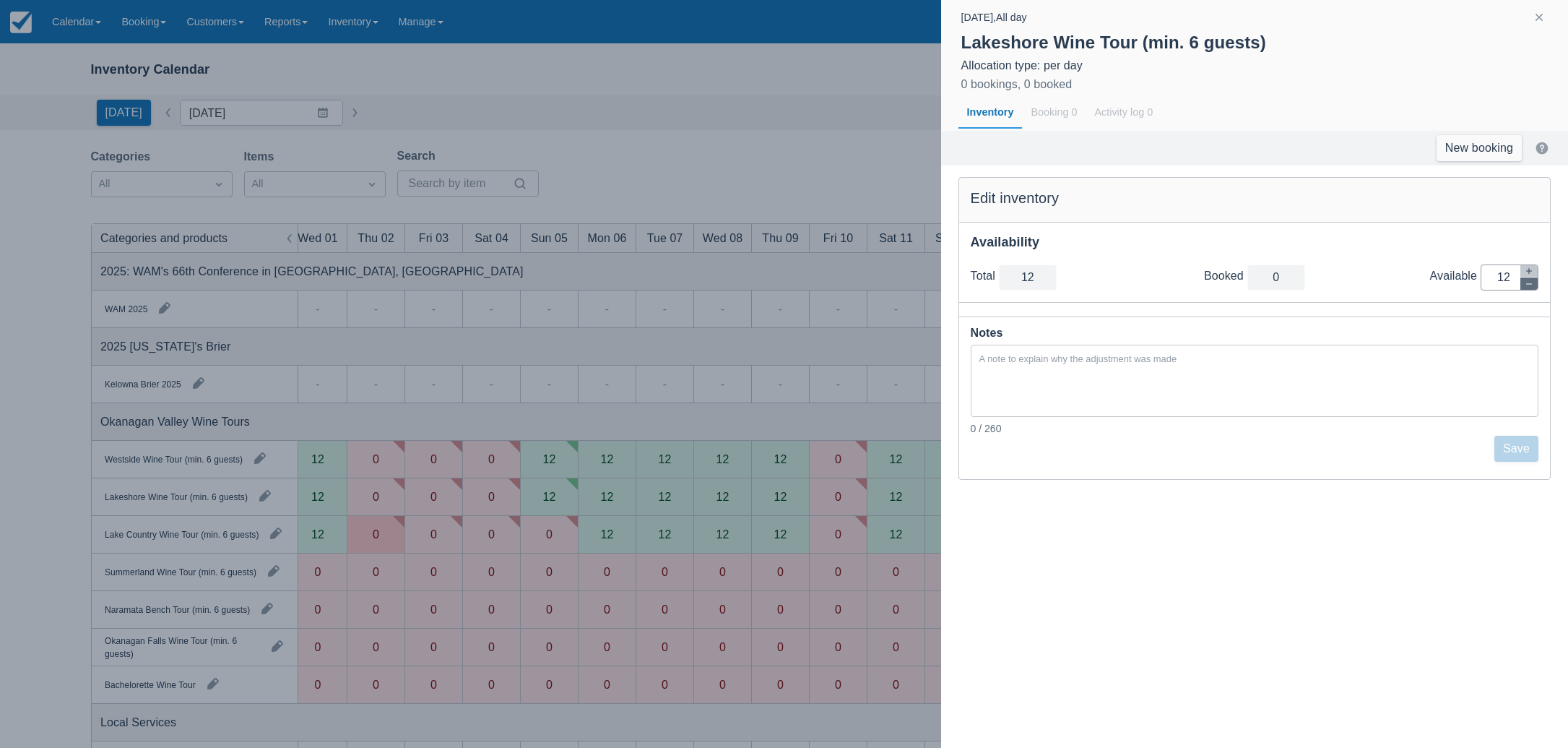
click at [1528, 284] on icon "button" at bounding box center [1529, 284] width 9 height 9
type input "11"
click at [1528, 284] on icon "button" at bounding box center [1529, 284] width 9 height 9
type input "10"
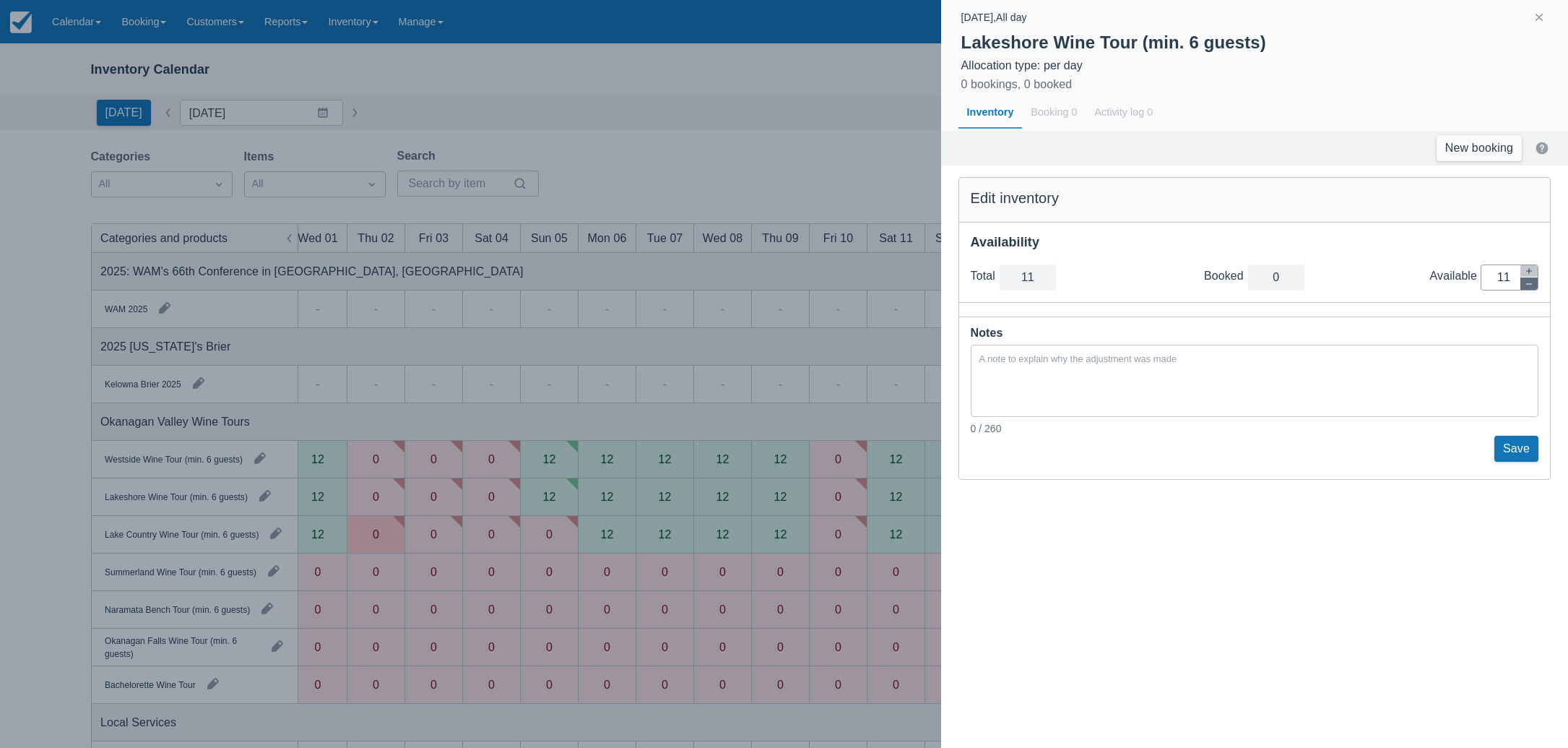
type input "10"
click at [1528, 284] on icon "button" at bounding box center [1529, 284] width 9 height 9
type input "9"
click at [1528, 284] on icon "button" at bounding box center [1529, 284] width 9 height 9
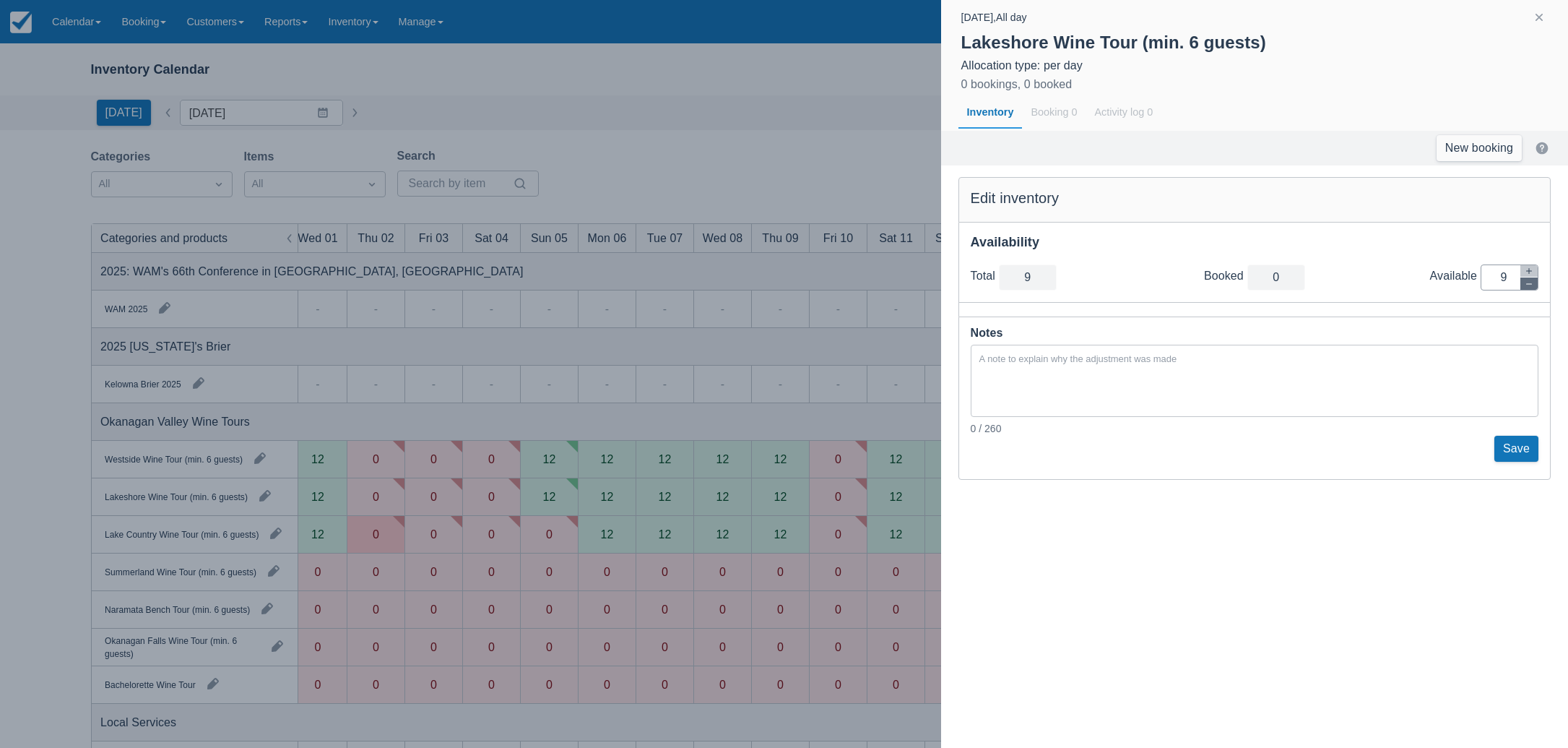
type input "8"
click at [1528, 284] on icon "button" at bounding box center [1529, 284] width 9 height 9
type input "7"
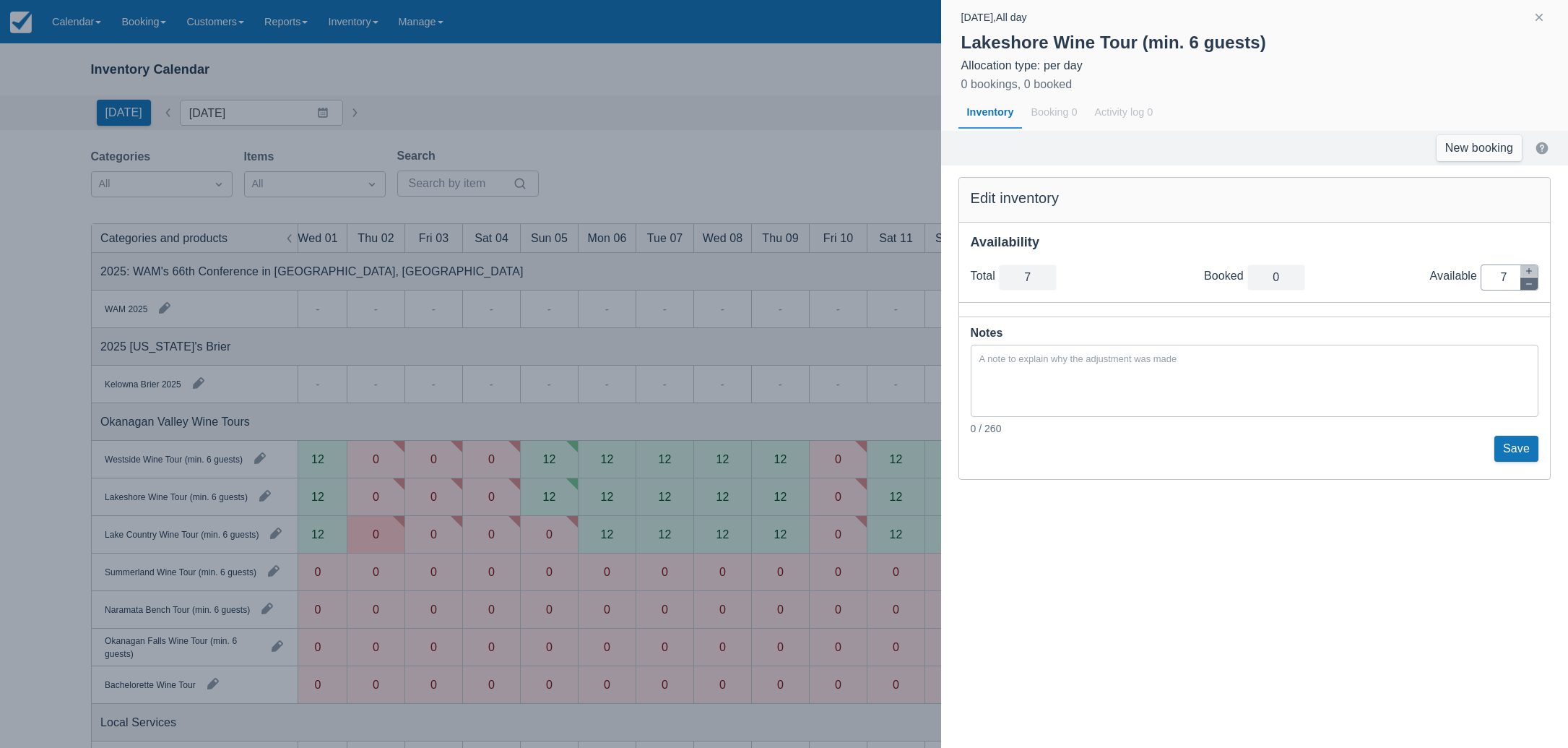
click at [1528, 284] on icon "button" at bounding box center [1529, 284] width 9 height 9
type input "6"
click at [1528, 284] on icon "button" at bounding box center [1529, 284] width 9 height 9
type input "5"
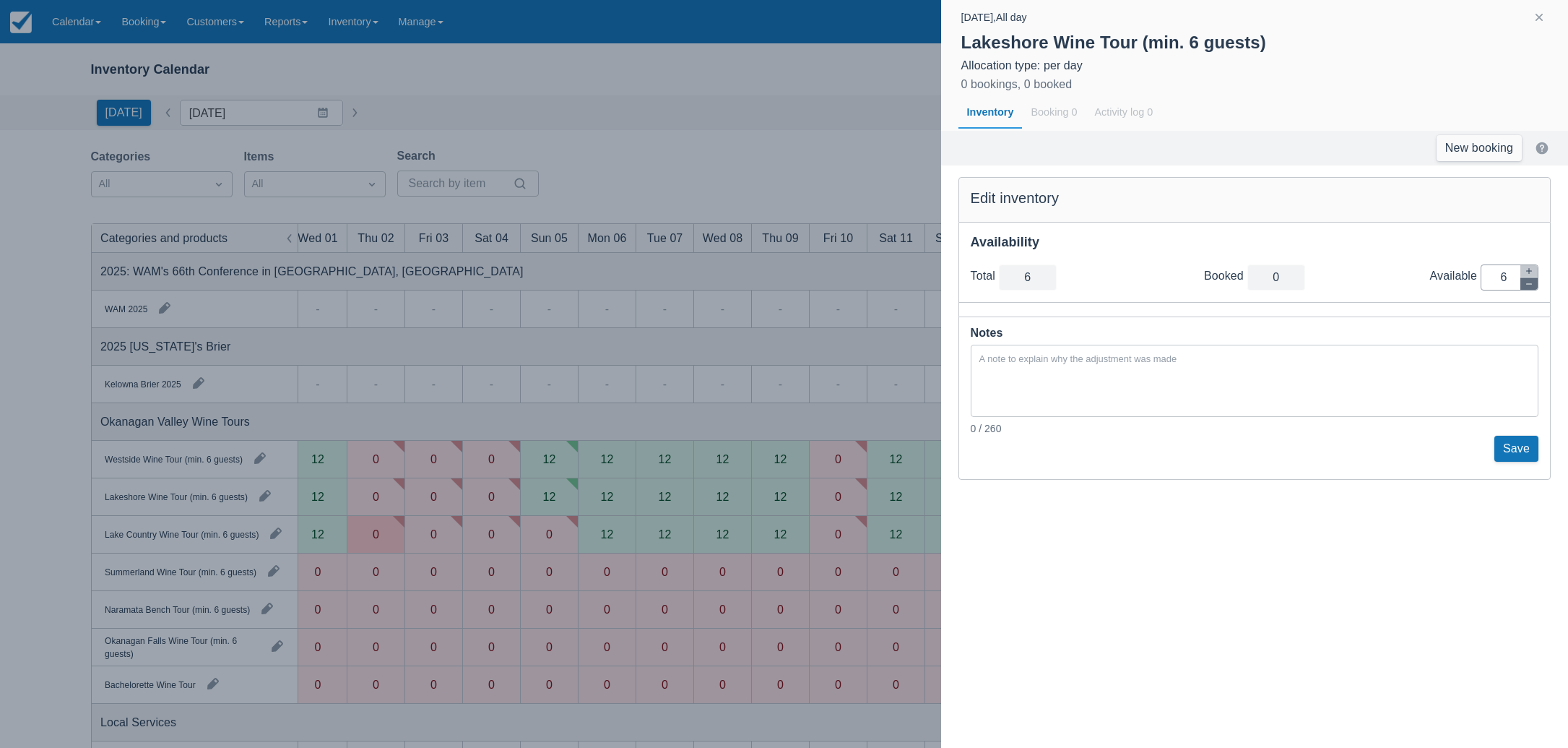
type input "5"
click at [1528, 284] on icon "button" at bounding box center [1529, 284] width 9 height 9
type input "4"
click at [1528, 284] on icon "button" at bounding box center [1529, 284] width 9 height 9
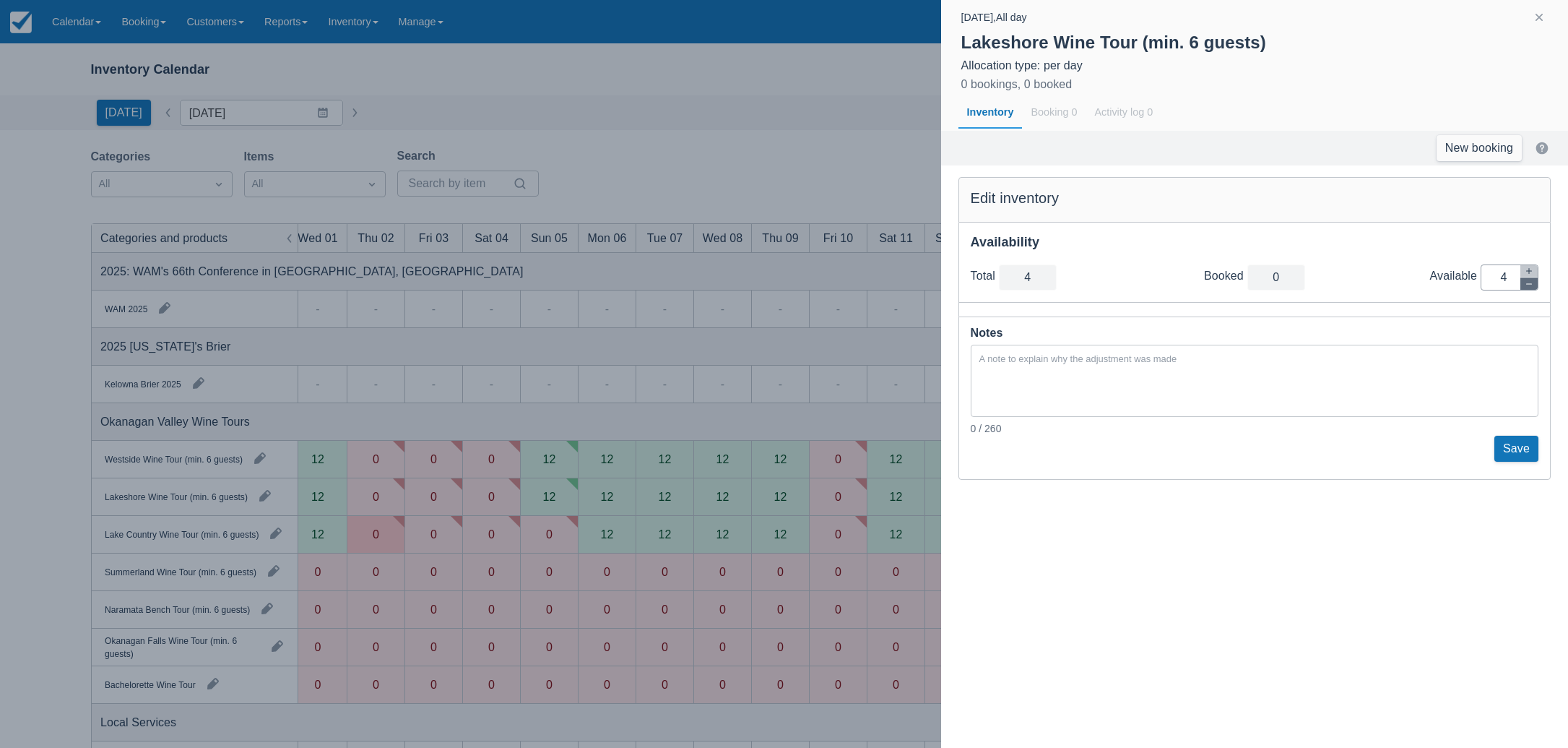
type input "3"
click at [1528, 284] on icon "button" at bounding box center [1529, 284] width 9 height 9
type input "2"
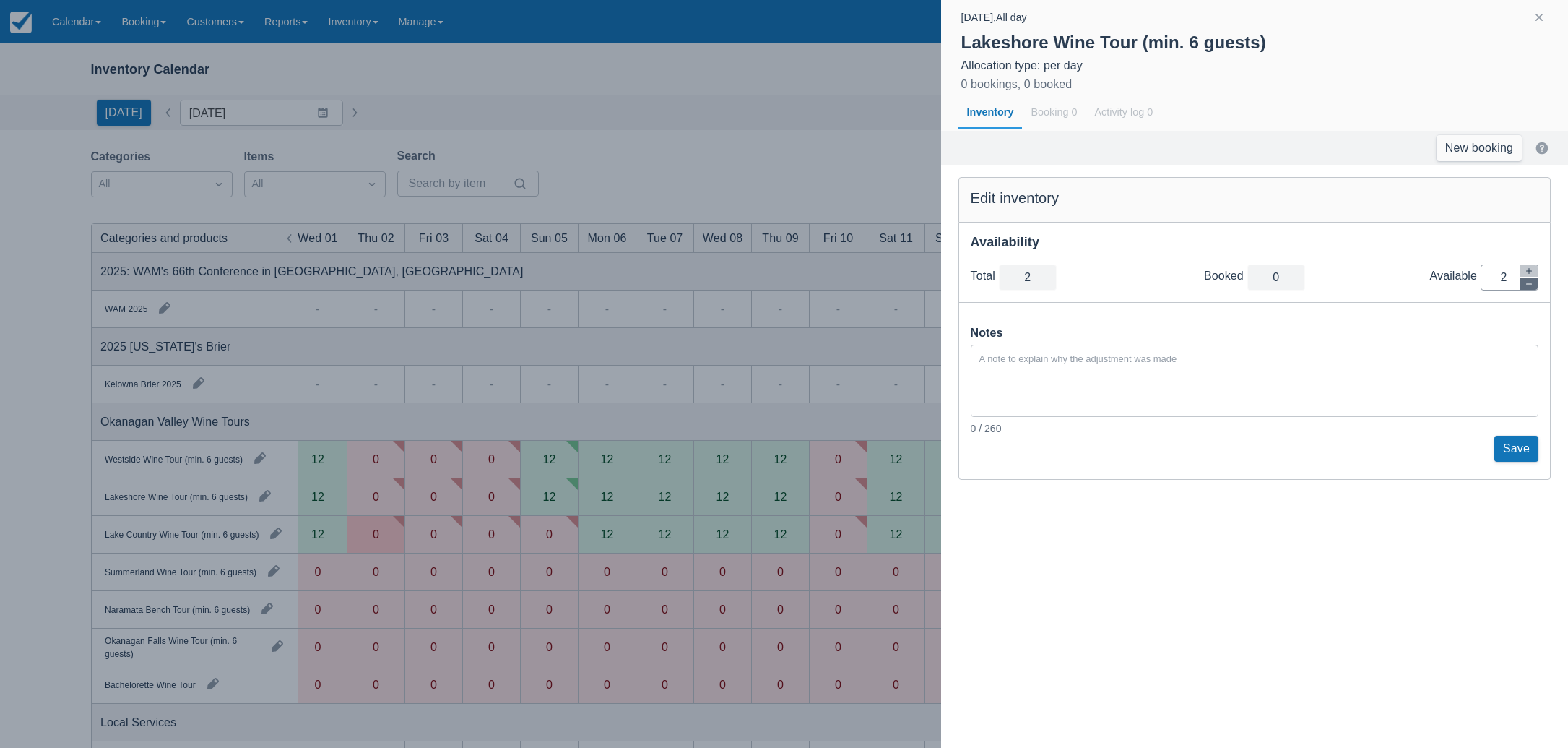
click at [1528, 284] on icon "button" at bounding box center [1529, 284] width 9 height 9
type input "1"
click at [1528, 284] on icon "button" at bounding box center [1529, 284] width 9 height 9
type input "0"
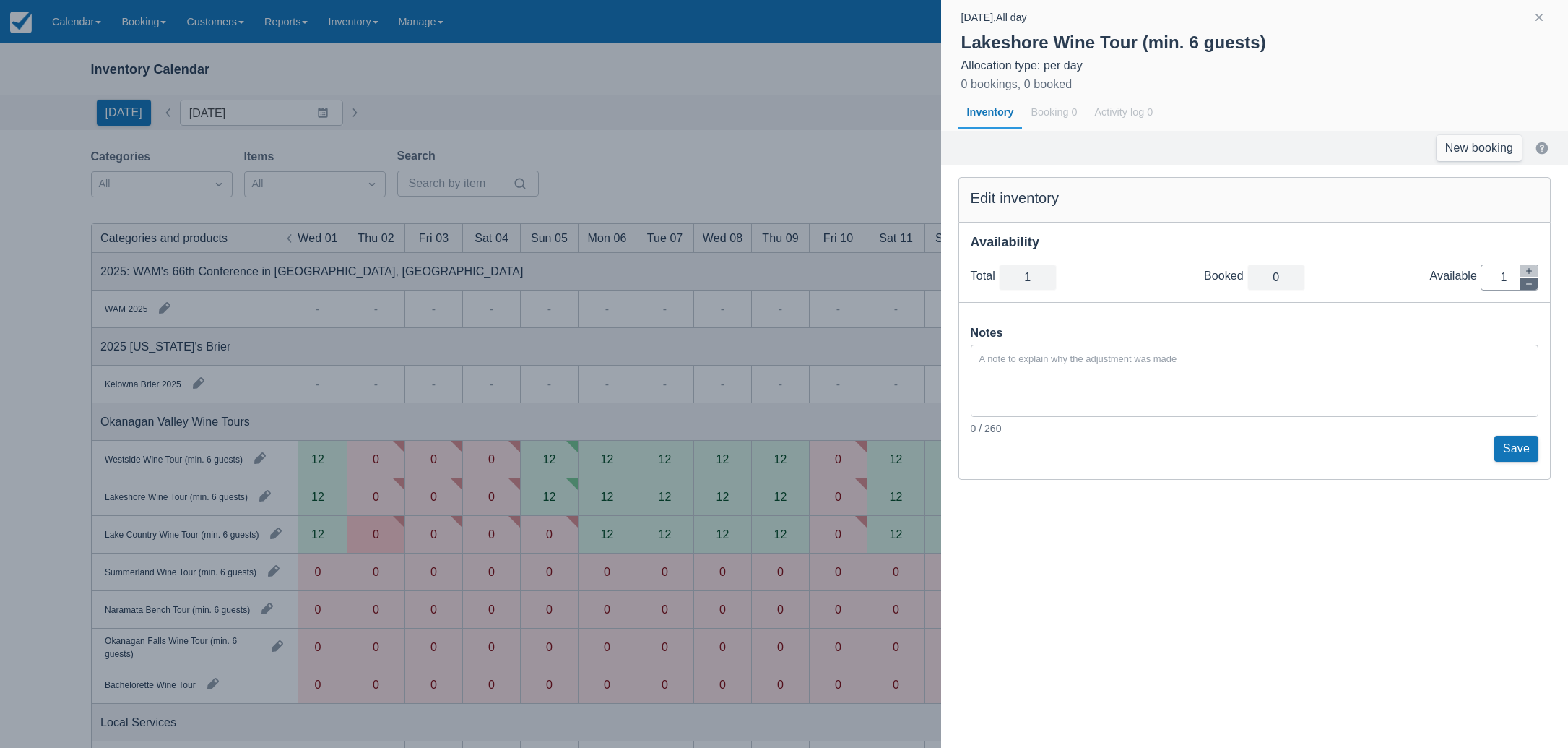
type input "0"
click at [1523, 452] on button "Save" at bounding box center [1516, 448] width 44 height 26
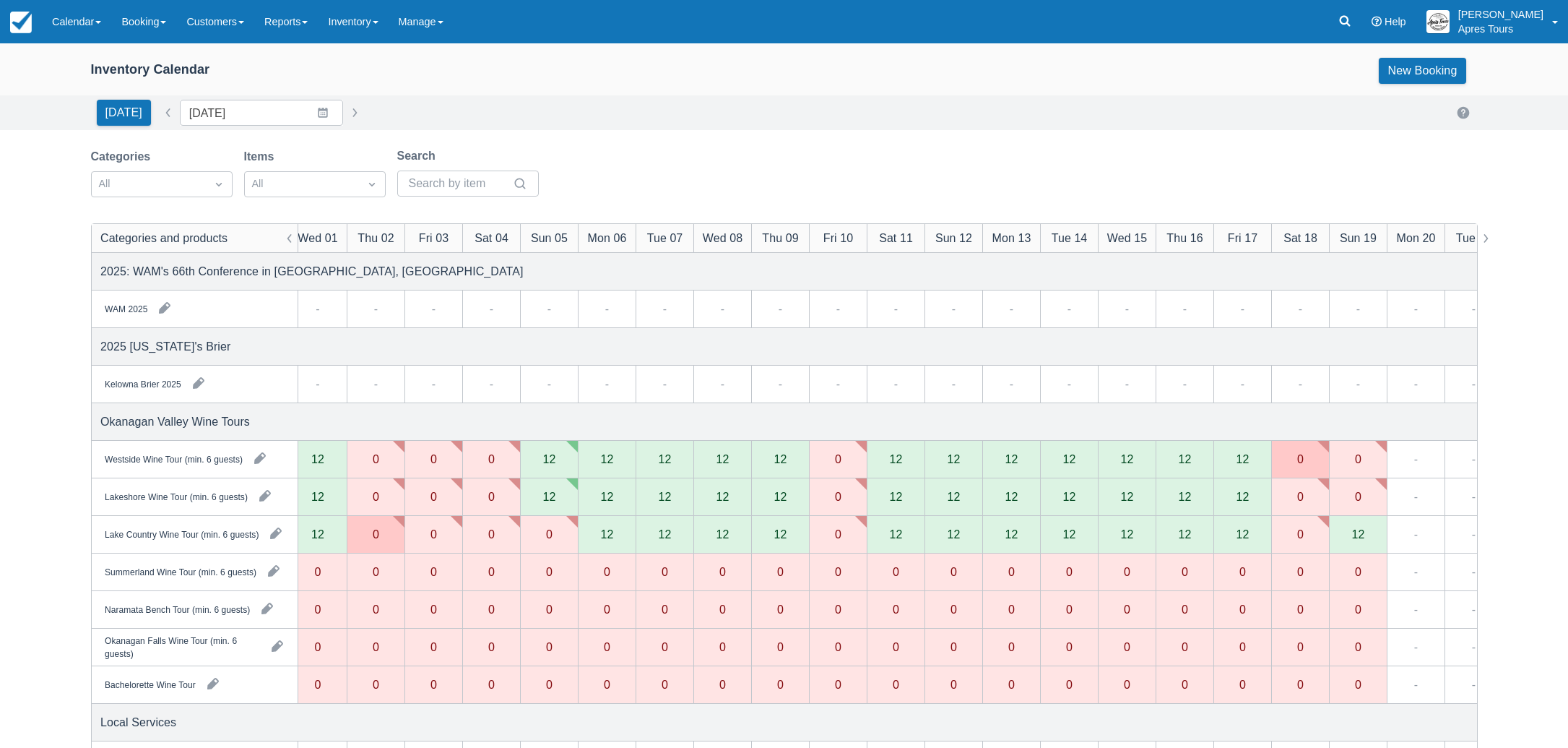
click at [1359, 535] on div "12" at bounding box center [1358, 533] width 13 height 11
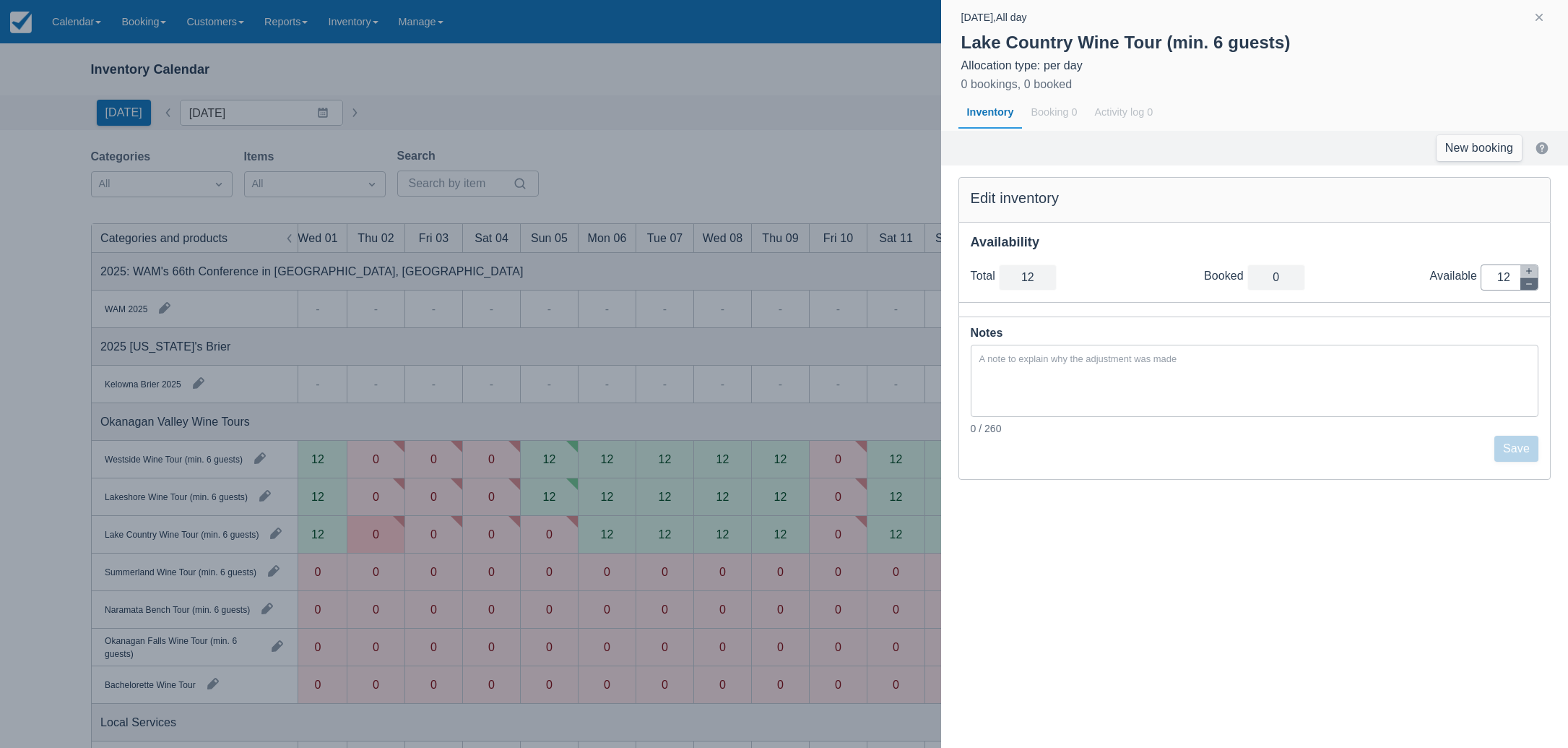
click at [1530, 284] on icon "button" at bounding box center [1529, 284] width 6 height 1
type input "11"
click at [1530, 284] on icon "button" at bounding box center [1529, 284] width 6 height 1
type input "10"
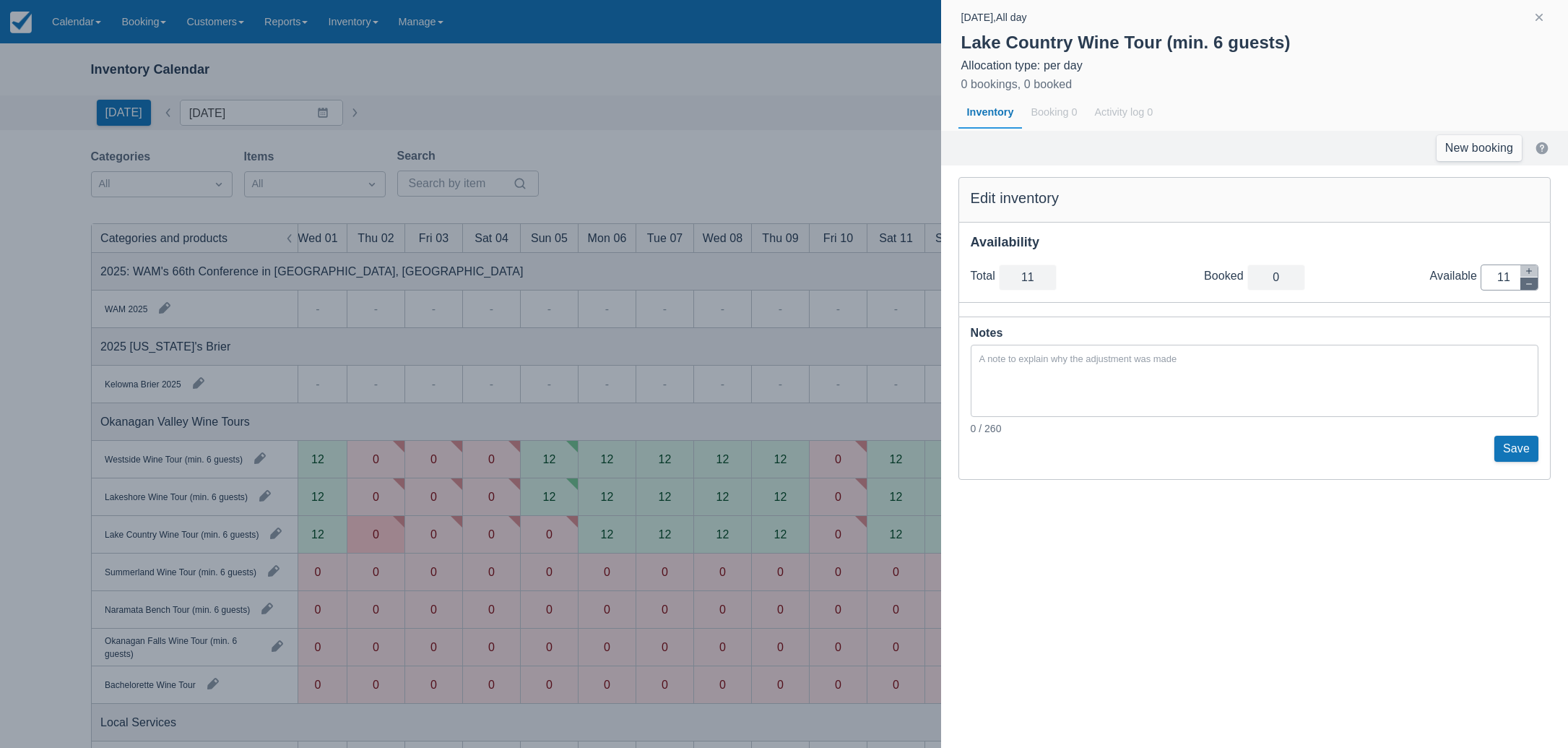
type input "10"
click at [1530, 284] on icon "button" at bounding box center [1529, 284] width 6 height 1
type input "9"
click at [1530, 284] on icon "button" at bounding box center [1529, 284] width 6 height 1
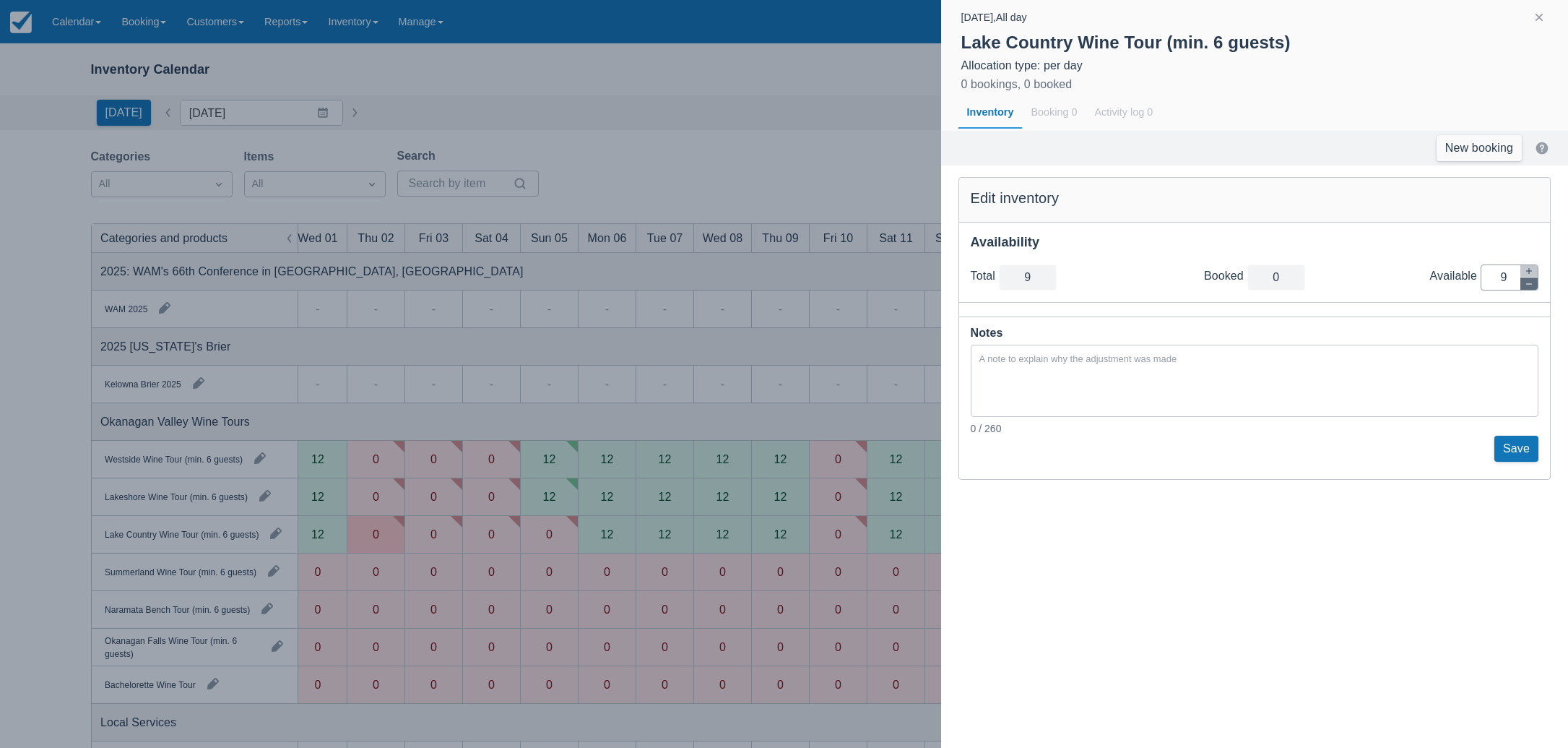
type input "8"
click at [1530, 284] on icon "button" at bounding box center [1529, 284] width 6 height 1
type input "7"
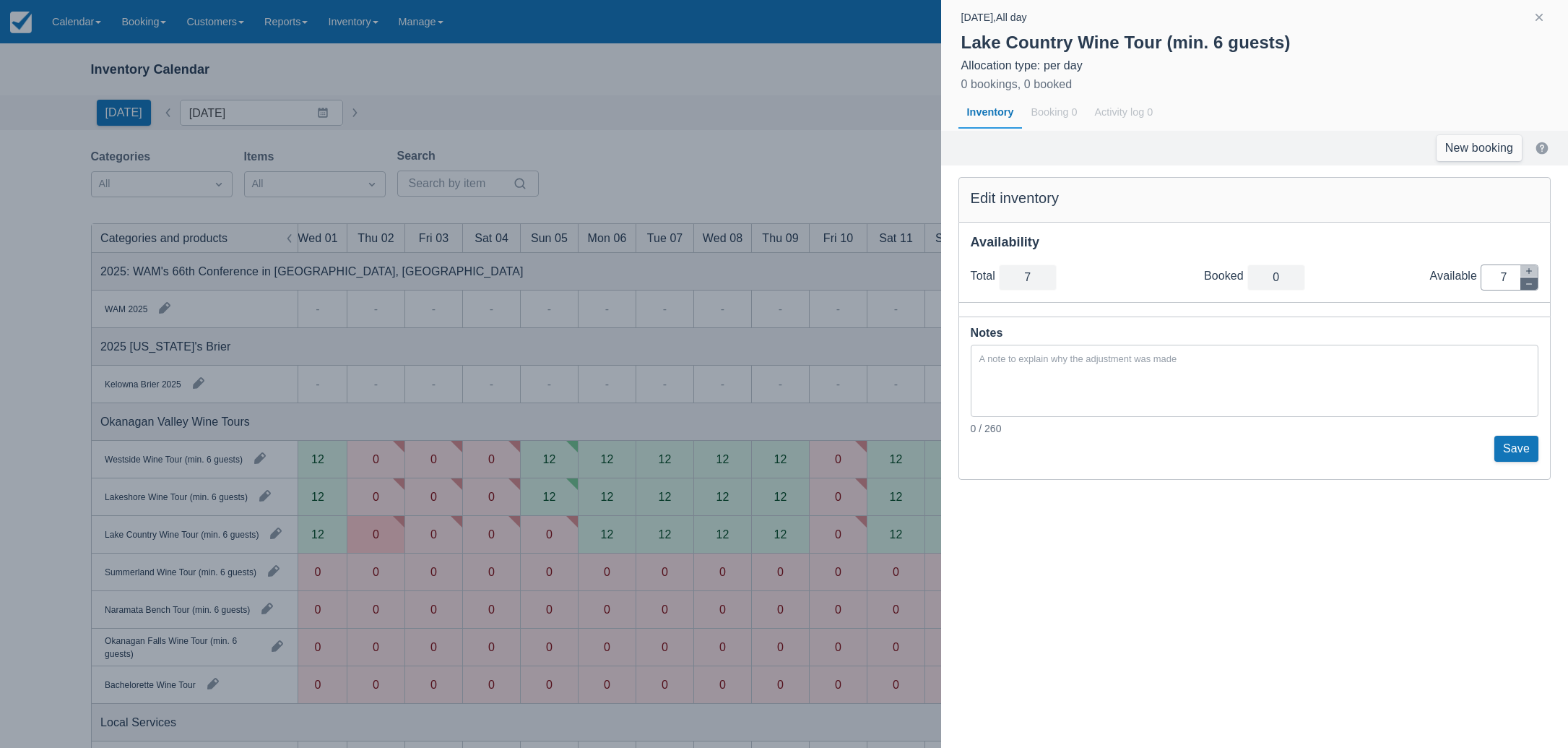
click at [1530, 284] on icon "button" at bounding box center [1529, 284] width 6 height 1
type input "6"
click at [1530, 284] on icon "button" at bounding box center [1529, 284] width 6 height 1
type input "5"
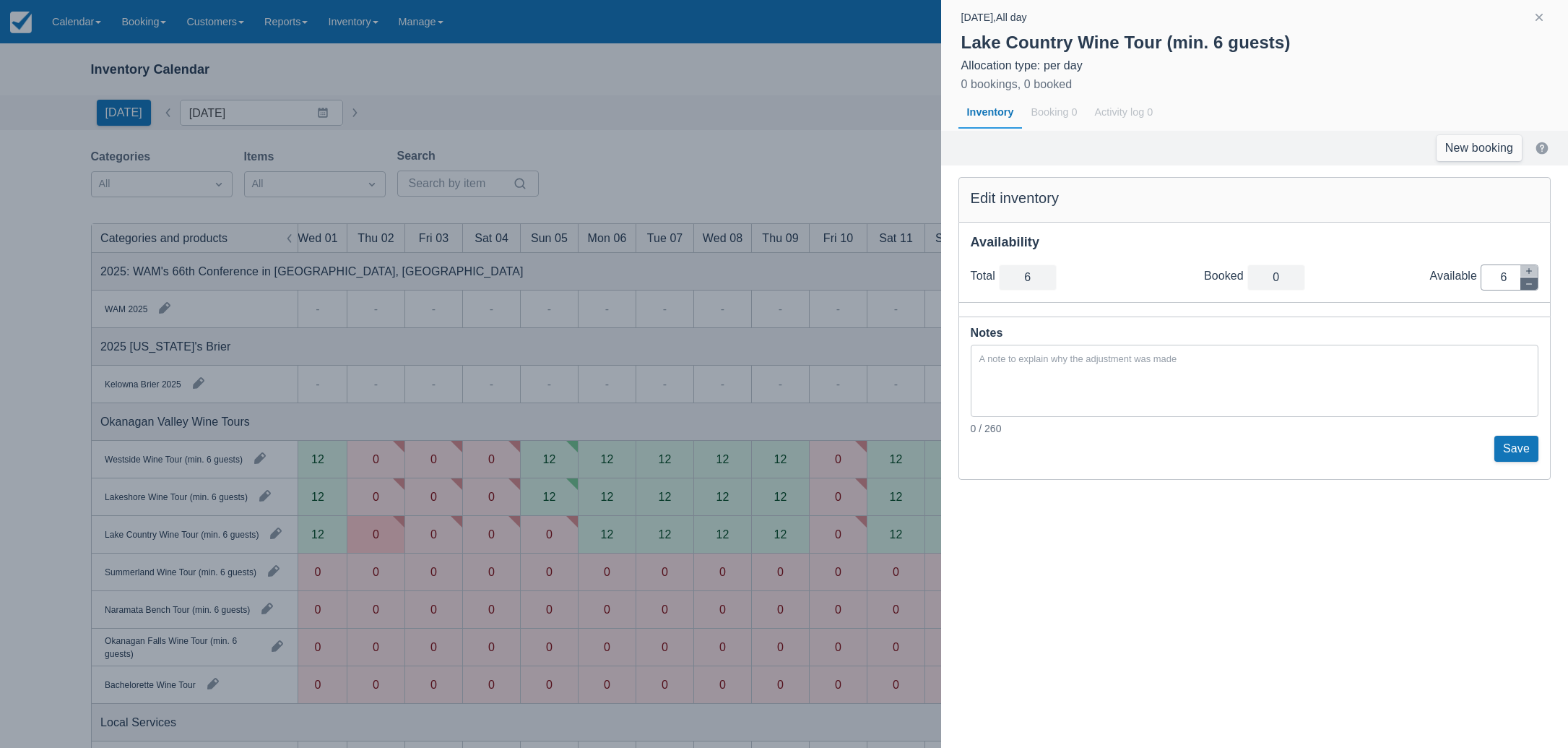
type input "5"
click at [1530, 284] on icon "button" at bounding box center [1529, 284] width 6 height 1
type input "4"
click at [1530, 284] on icon "button" at bounding box center [1529, 284] width 6 height 1
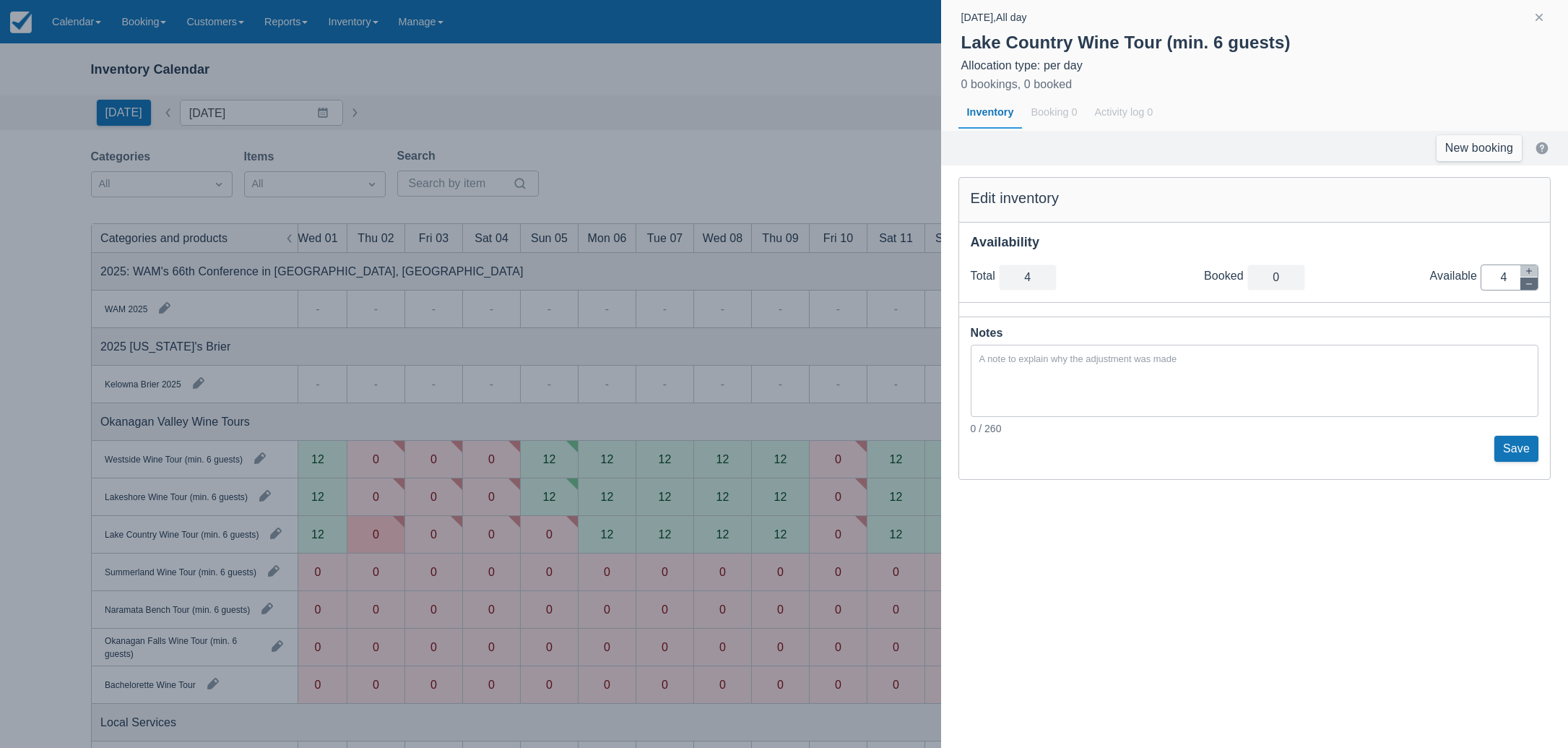
type input "3"
click at [1530, 284] on icon "button" at bounding box center [1529, 284] width 6 height 1
type input "2"
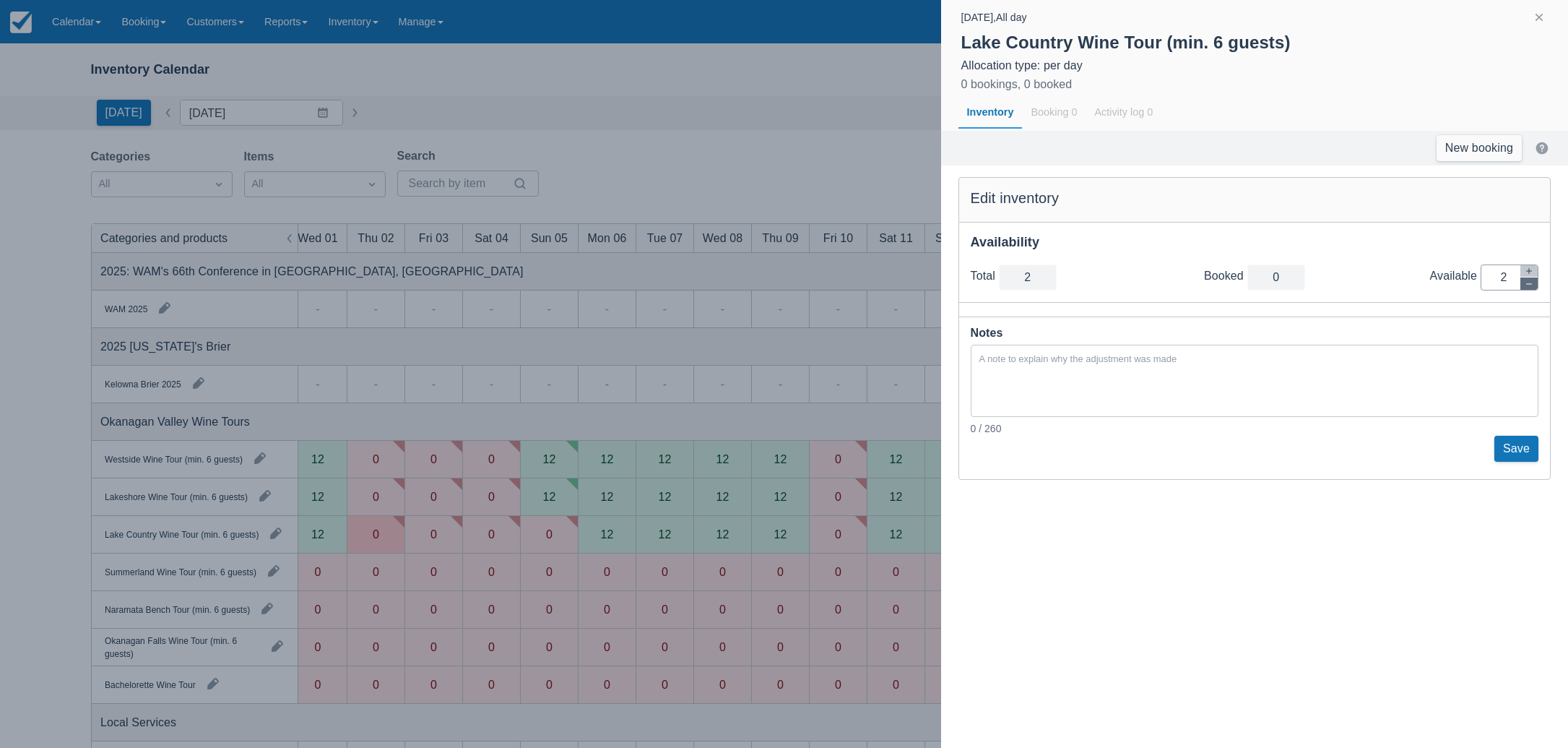
click at [1530, 284] on icon "button" at bounding box center [1529, 284] width 6 height 1
type input "1"
click at [1530, 284] on icon "button" at bounding box center [1529, 284] width 6 height 1
type input "0"
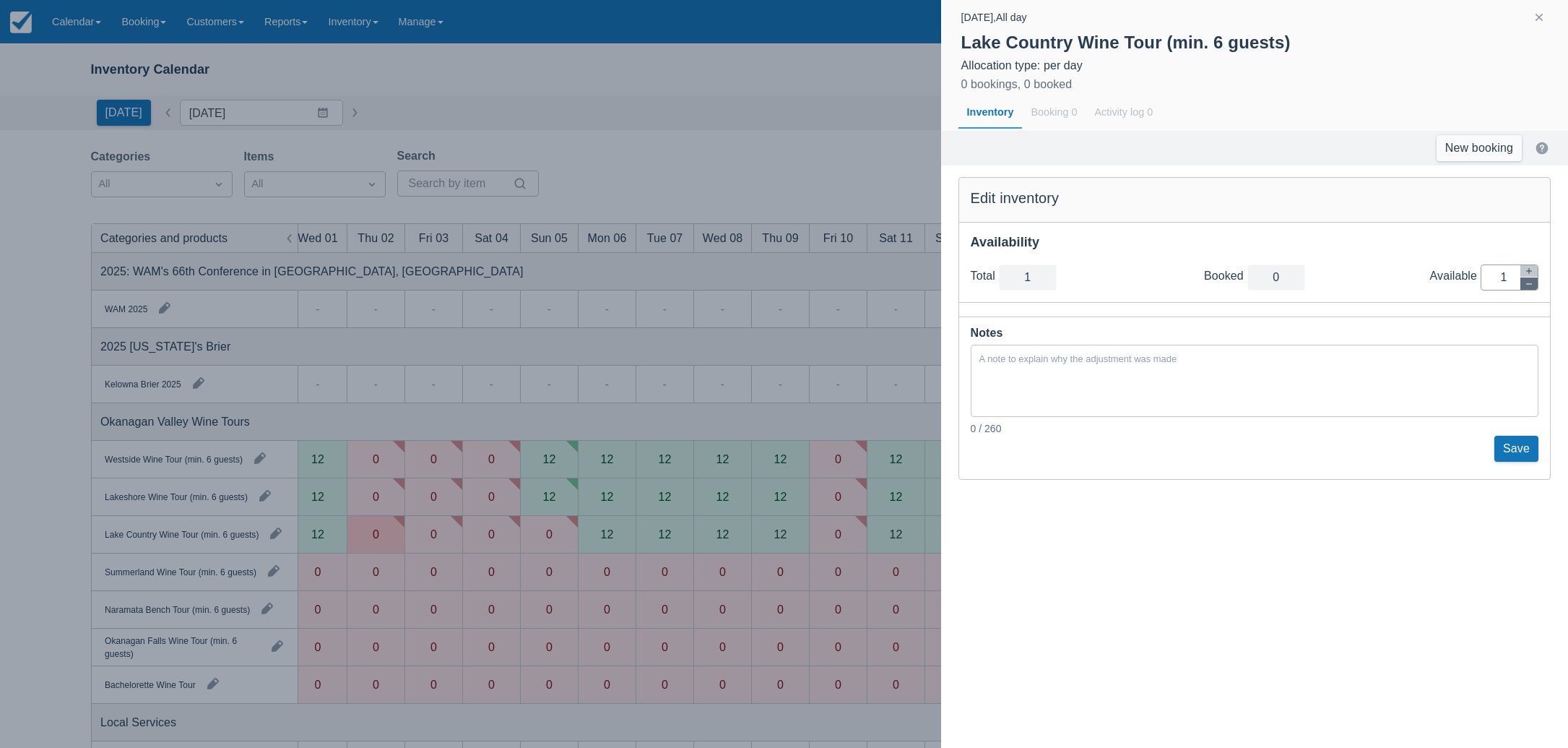
type input "0"
click at [1519, 453] on button "Save" at bounding box center [1516, 448] width 44 height 26
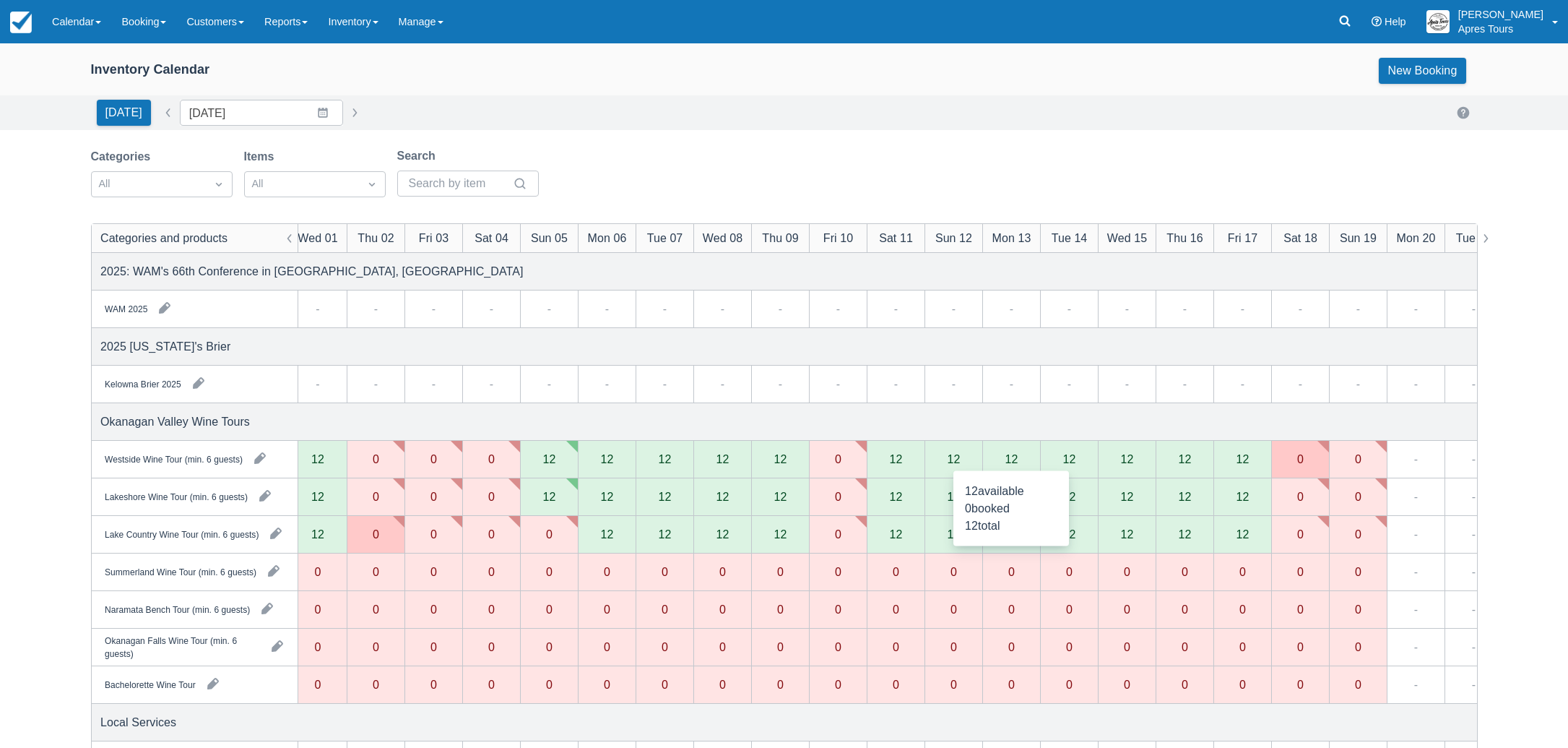
click at [1016, 457] on div "12" at bounding box center [1011, 459] width 13 height 11
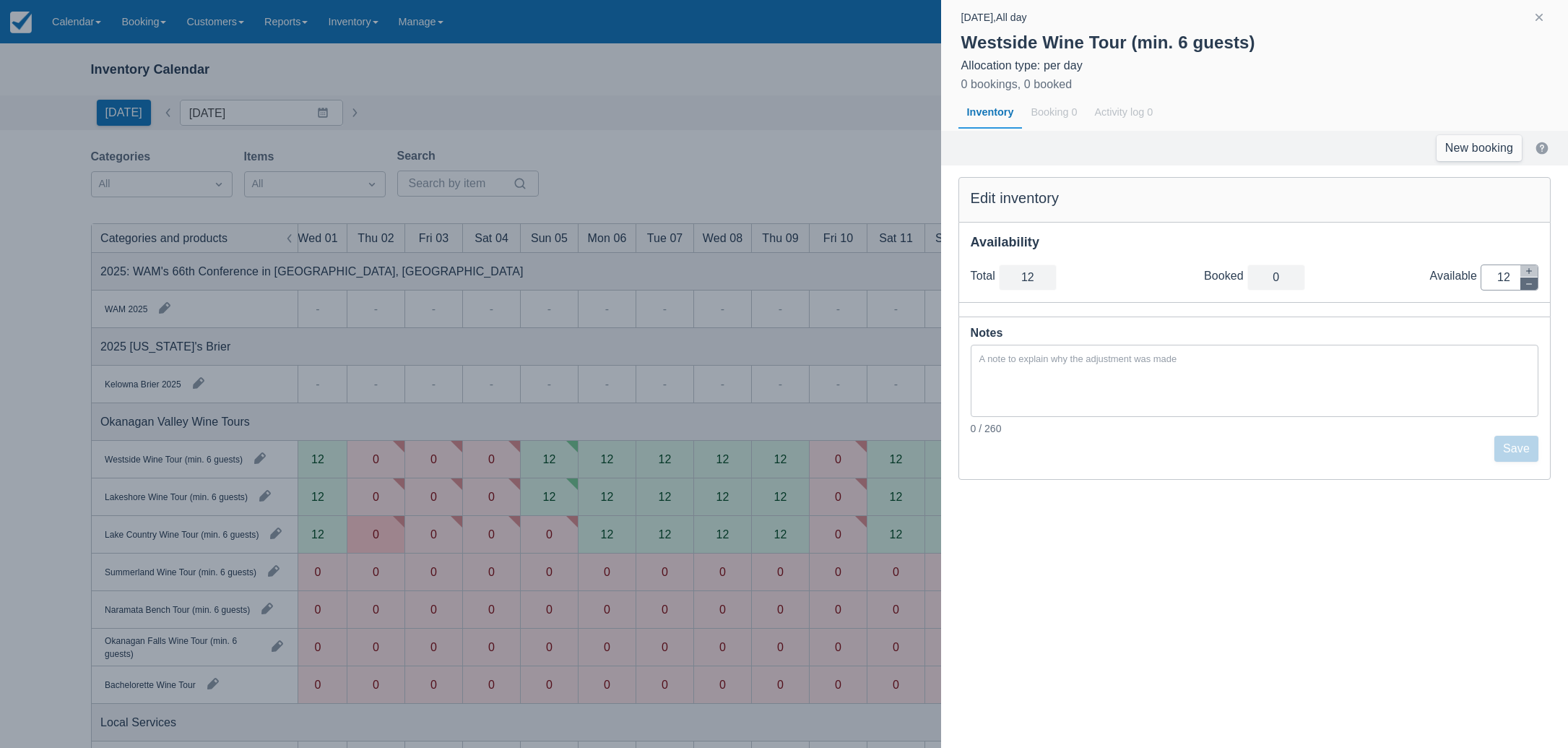
click at [1530, 288] on button "button" at bounding box center [1530, 283] width 18 height 12
type input "11"
click at [1530, 288] on button "button" at bounding box center [1530, 283] width 18 height 12
type input "10"
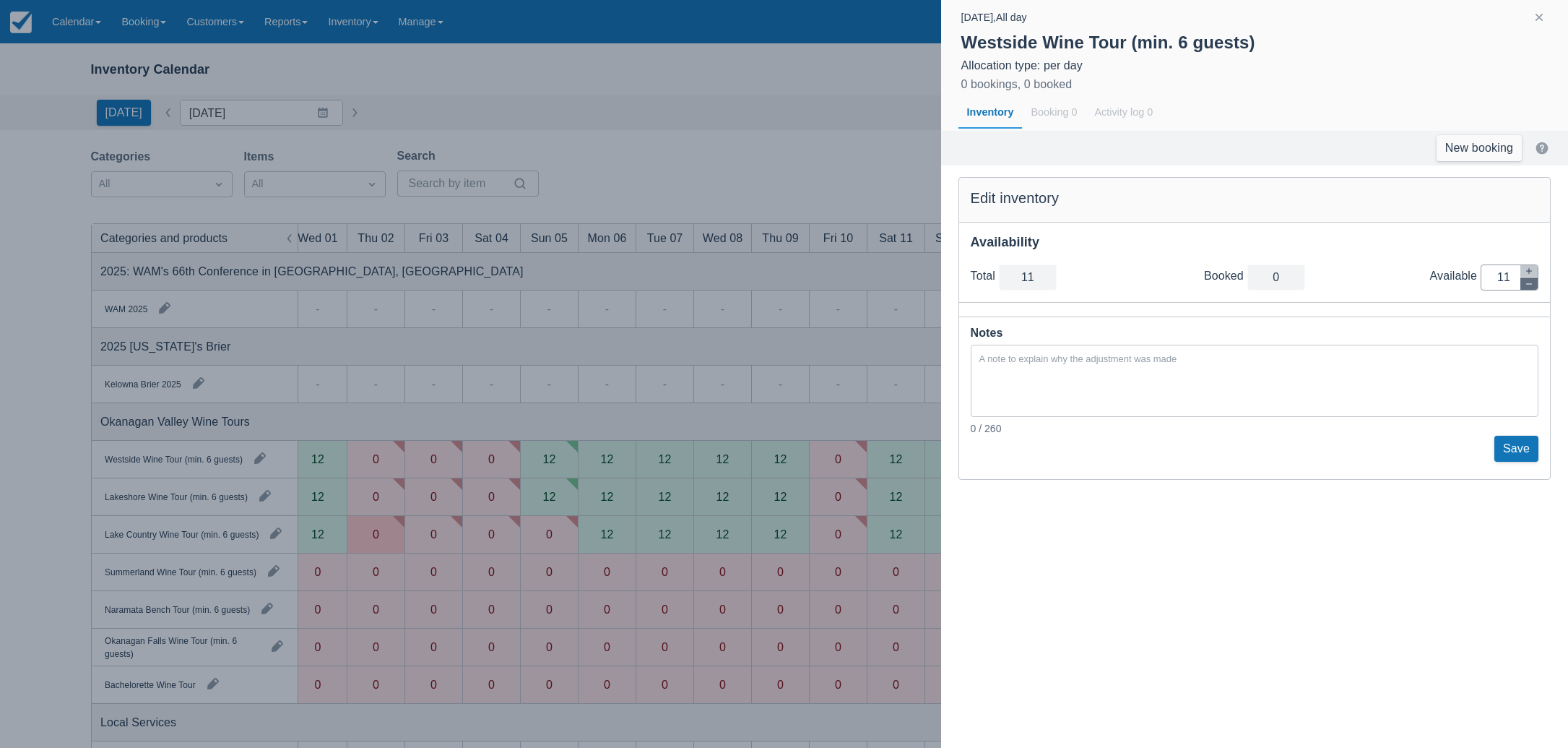
type input "10"
click at [1530, 288] on button "button" at bounding box center [1530, 283] width 18 height 12
type input "9"
click at [1530, 288] on button "button" at bounding box center [1530, 283] width 18 height 12
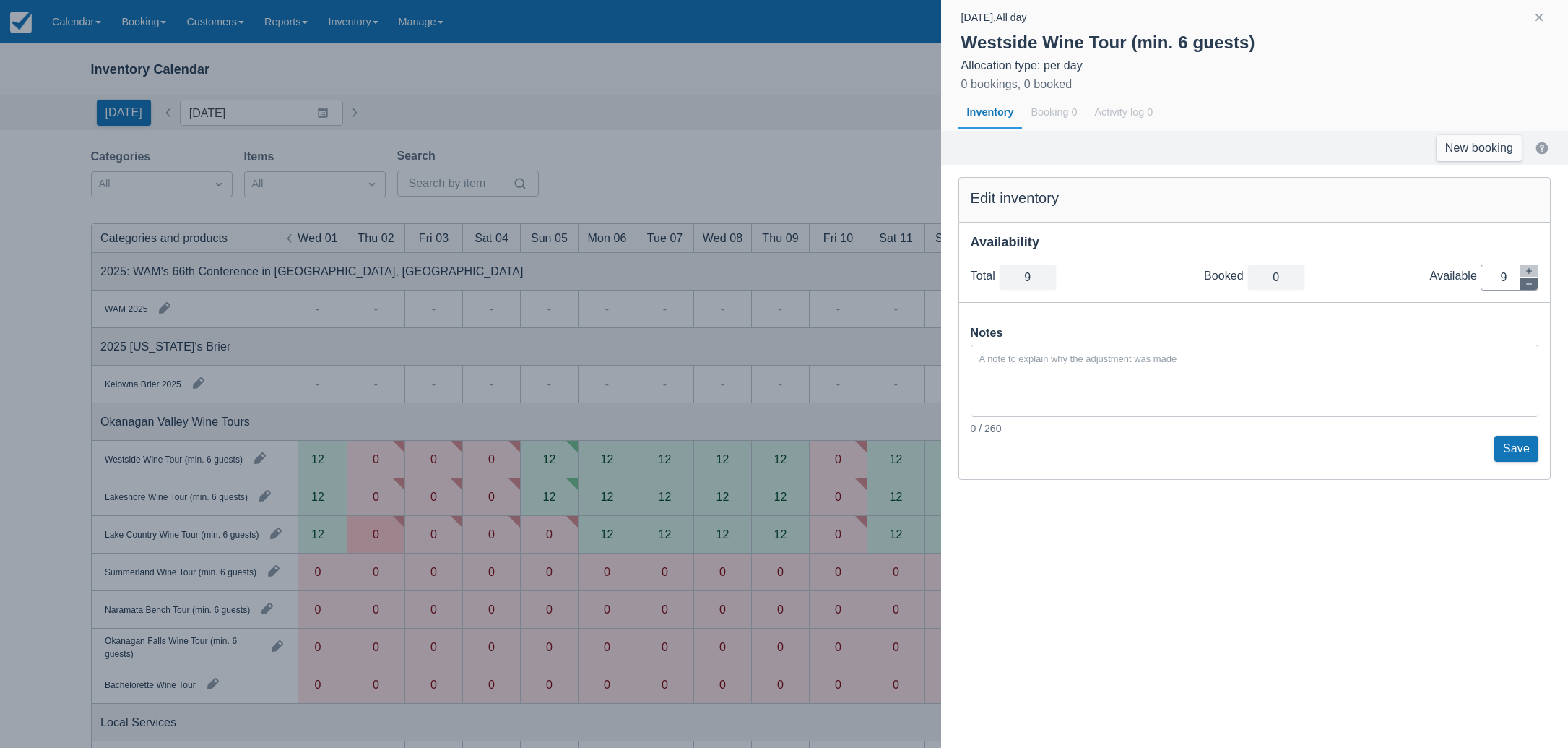
type input "8"
click at [1530, 288] on button "button" at bounding box center [1530, 283] width 18 height 12
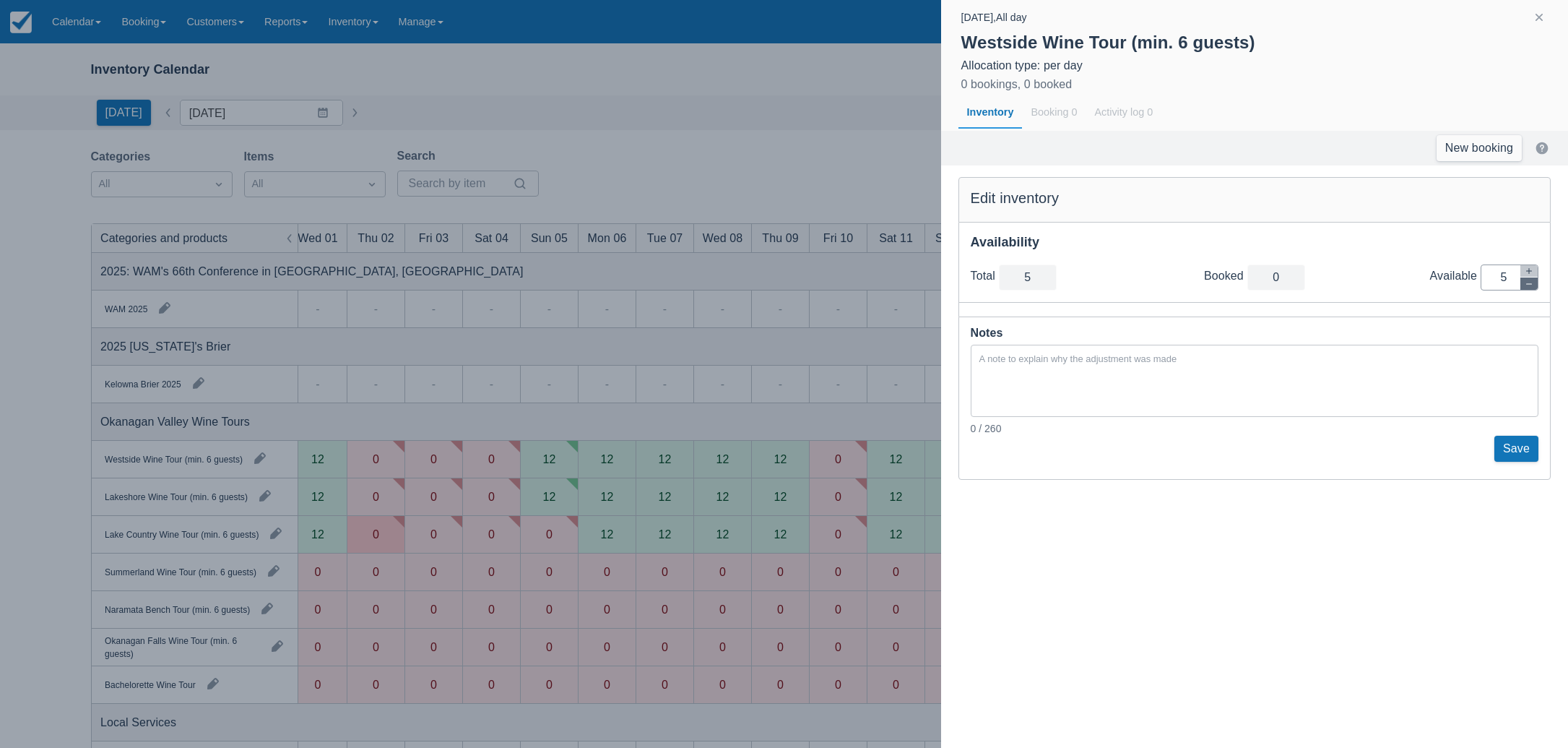
click at [1530, 288] on button "button" at bounding box center [1530, 283] width 18 height 12
click at [1530, 288] on button "button" at bounding box center [1530, 283] width 18 height 12
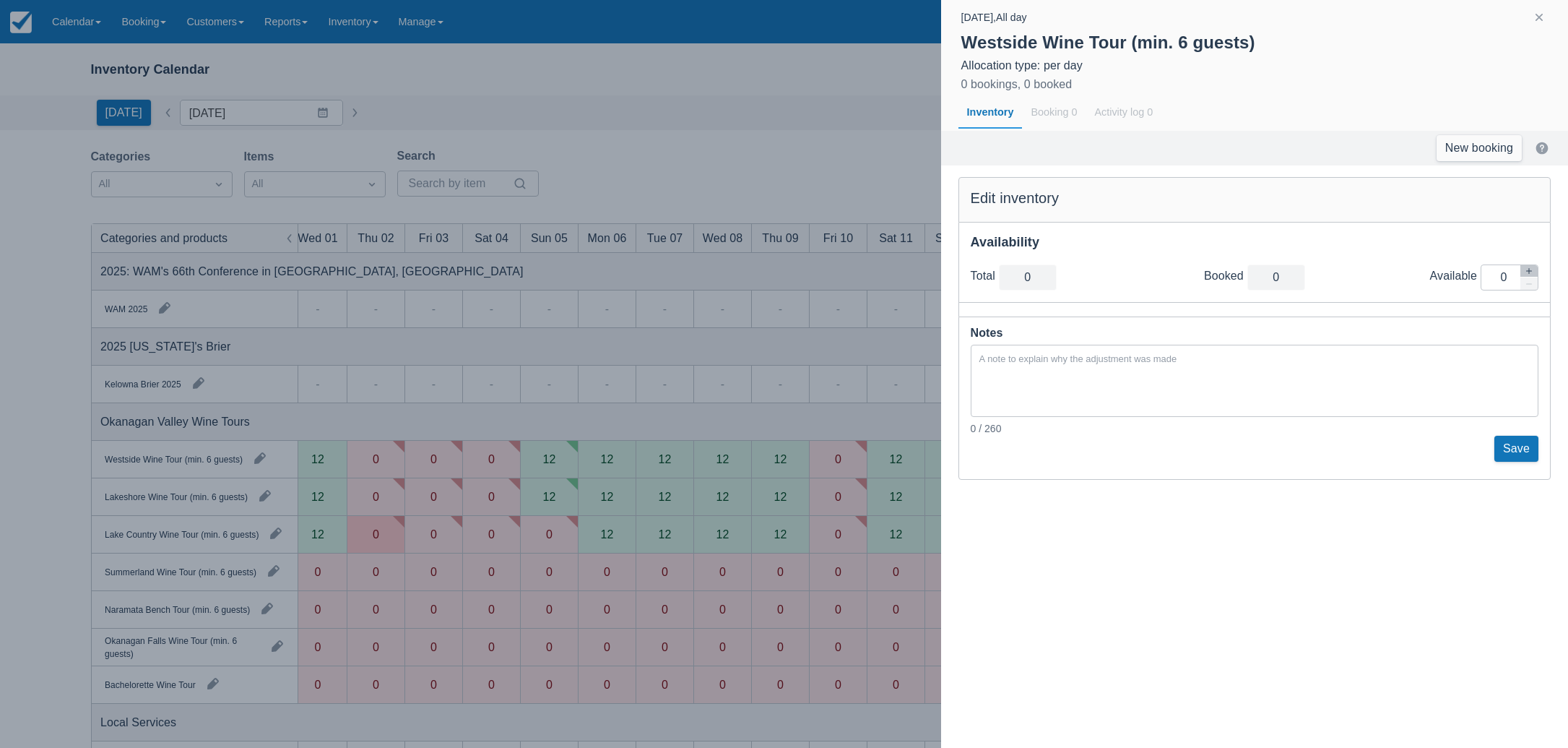
click at [1529, 447] on button "Save" at bounding box center [1516, 448] width 44 height 26
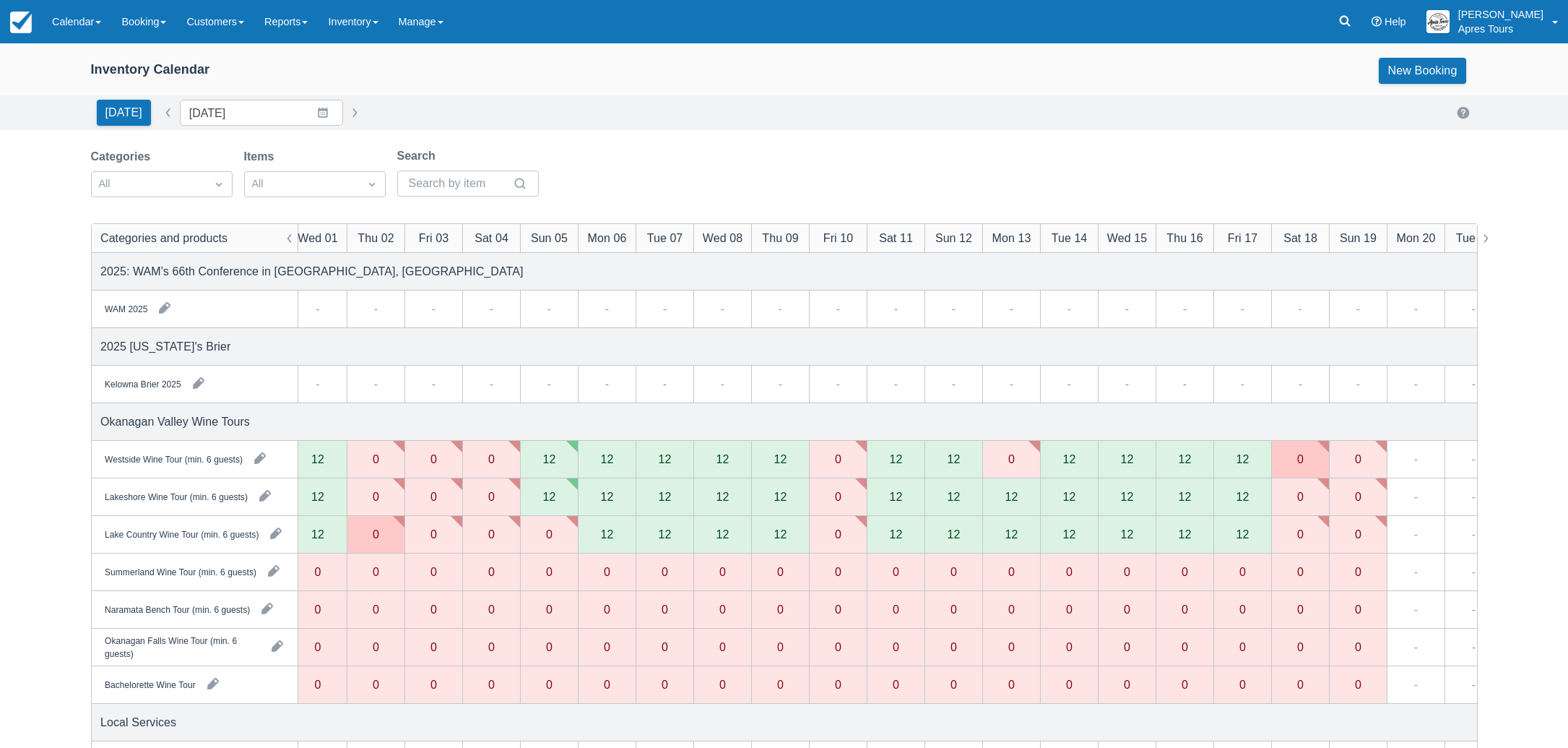
click at [1013, 497] on div "12" at bounding box center [1011, 496] width 13 height 11
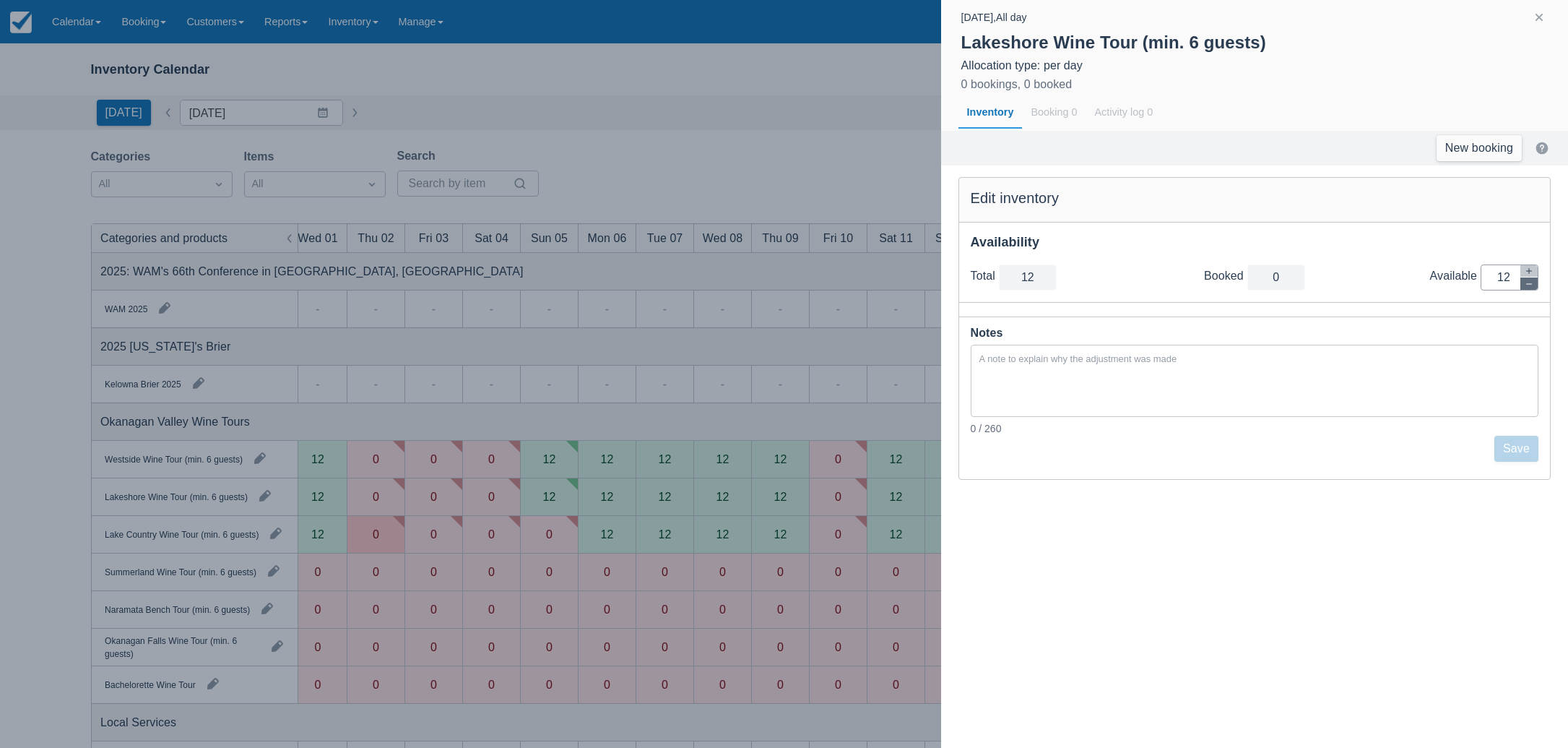
click at [1529, 285] on icon "button" at bounding box center [1529, 284] width 9 height 9
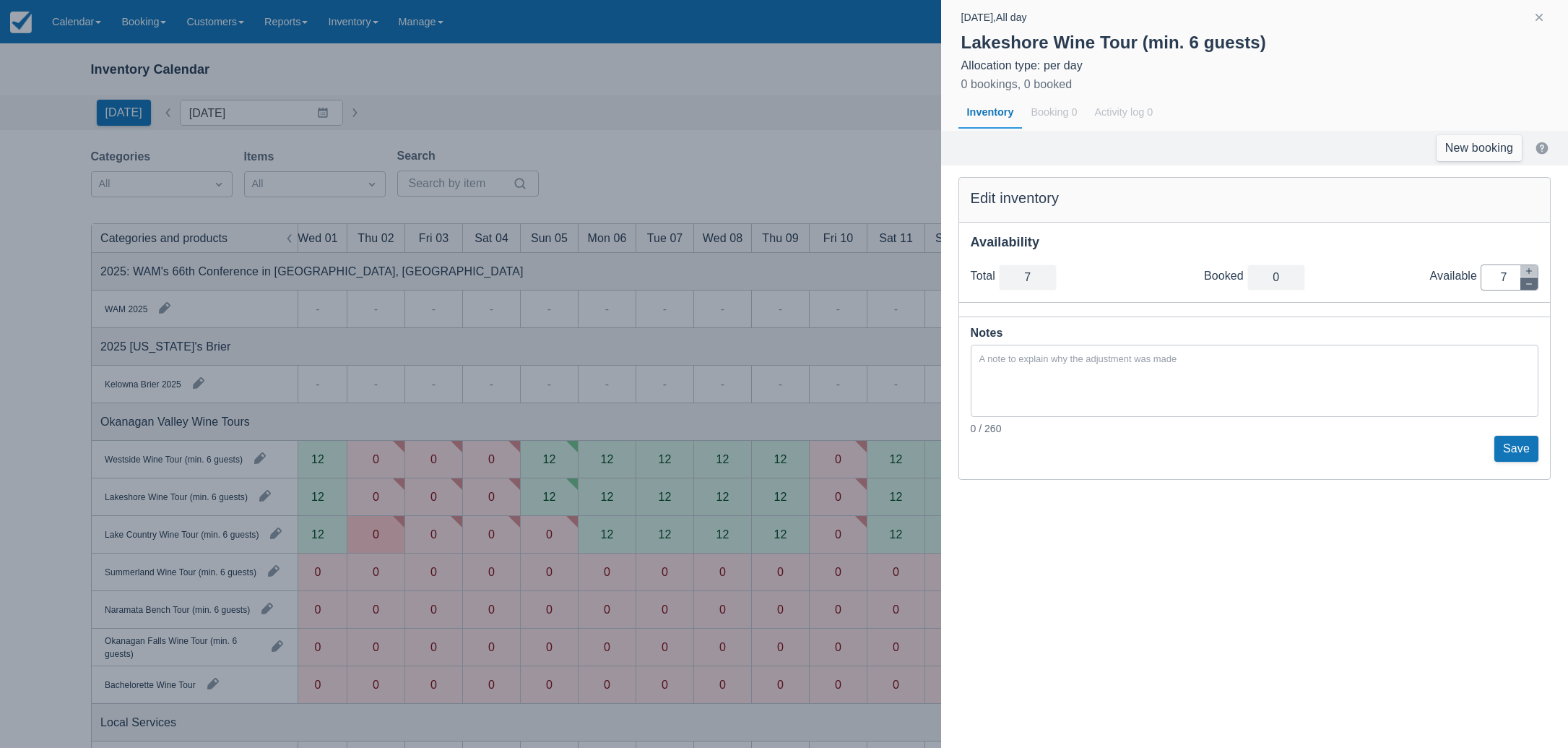
click at [1528, 285] on icon "button" at bounding box center [1529, 284] width 9 height 9
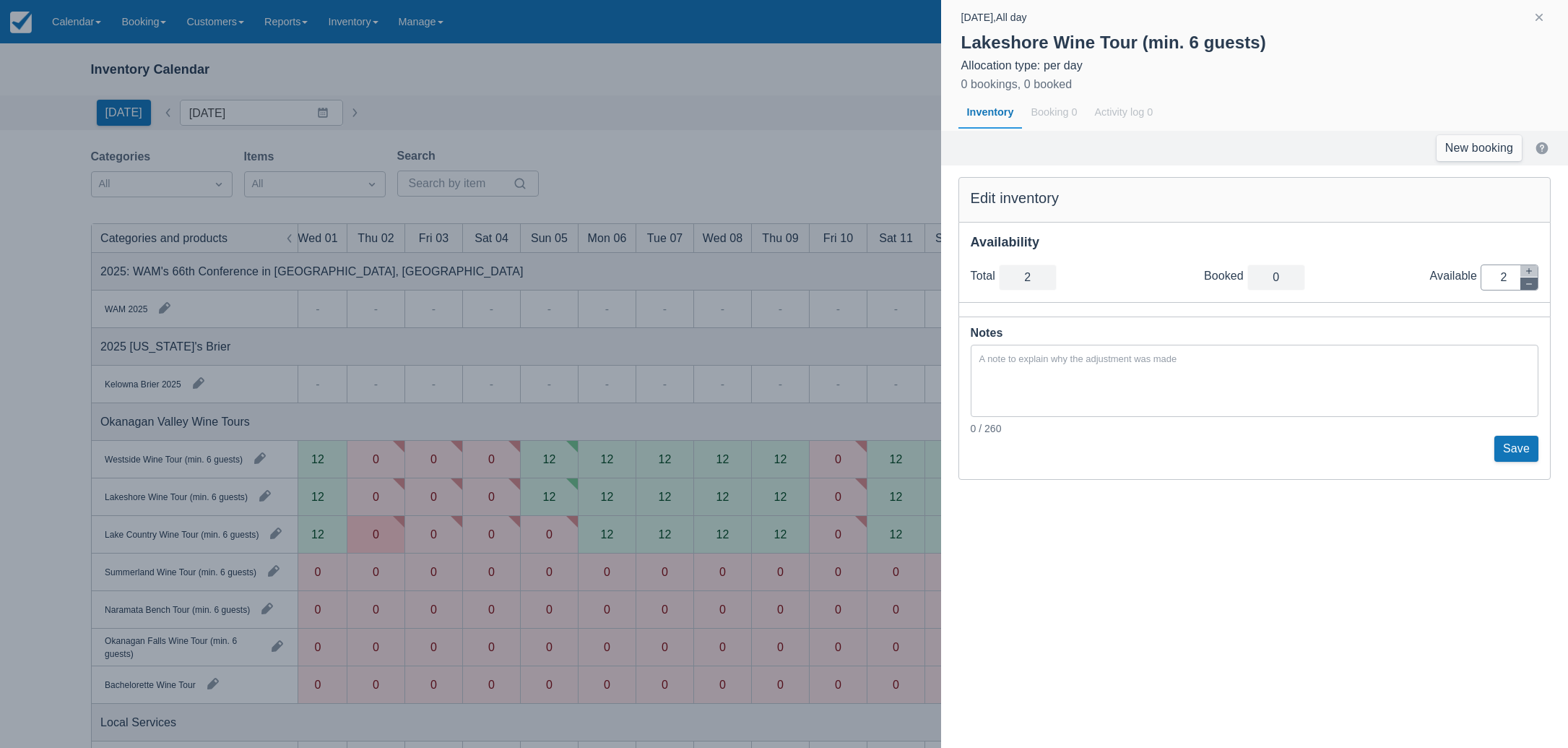
click at [1528, 285] on icon "button" at bounding box center [1529, 284] width 9 height 9
click at [1522, 441] on button "Save" at bounding box center [1516, 448] width 44 height 26
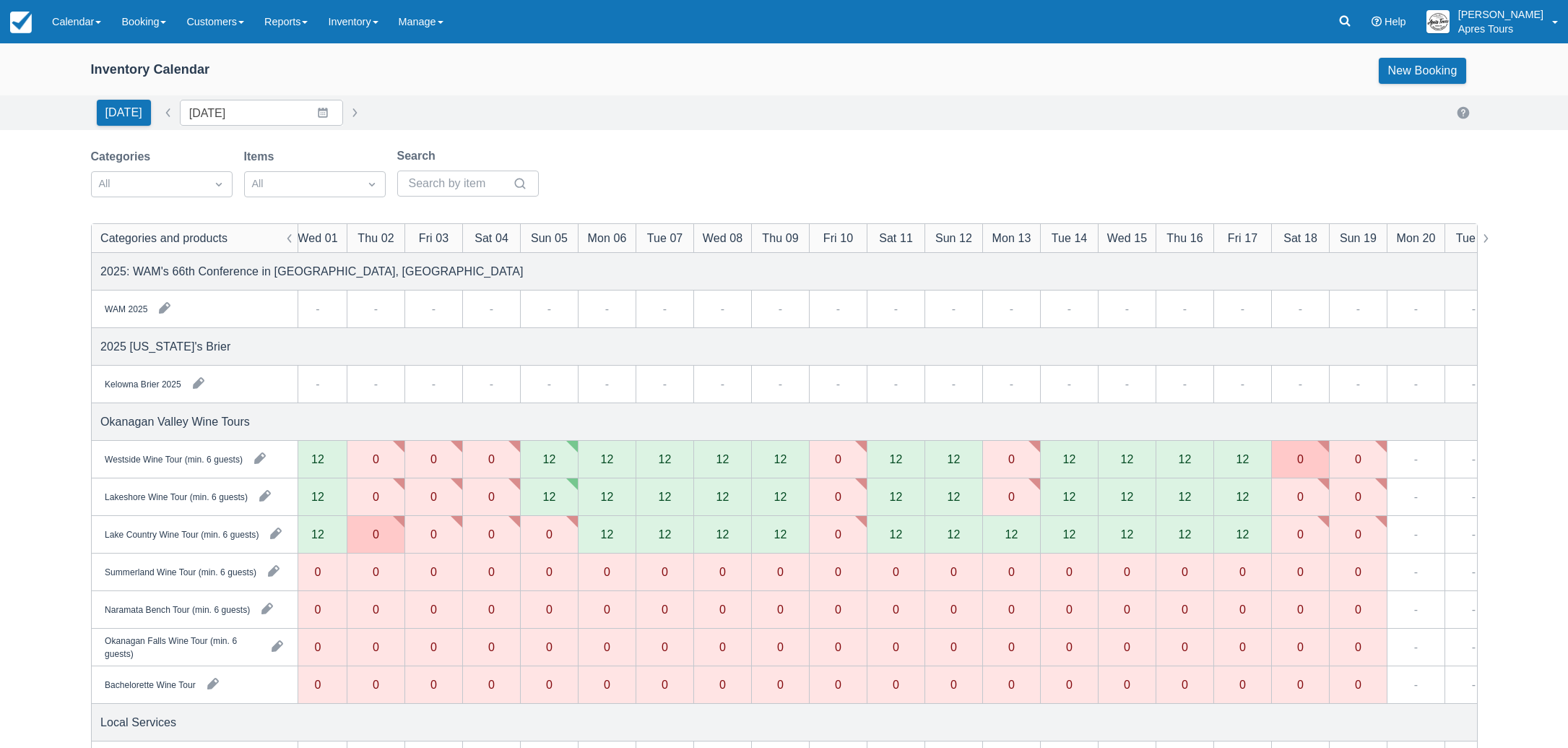
click at [1013, 537] on div "12" at bounding box center [1011, 533] width 13 height 11
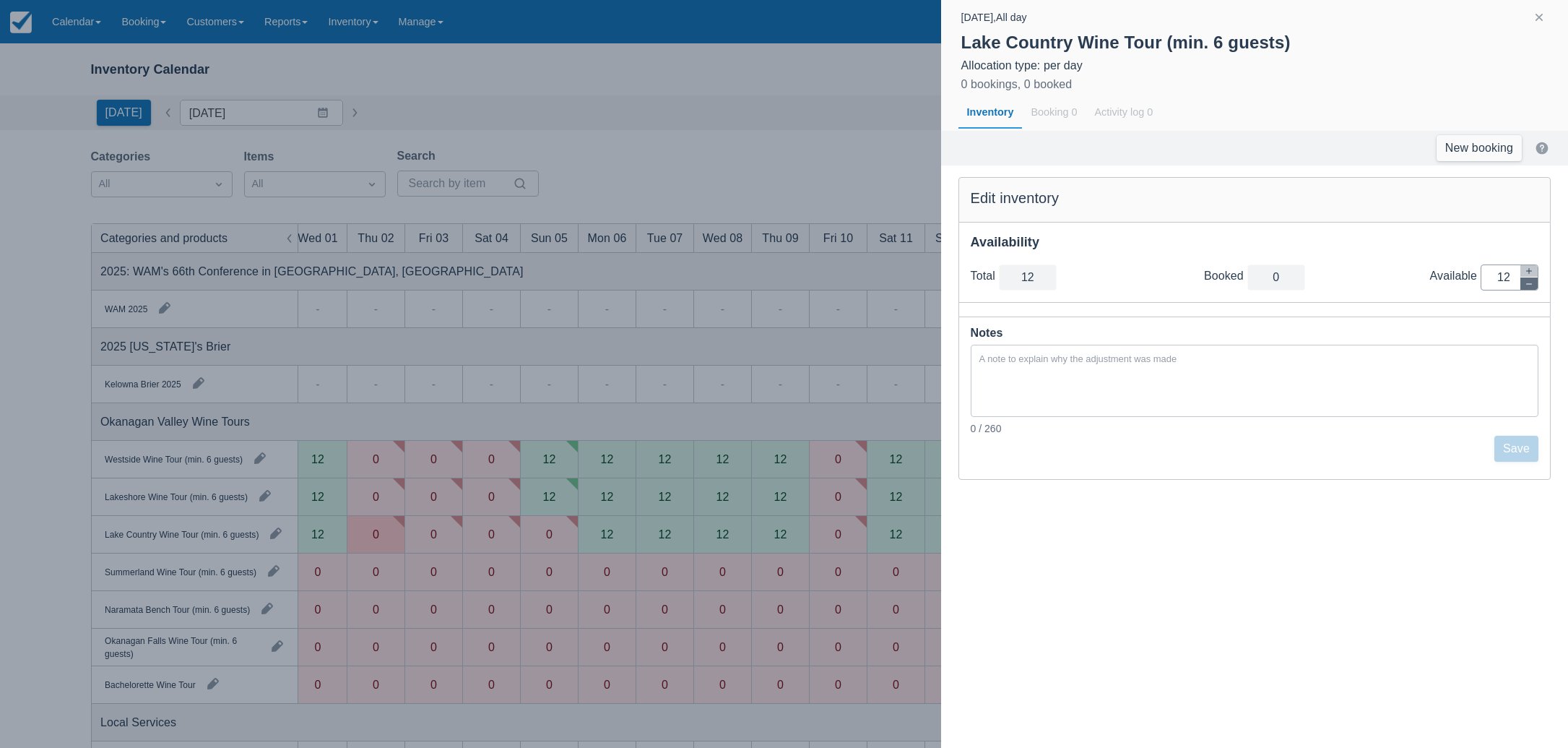
click at [1531, 285] on icon "button" at bounding box center [1529, 284] width 9 height 9
click at [1530, 285] on icon "button" at bounding box center [1529, 284] width 9 height 9
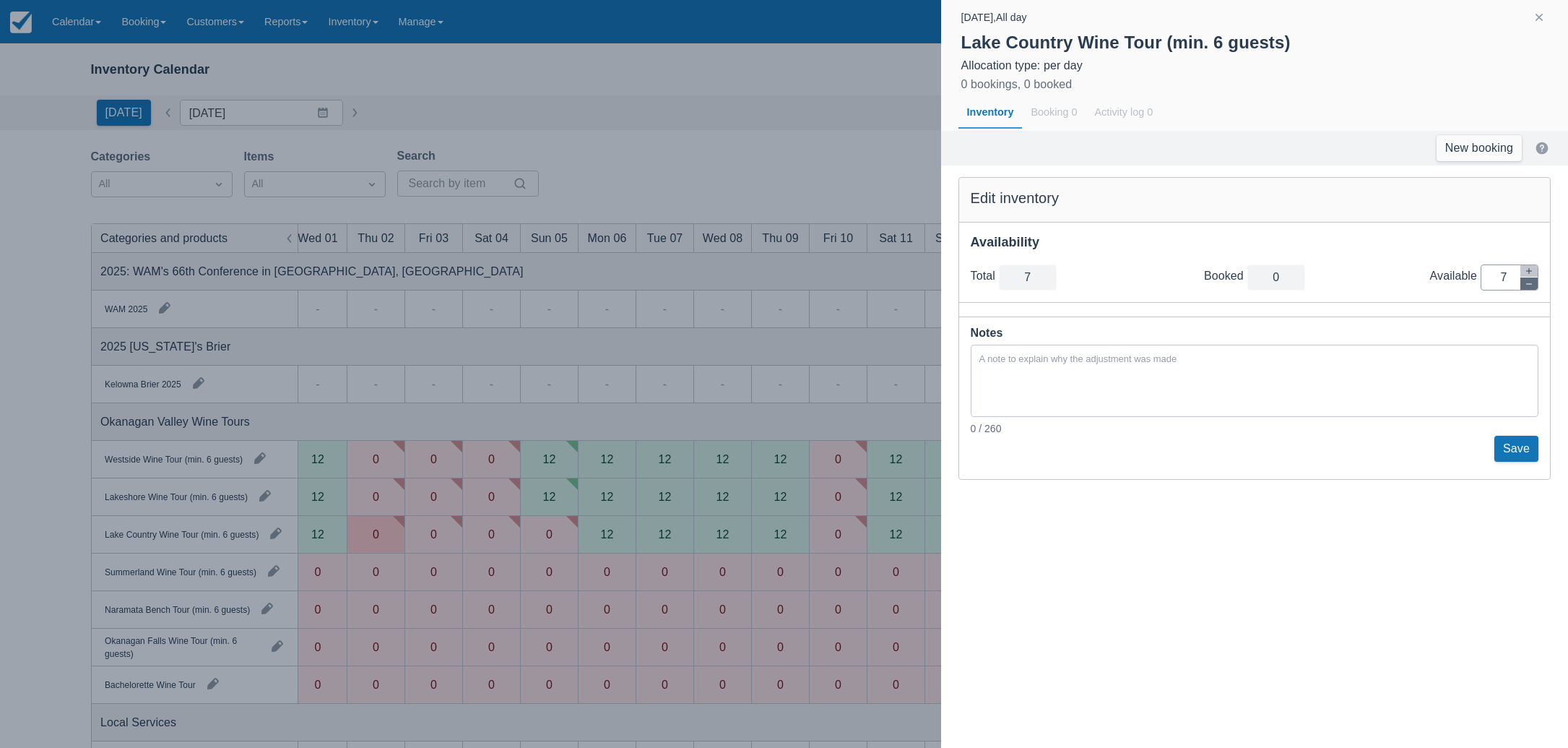
click at [1530, 285] on icon "button" at bounding box center [1529, 284] width 9 height 9
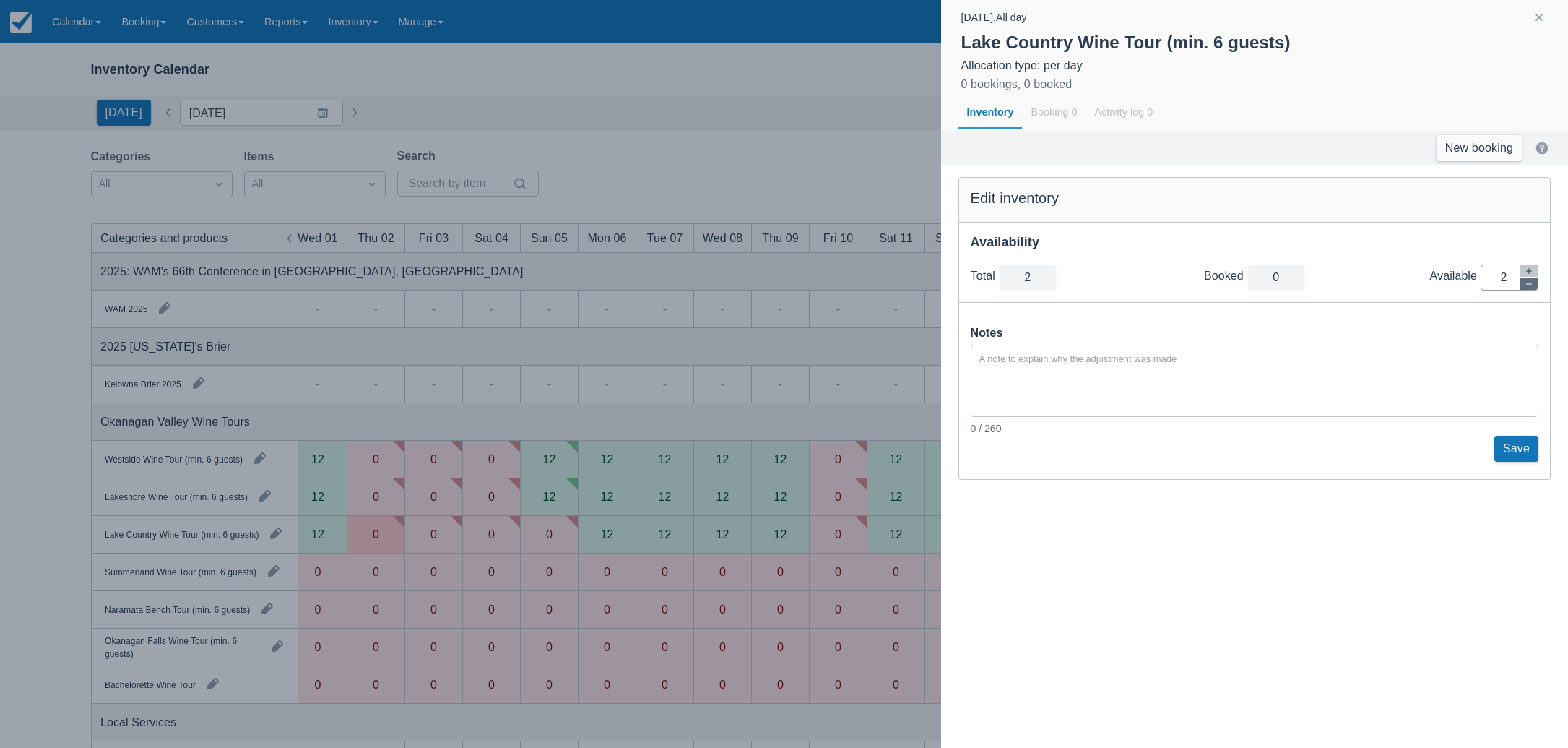
click at [1530, 285] on icon "button" at bounding box center [1529, 284] width 9 height 9
click at [1520, 448] on button "Save" at bounding box center [1516, 448] width 44 height 26
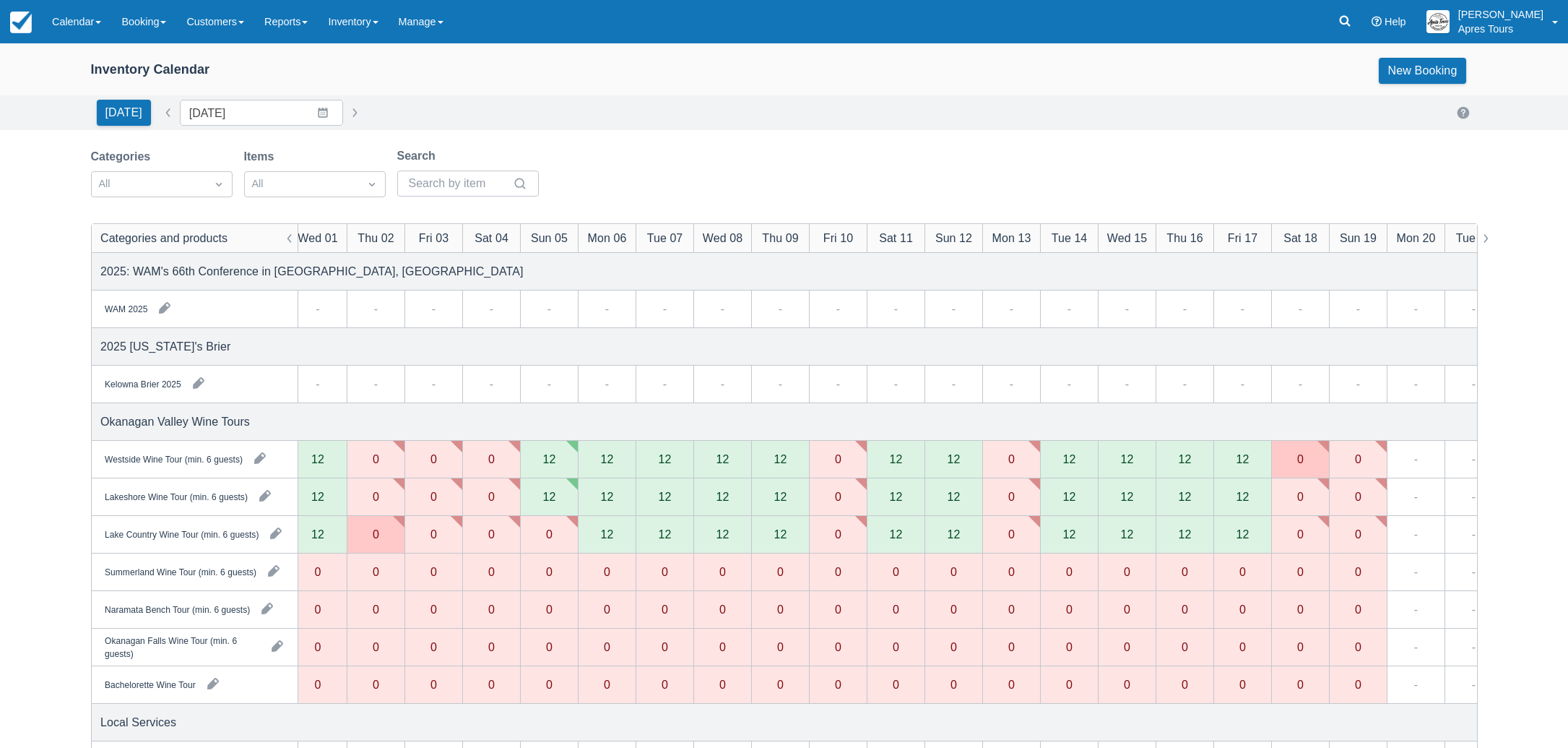
click at [696, 119] on div "[DATE] Date [DATE] Navigate forward to interact with the calendar and select a …" at bounding box center [785, 112] width 1387 height 26
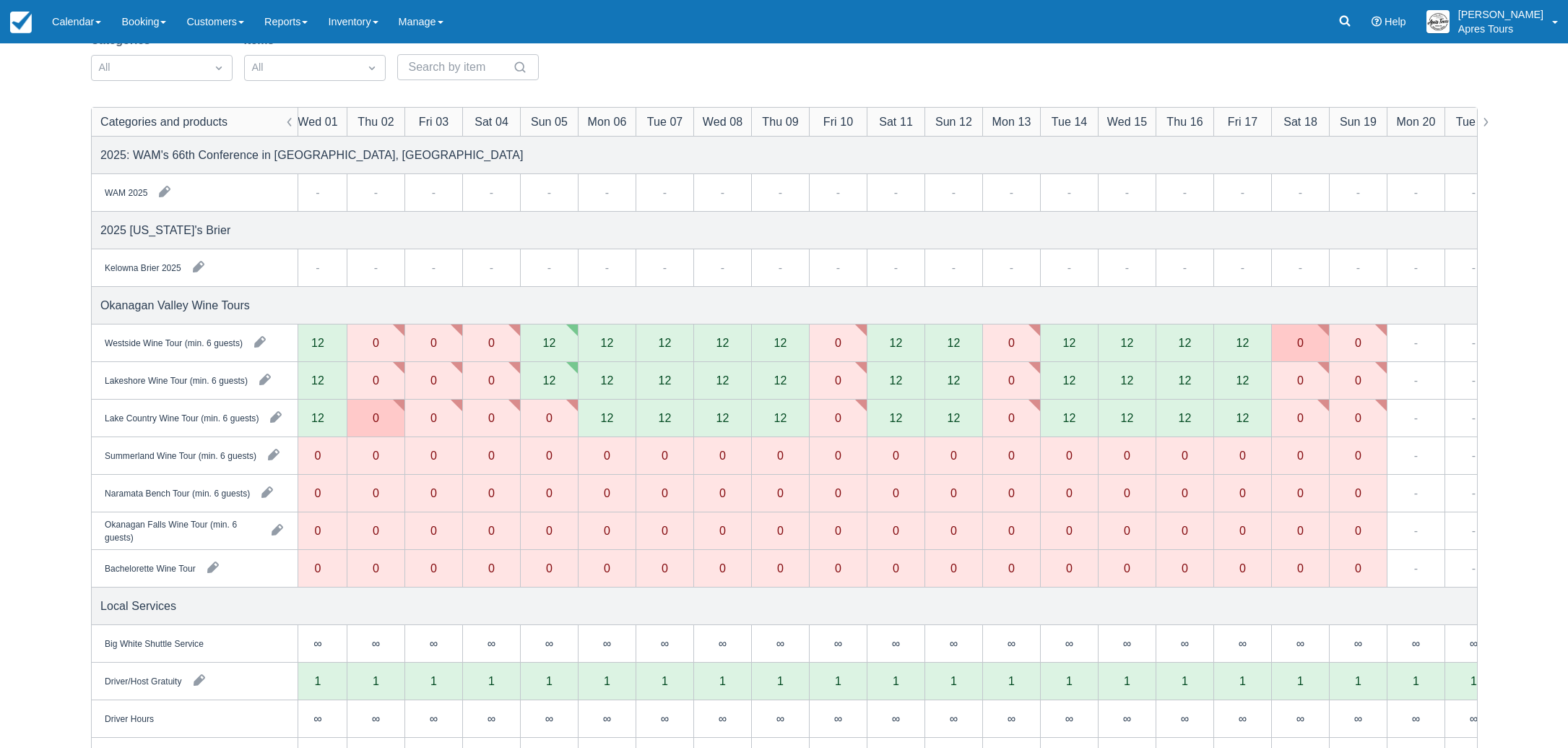
scroll to position [64, 0]
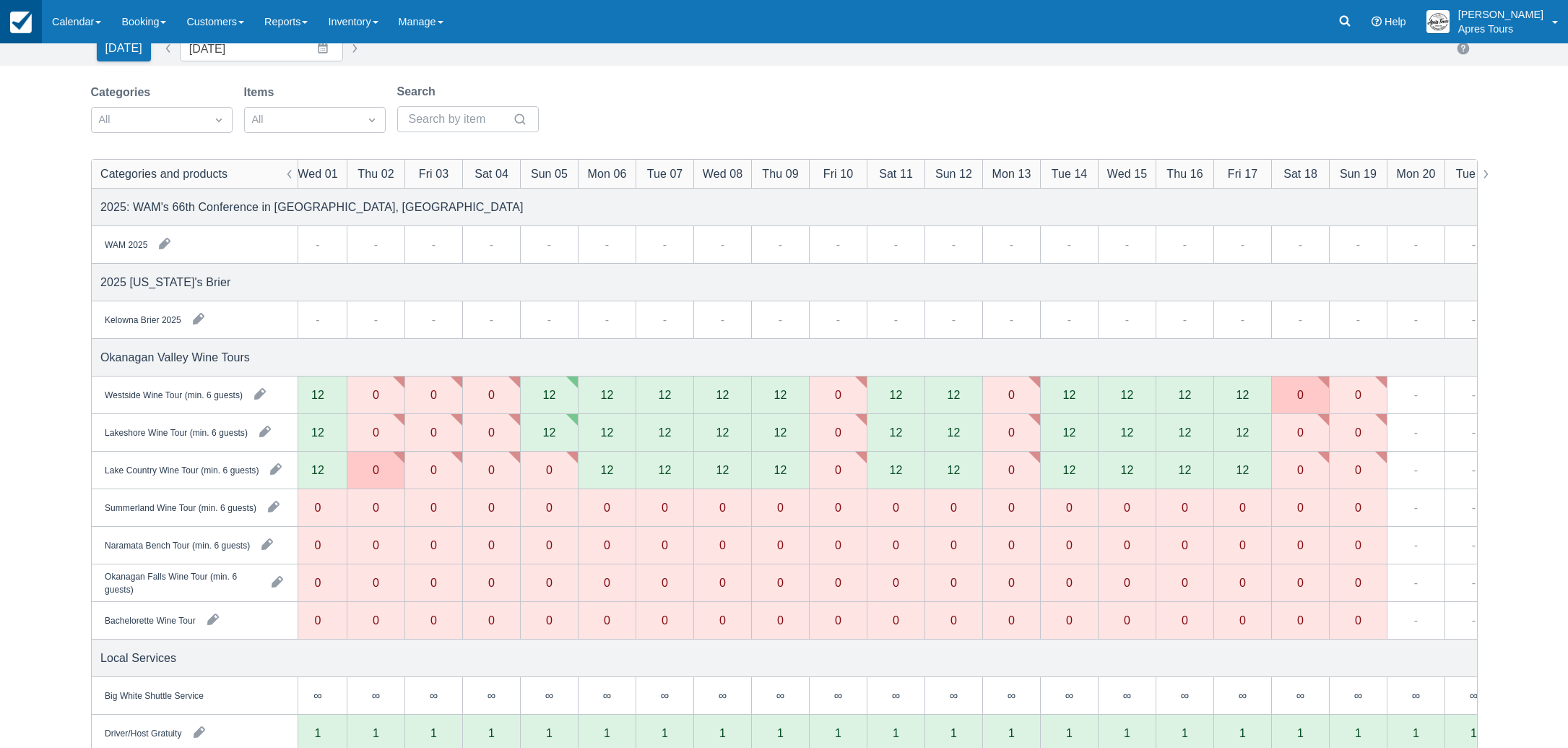
click at [18, 32] on img at bounding box center [21, 22] width 22 height 22
